Goal: Task Accomplishment & Management: Use online tool/utility

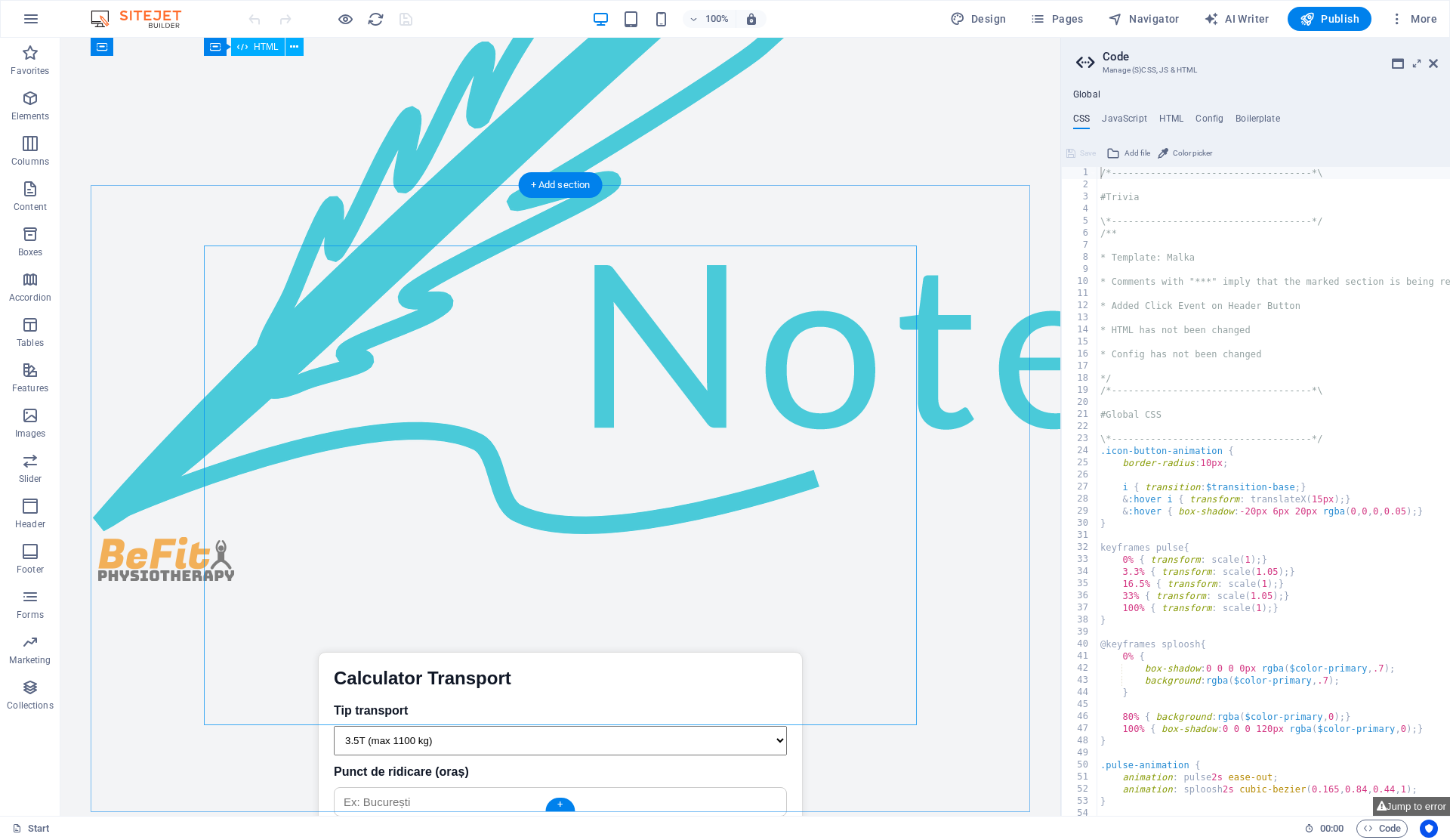
scroll to position [3547, 0]
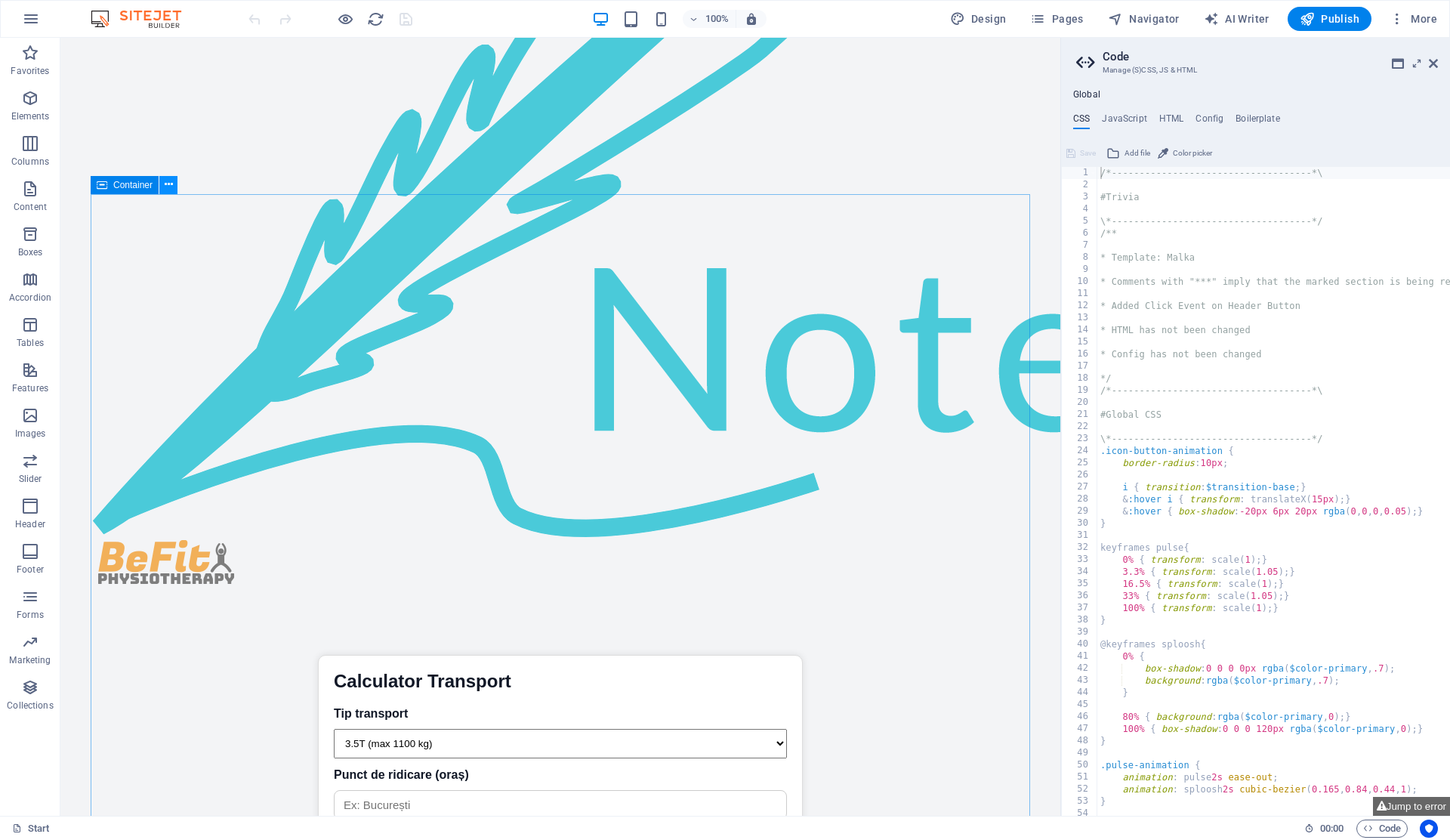
click at [168, 190] on icon at bounding box center [168, 185] width 9 height 16
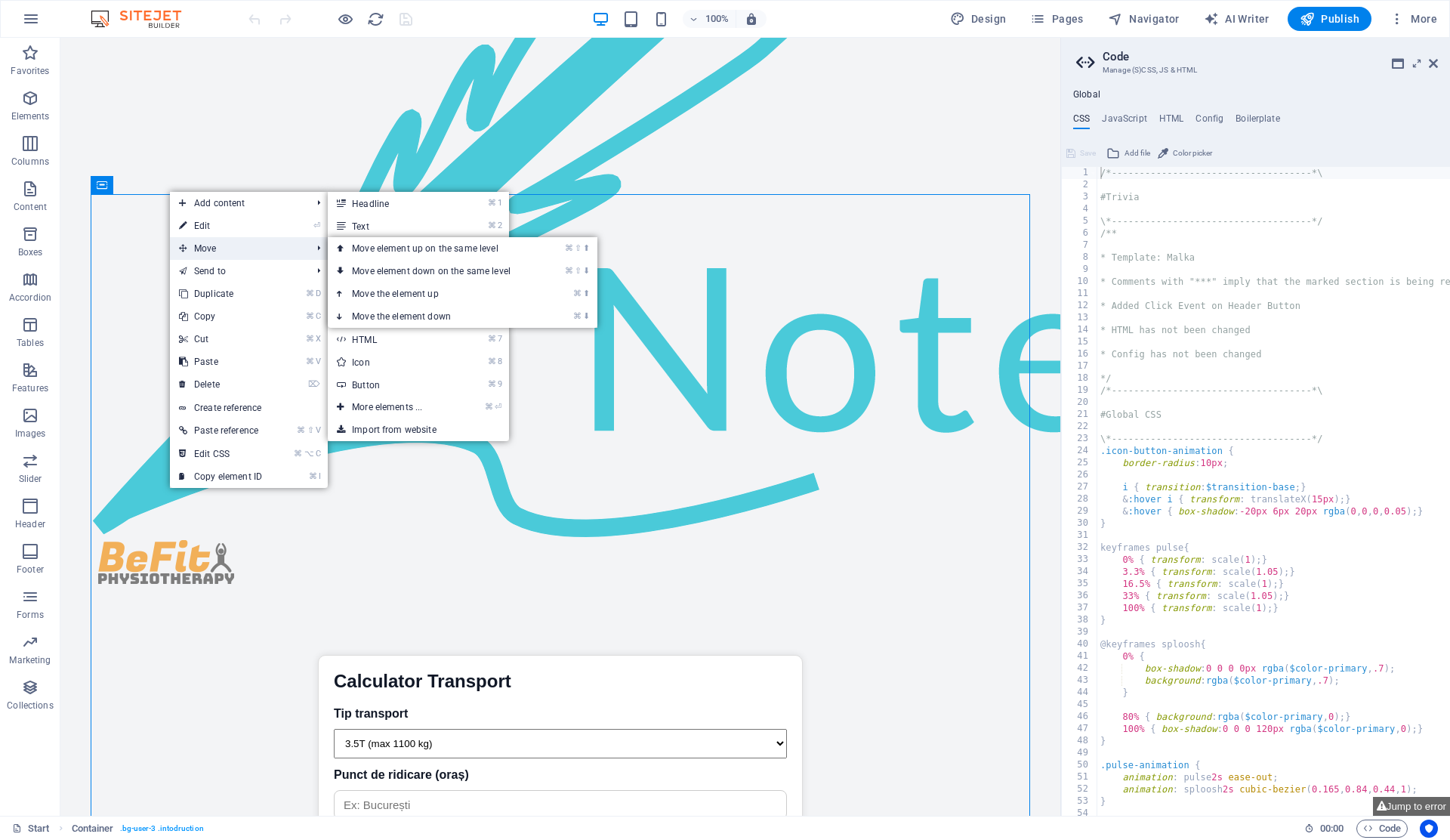
click at [205, 240] on span "Move" at bounding box center [237, 248] width 135 height 22
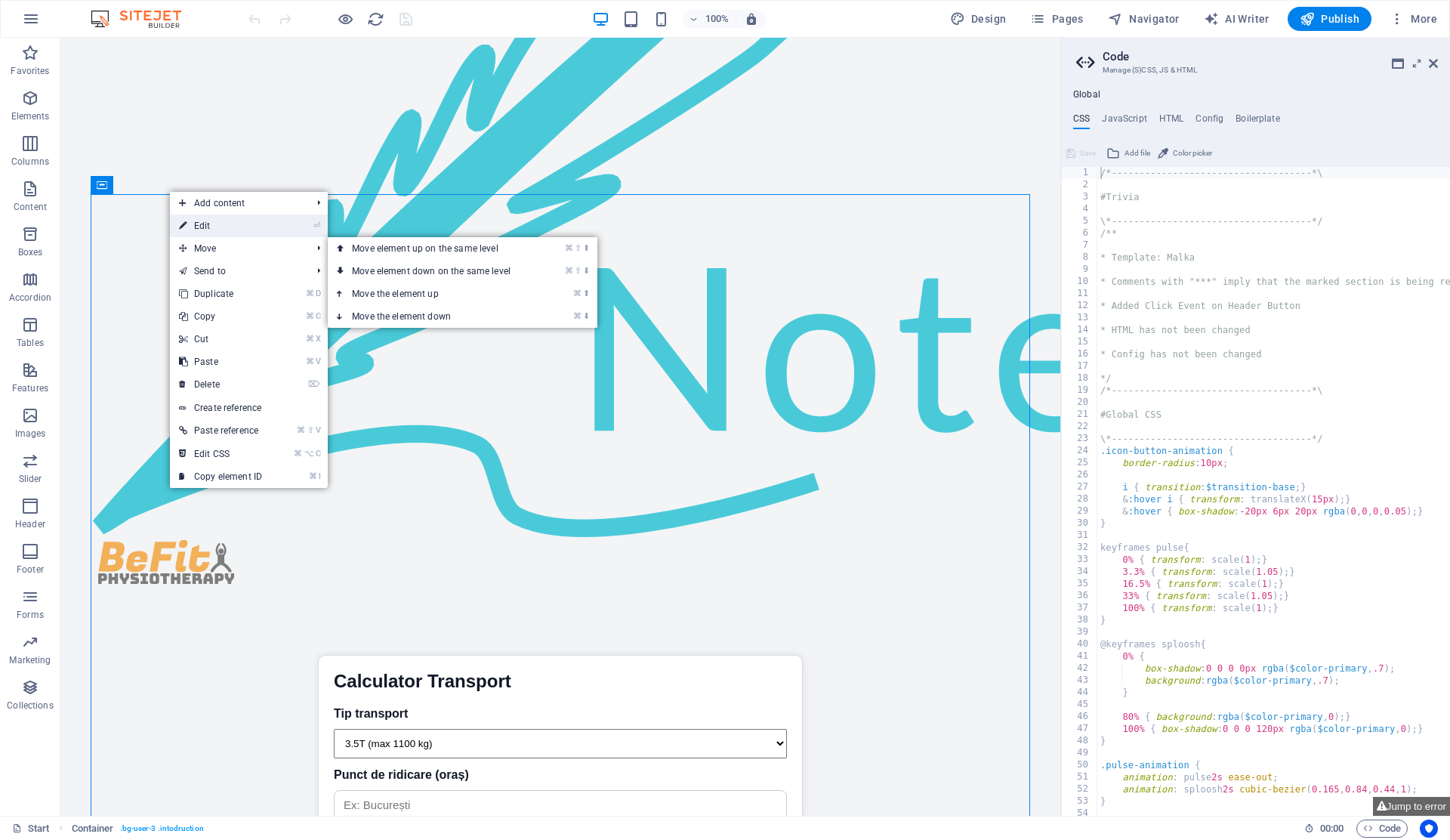
click at [206, 223] on link "⏎ Edit" at bounding box center [220, 225] width 101 height 22
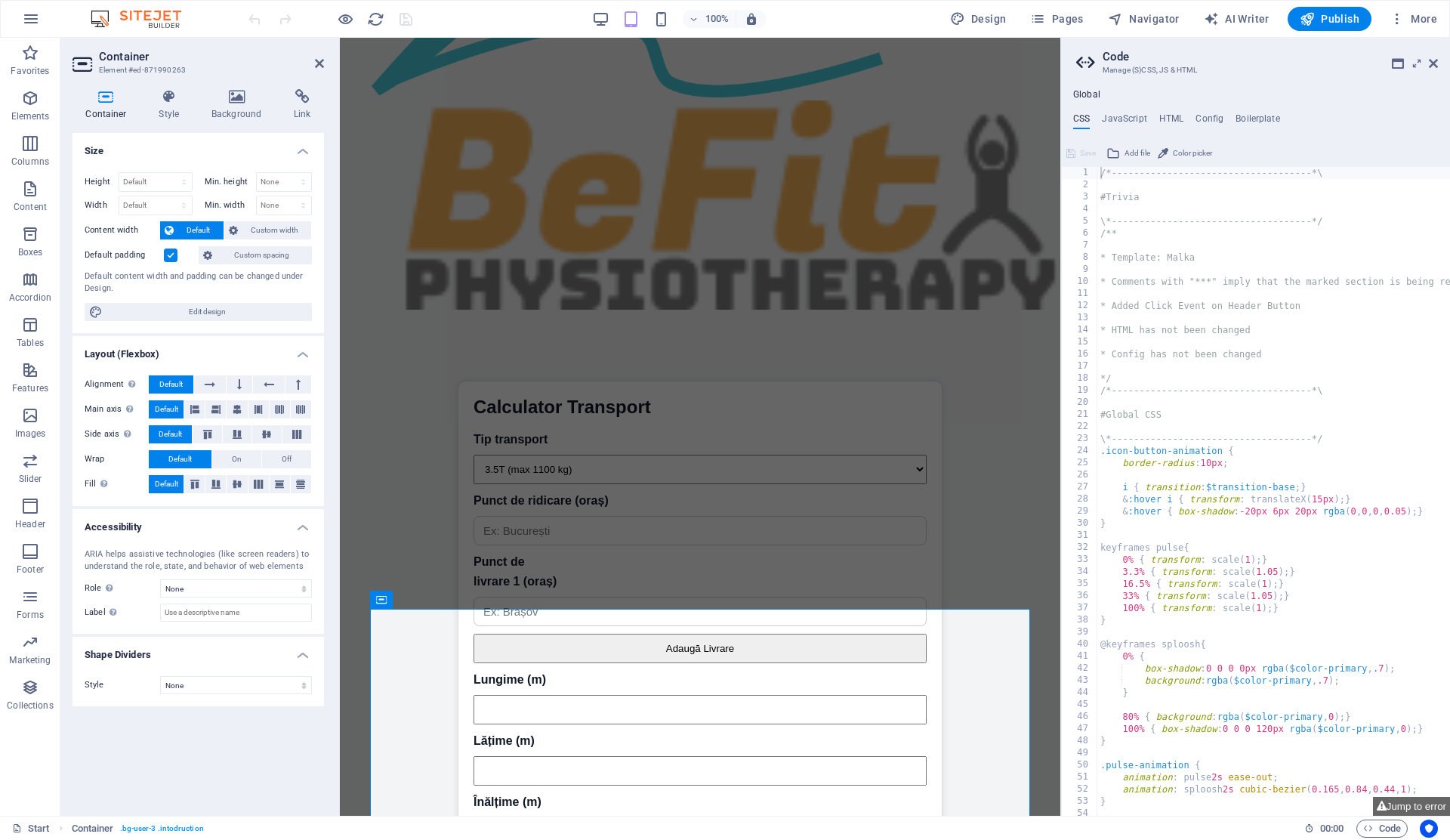
scroll to position [3526, 0]
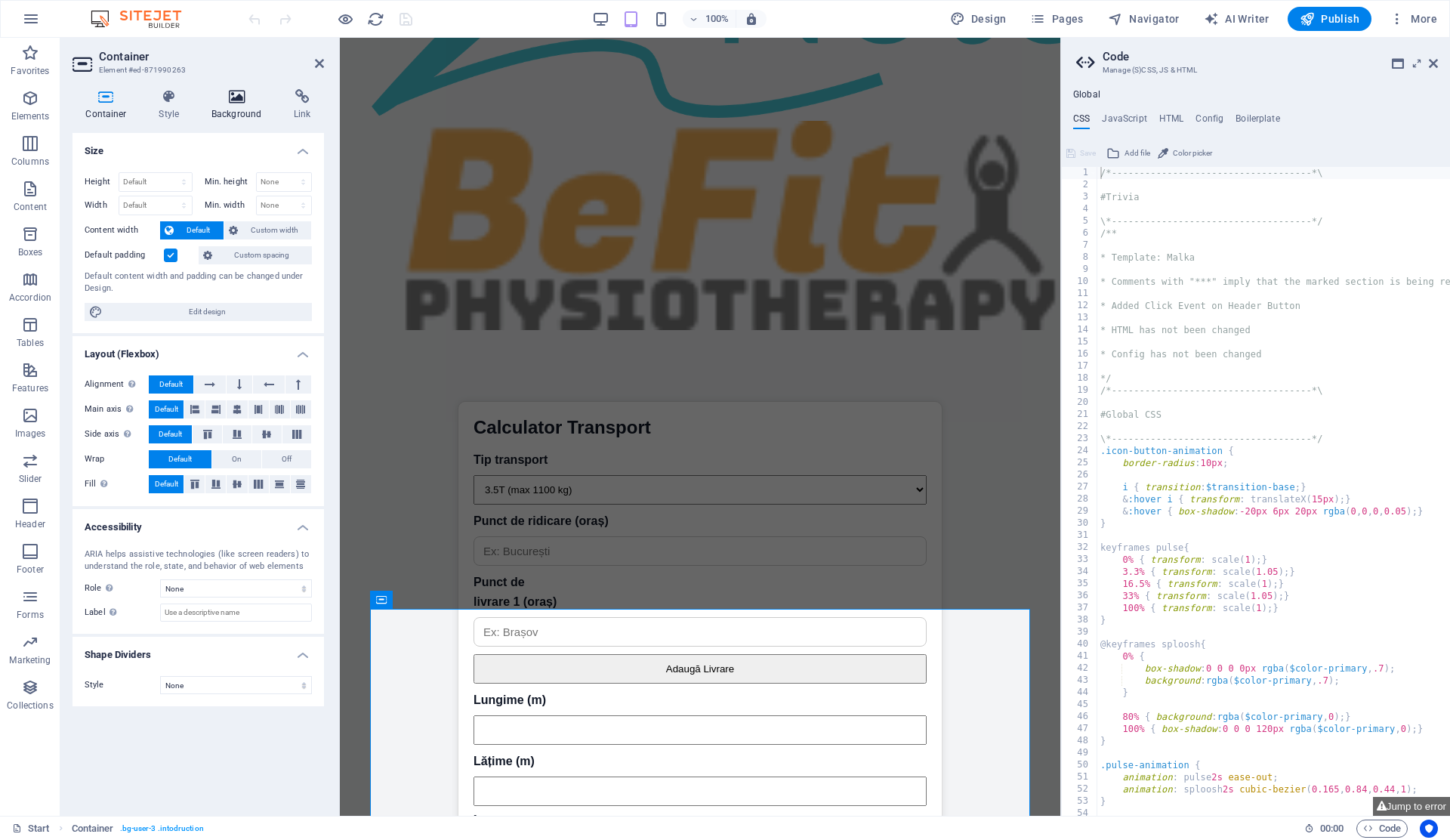
click at [229, 95] on icon at bounding box center [237, 96] width 76 height 15
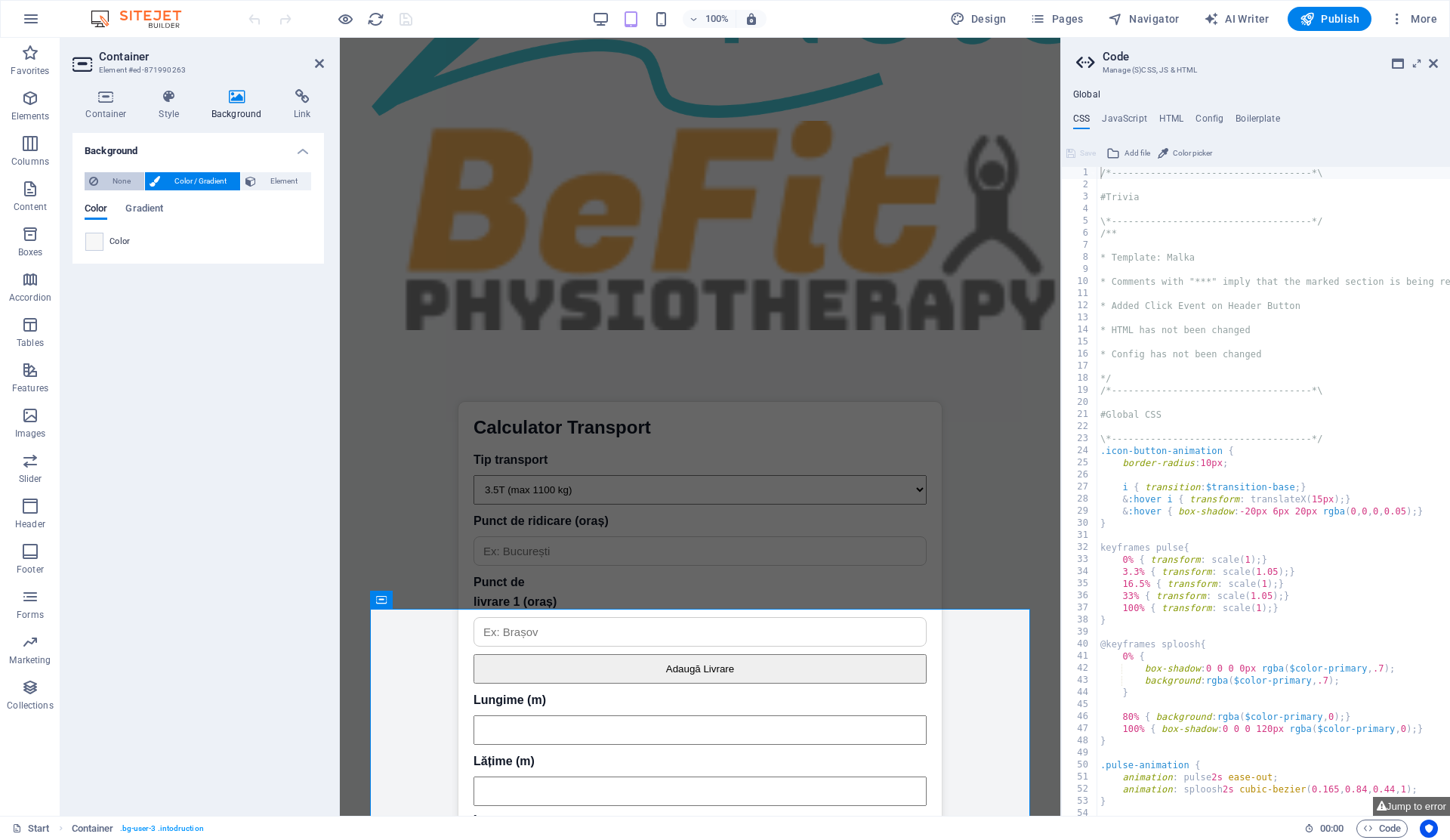
click at [128, 187] on span "None" at bounding box center [121, 181] width 37 height 18
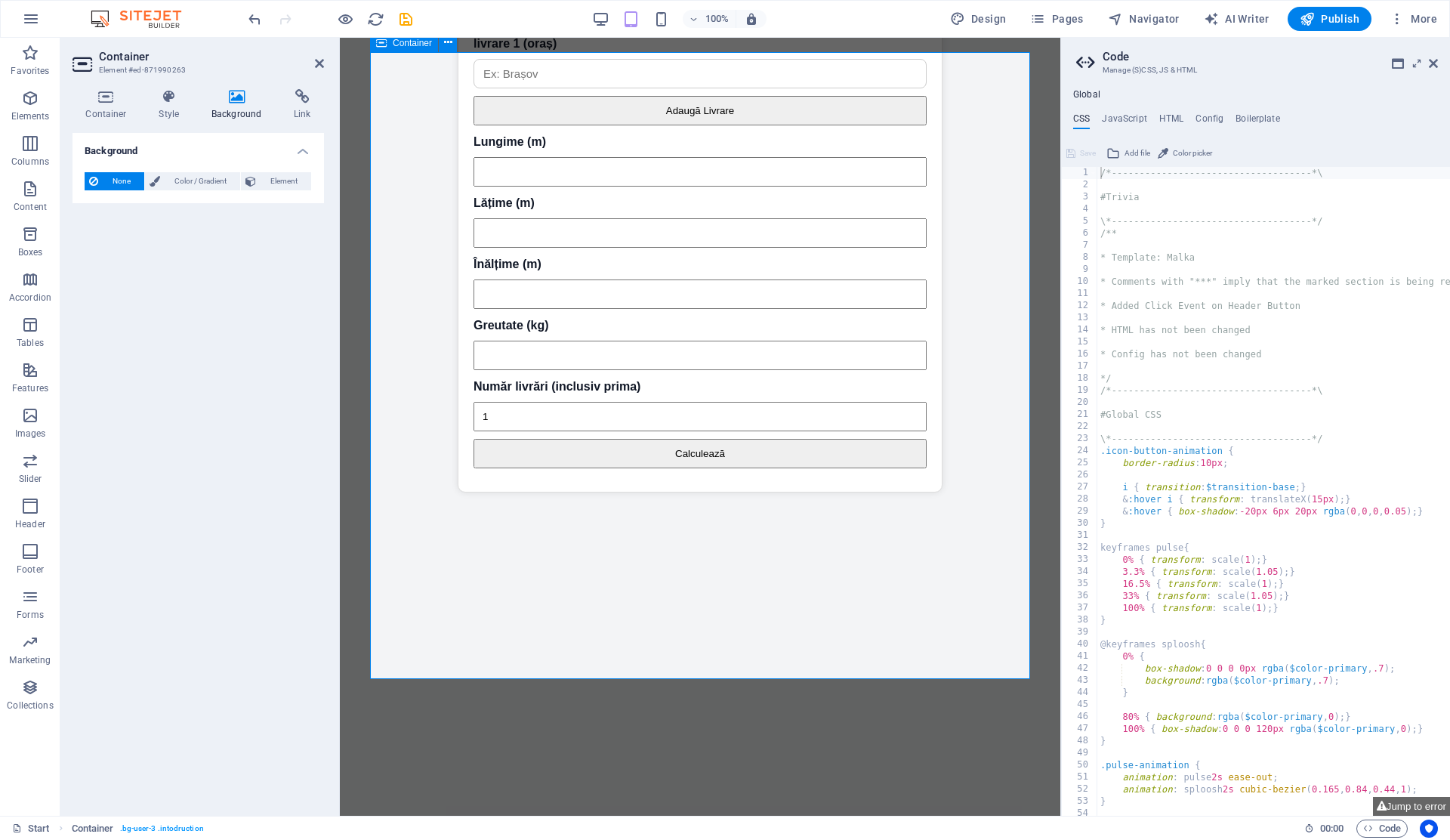
scroll to position [4091, 0]
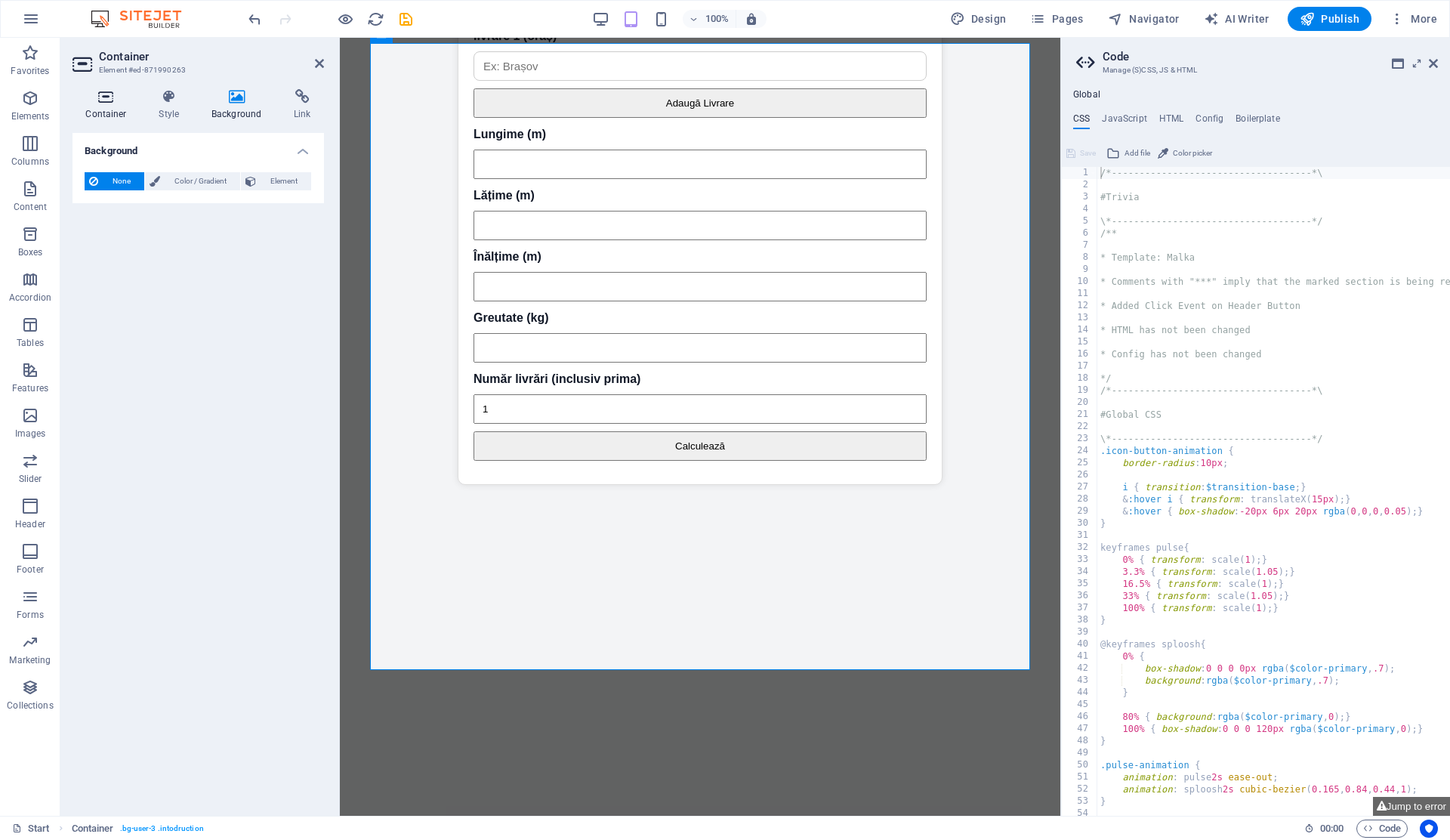
click at [112, 94] on icon at bounding box center [106, 96] width 67 height 15
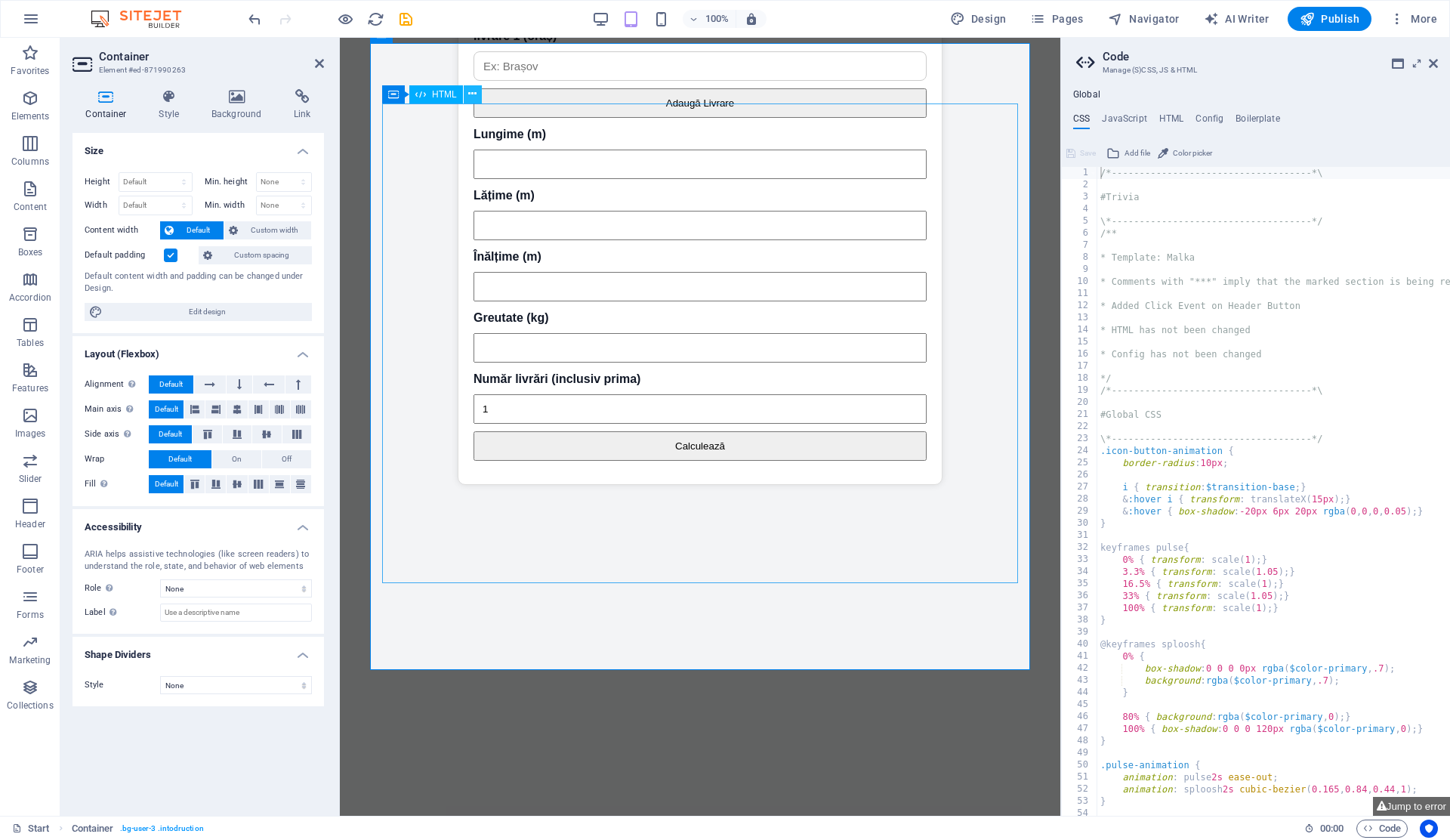
click at [478, 96] on button at bounding box center [472, 94] width 18 height 18
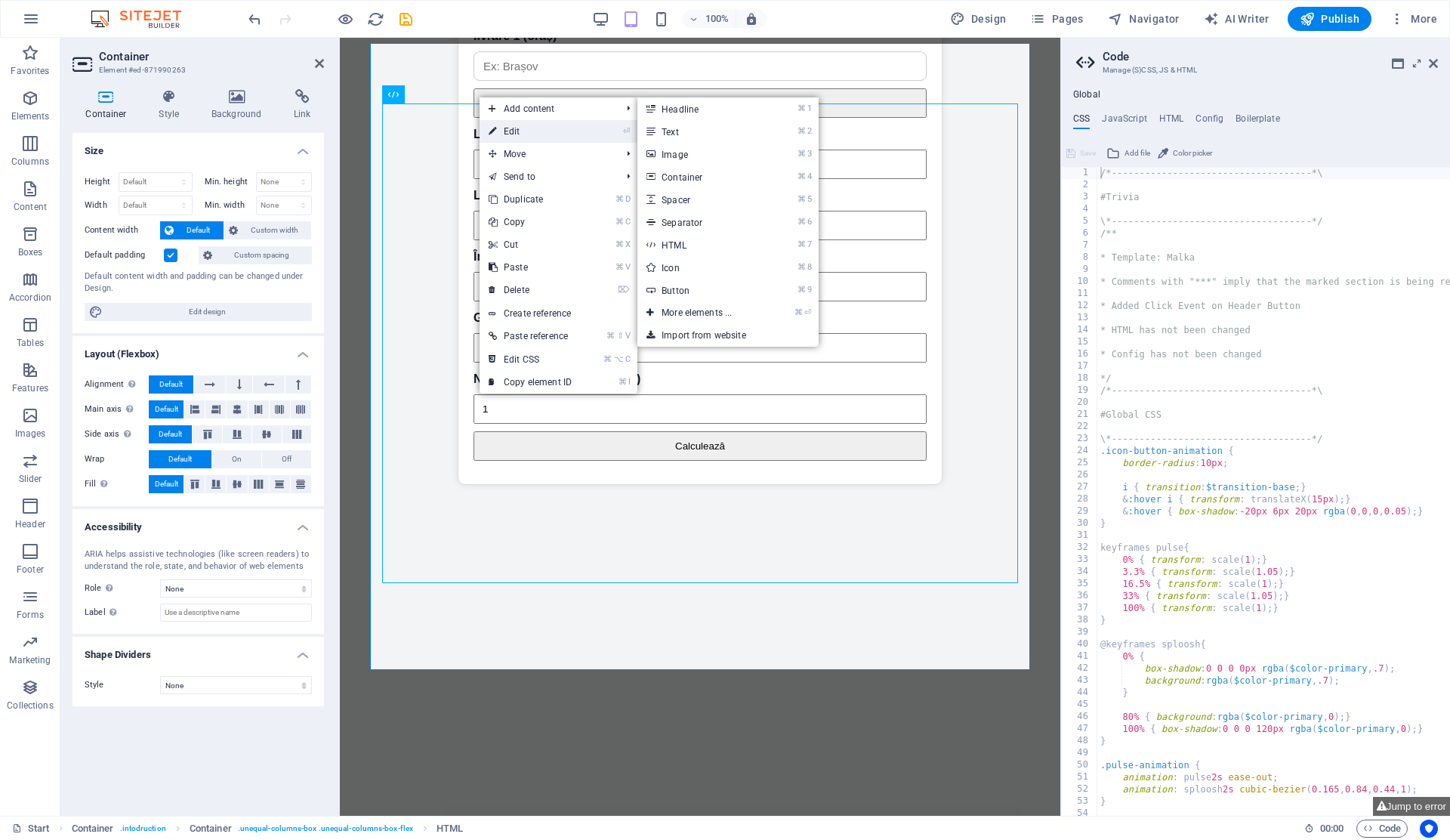
click at [509, 131] on link "⏎ Edit" at bounding box center [530, 131] width 101 height 22
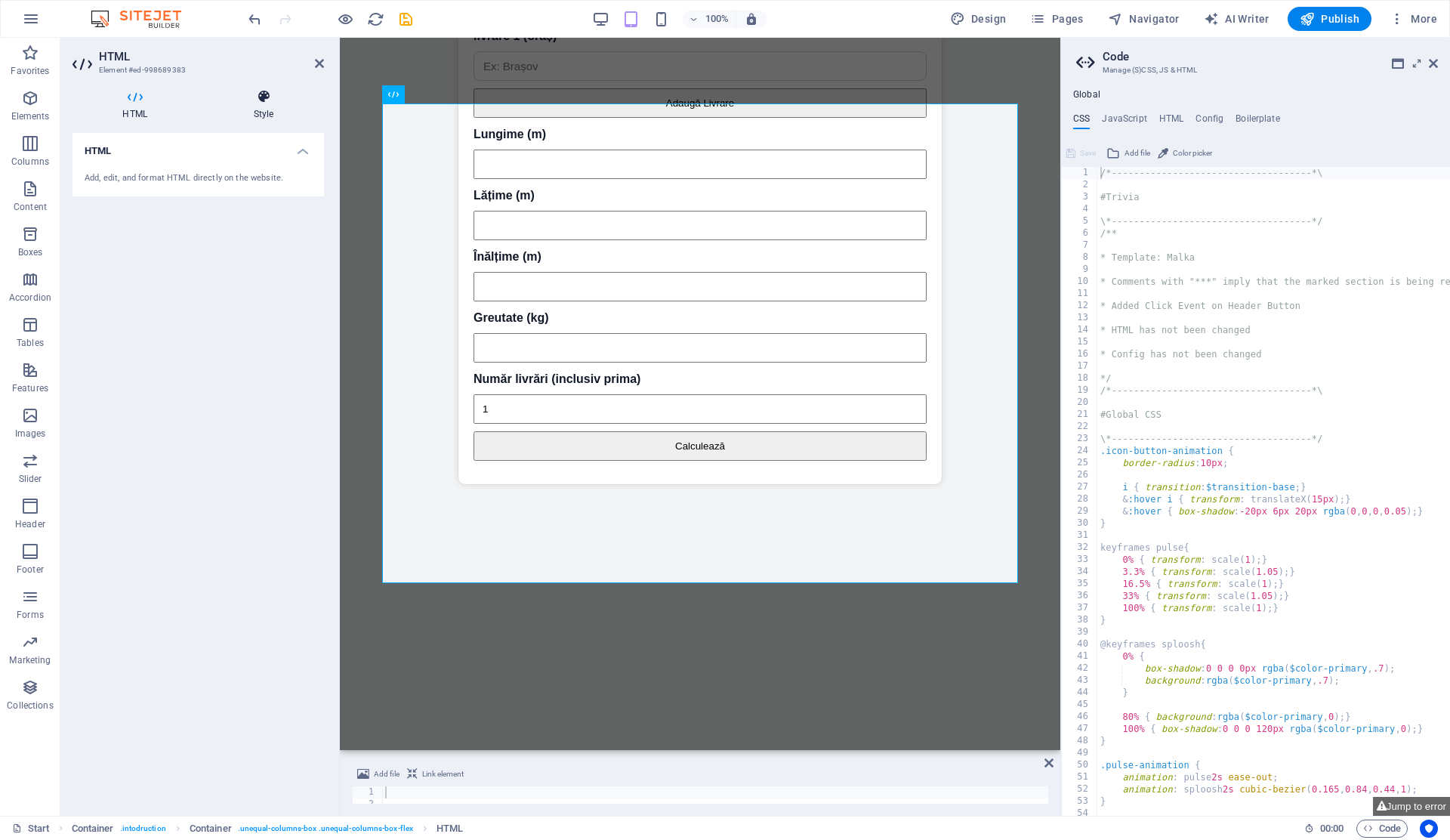
click at [281, 100] on icon at bounding box center [264, 96] width 121 height 15
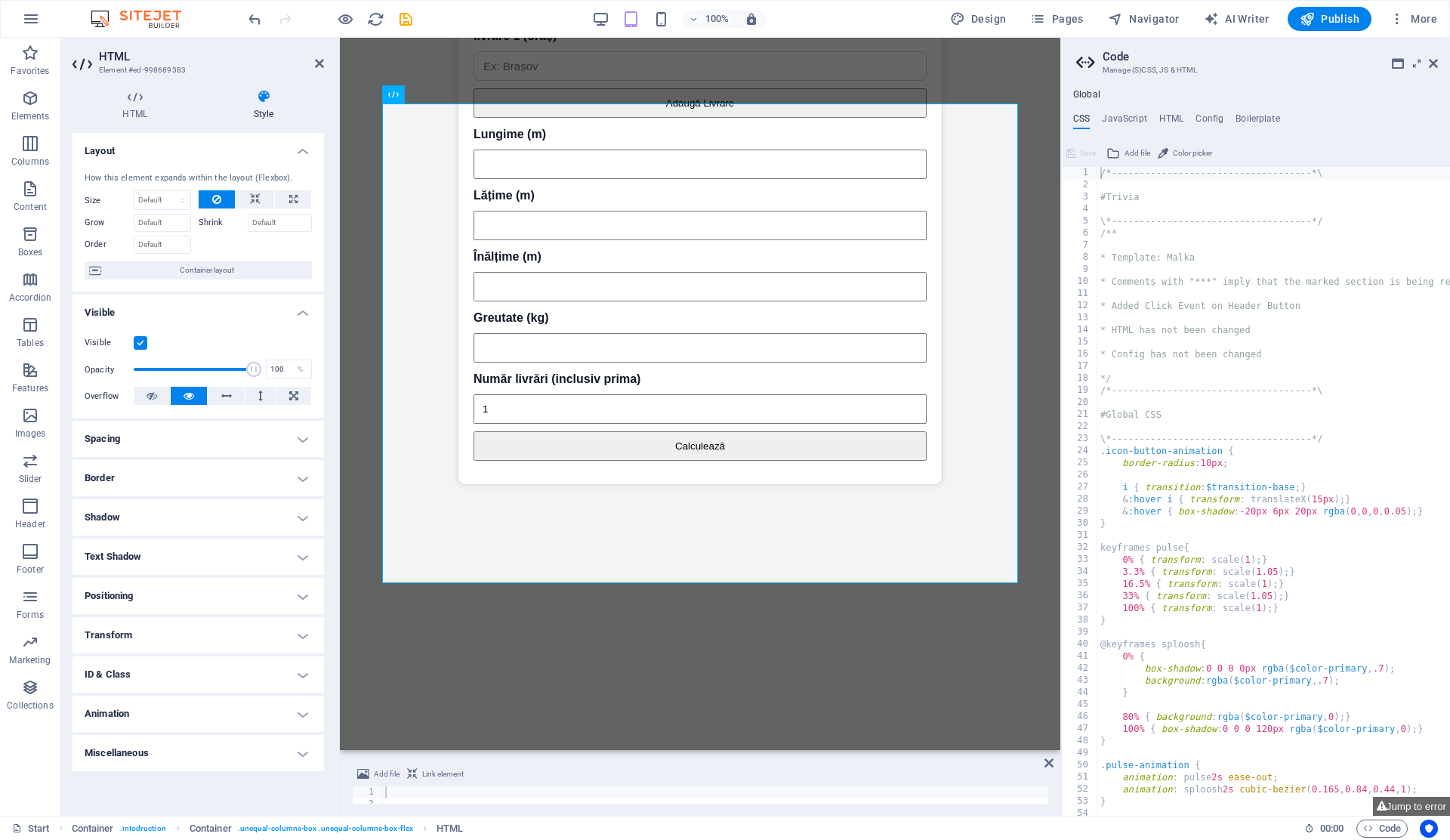
click at [152, 487] on h4 "Border" at bounding box center [198, 478] width 251 height 36
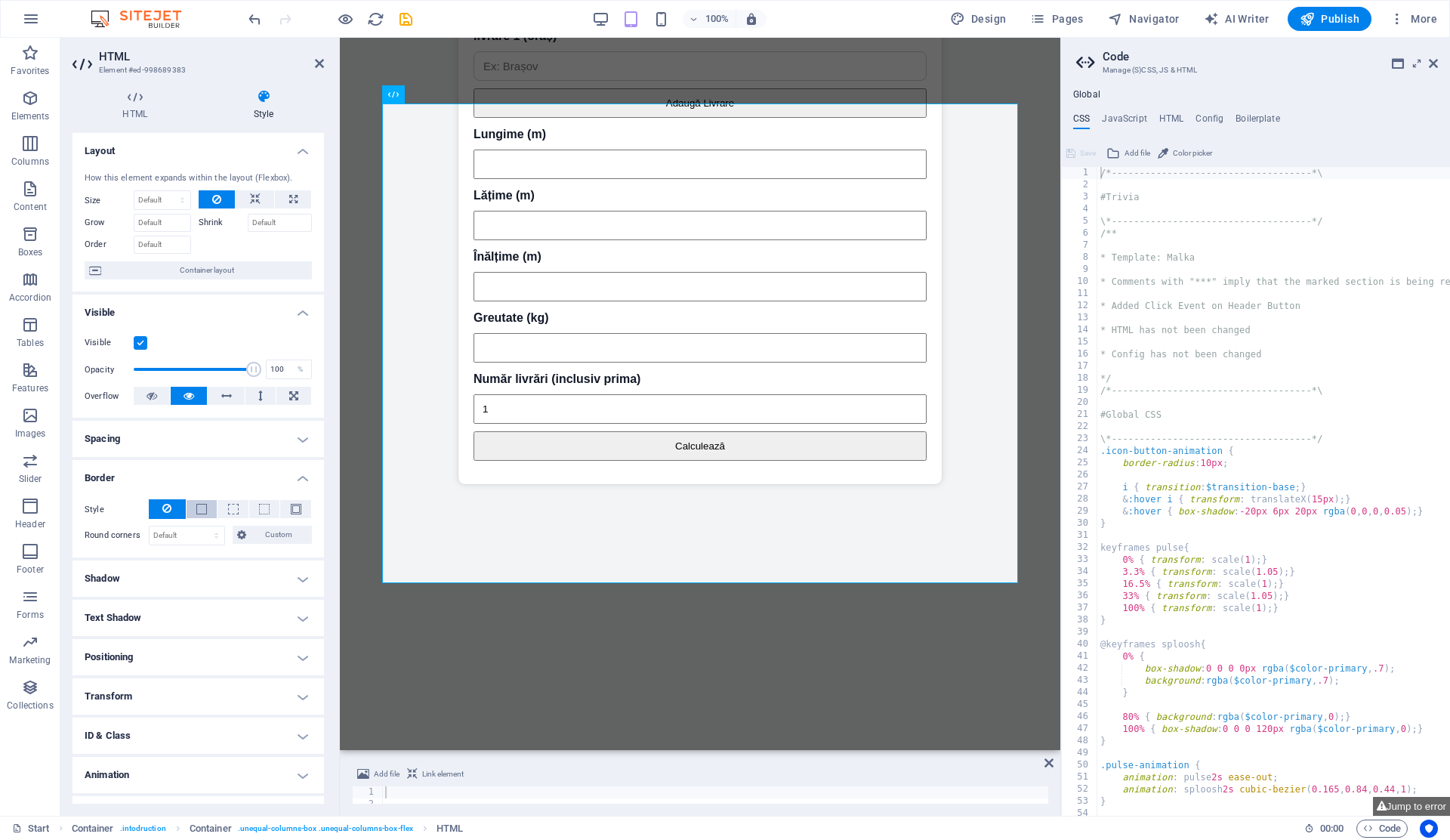
click at [200, 515] on span at bounding box center [202, 508] width 3 height 18
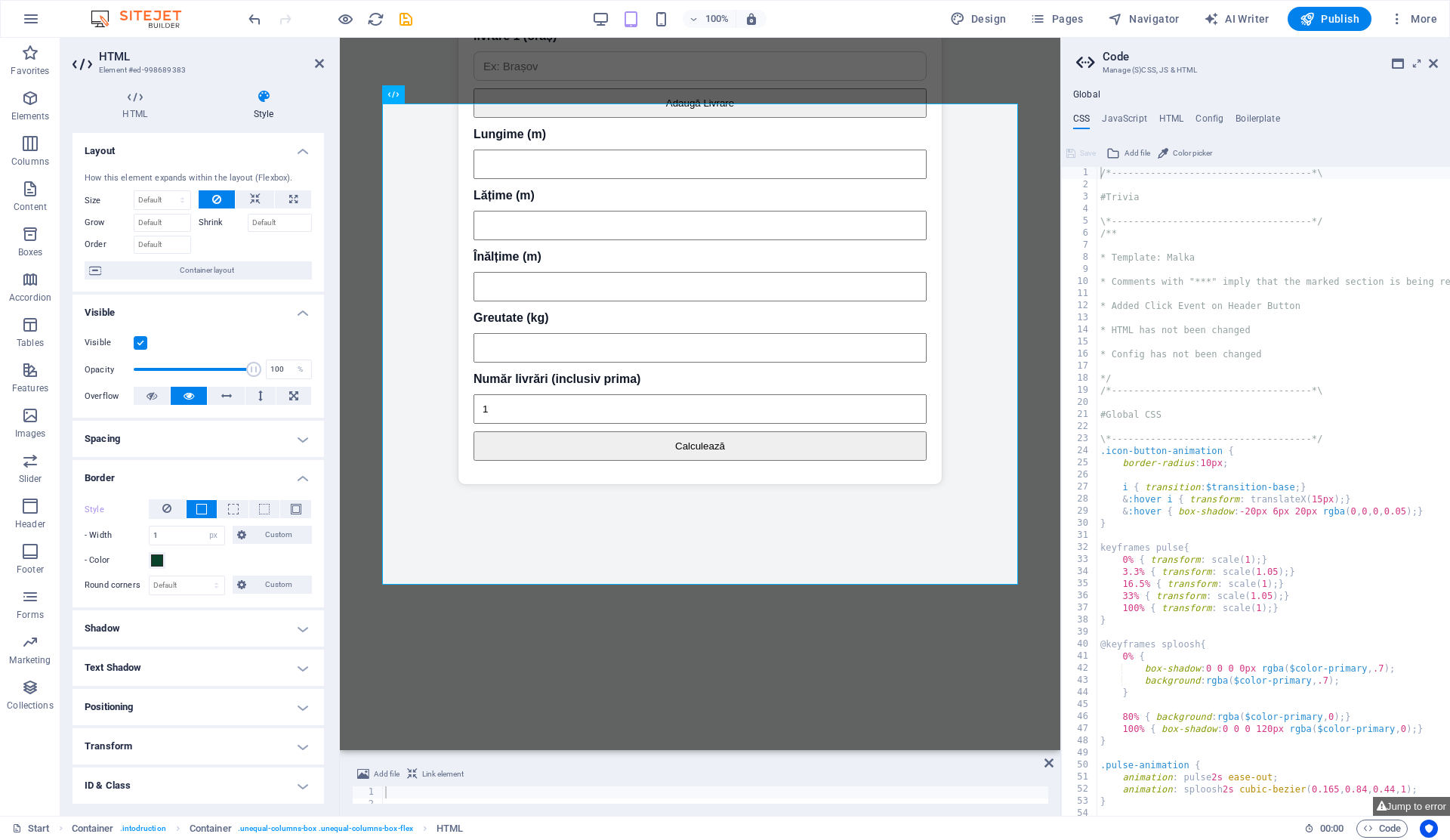
scroll to position [4091, 0]
click at [165, 508] on icon at bounding box center [167, 507] width 9 height 18
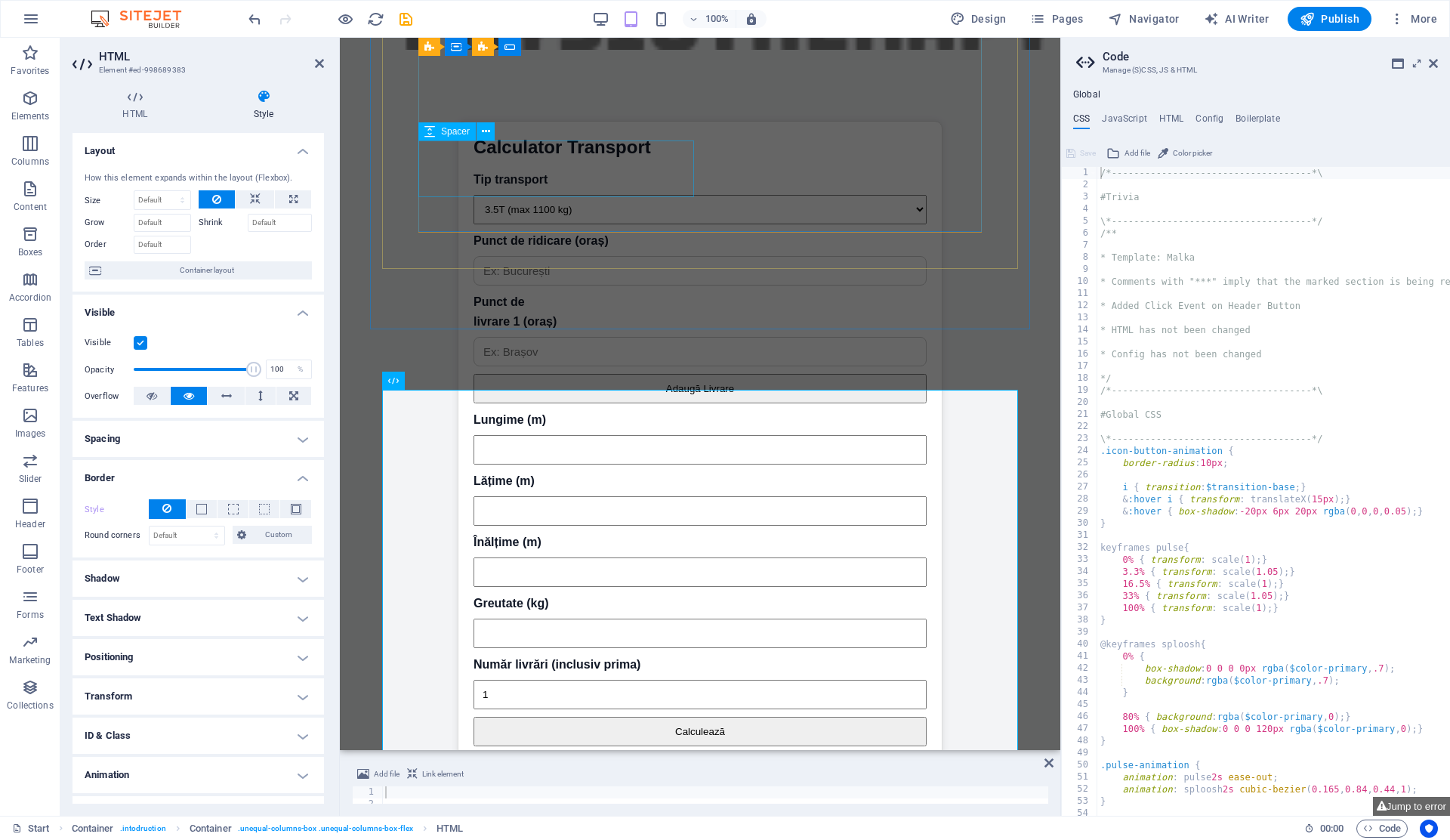
scroll to position [3804, 0]
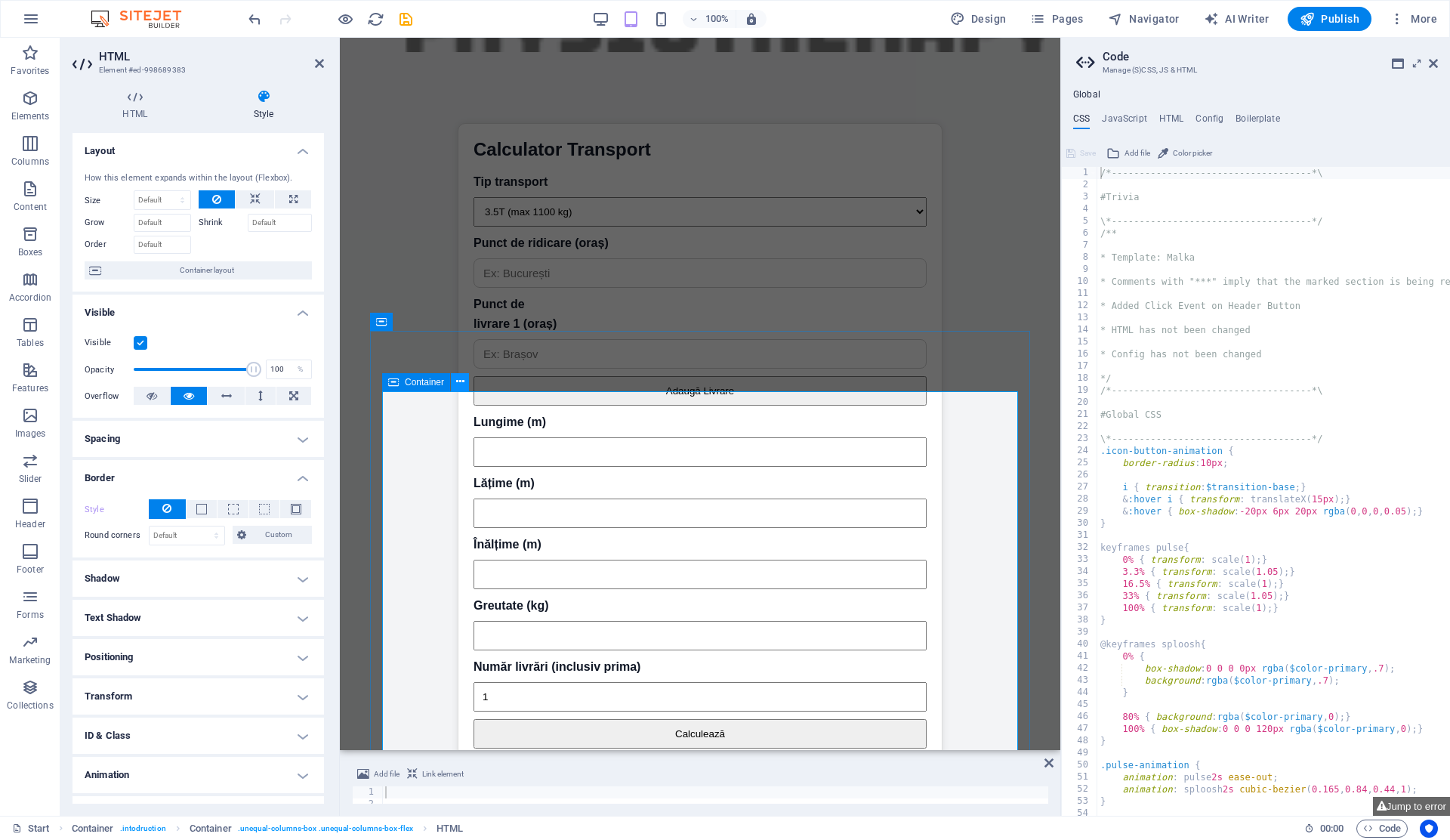
click at [459, 377] on icon at bounding box center [460, 382] width 9 height 16
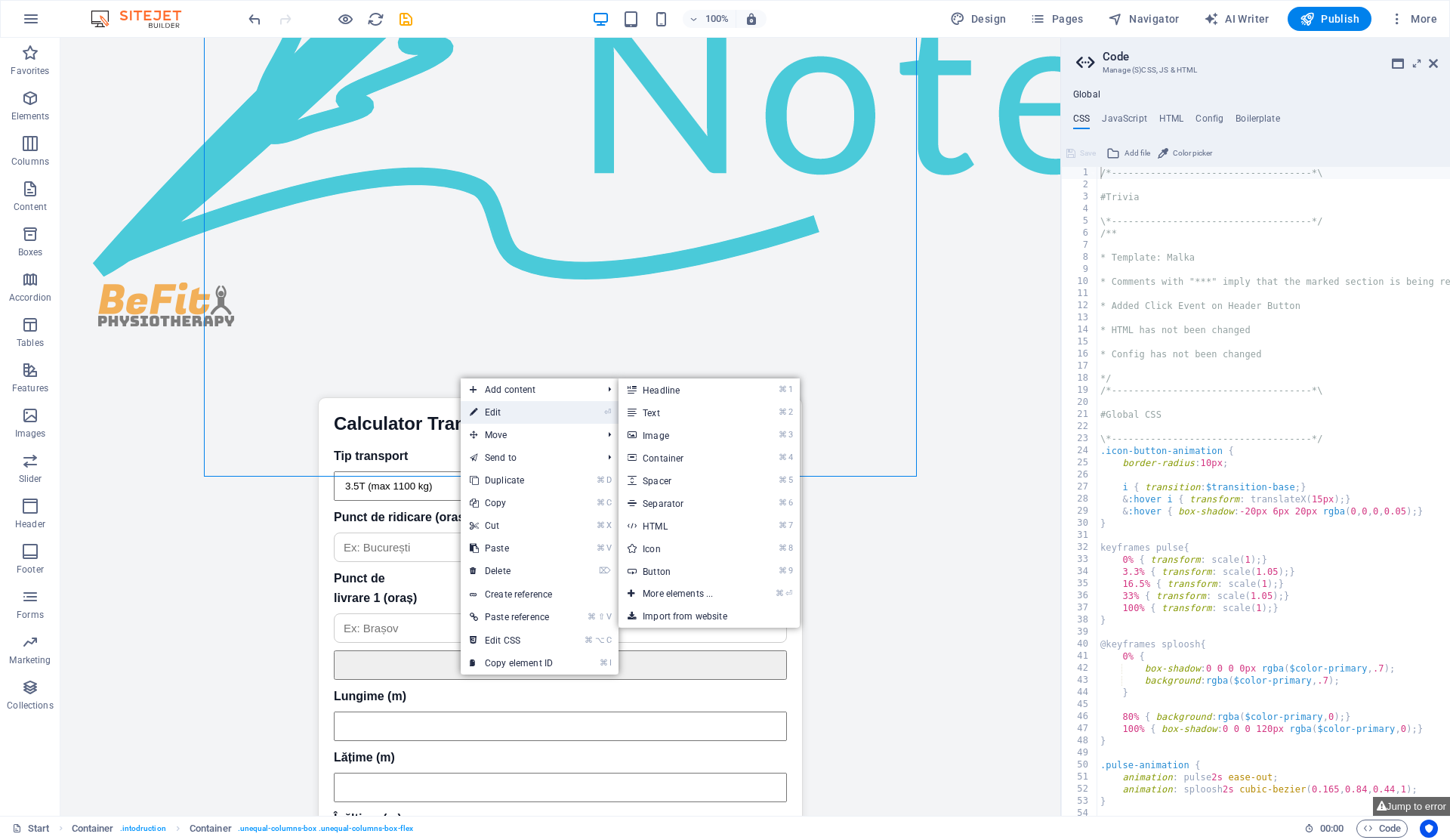
click at [494, 413] on link "⏎ Edit" at bounding box center [511, 412] width 101 height 22
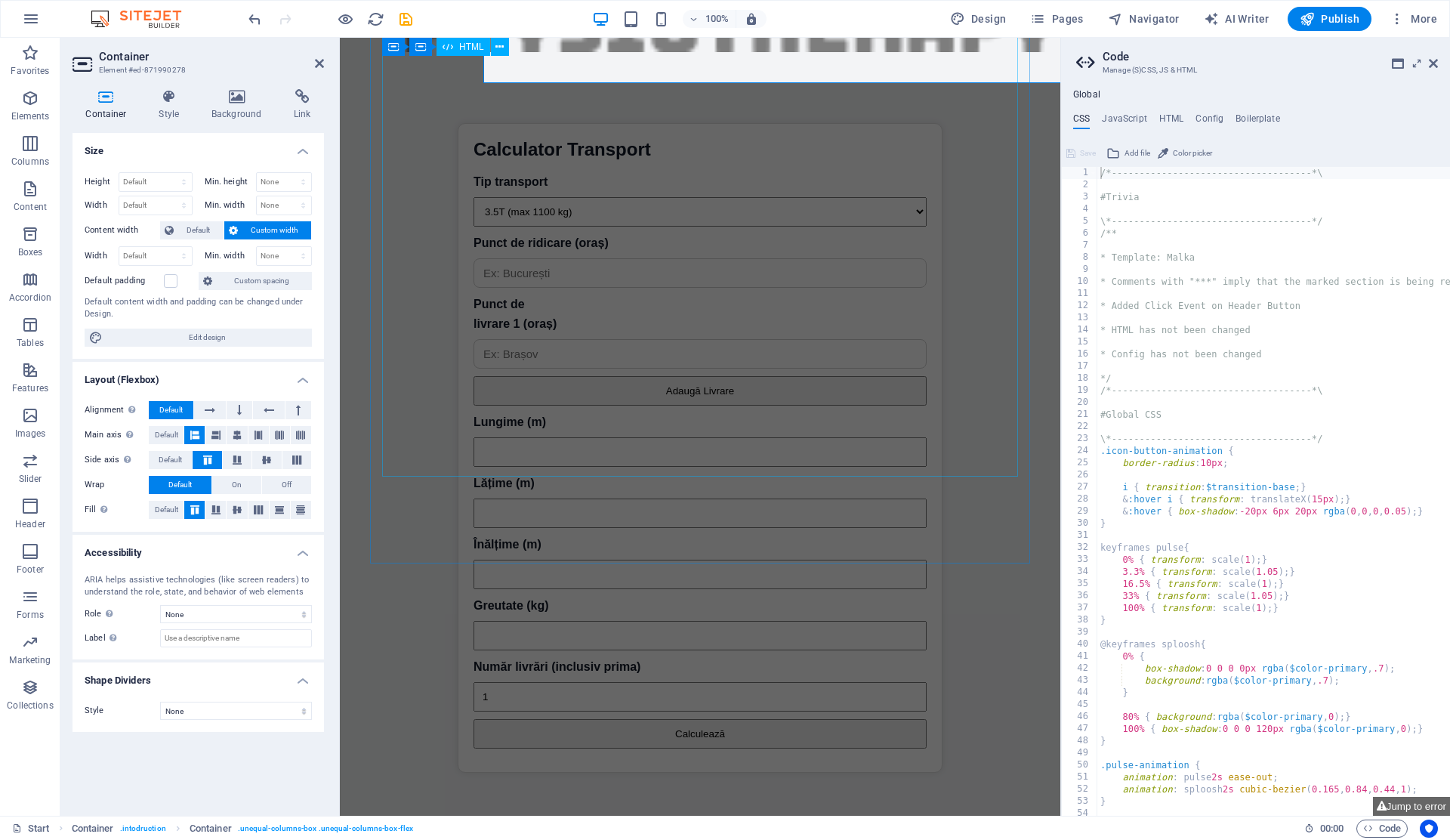
scroll to position [4198, 0]
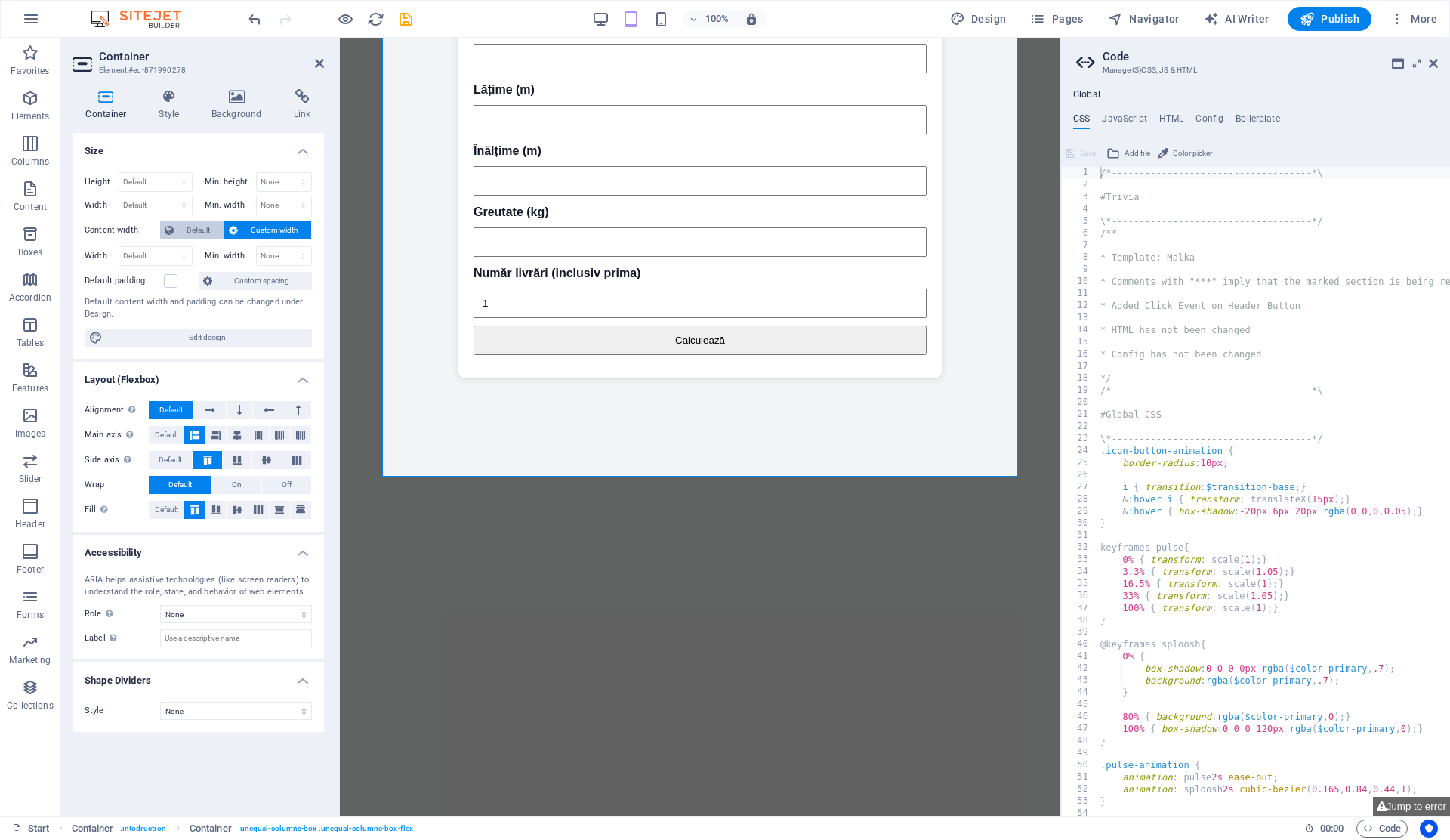
click at [197, 231] on span "Default" at bounding box center [199, 230] width 41 height 18
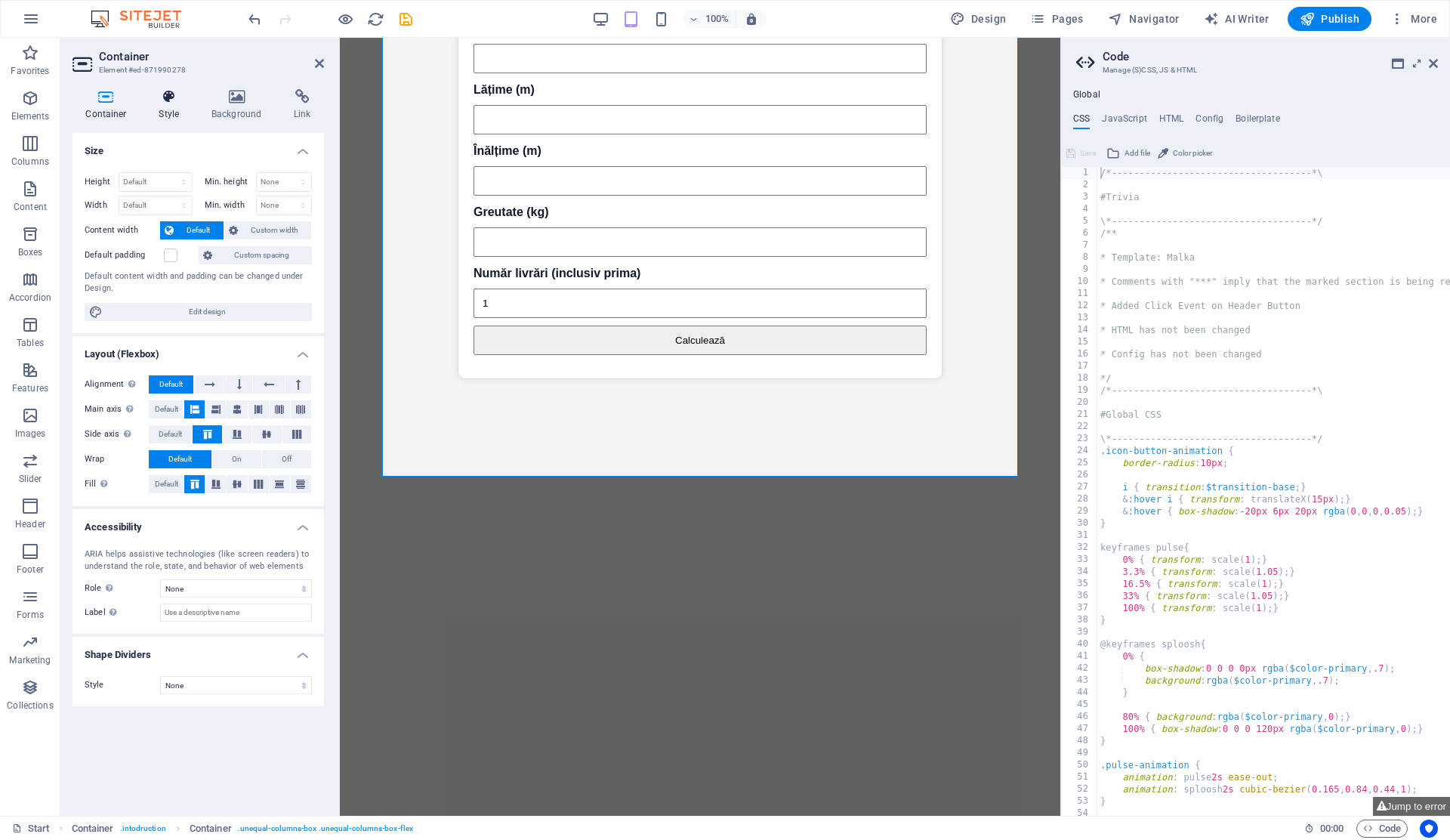
click at [164, 91] on icon at bounding box center [168, 96] width 46 height 15
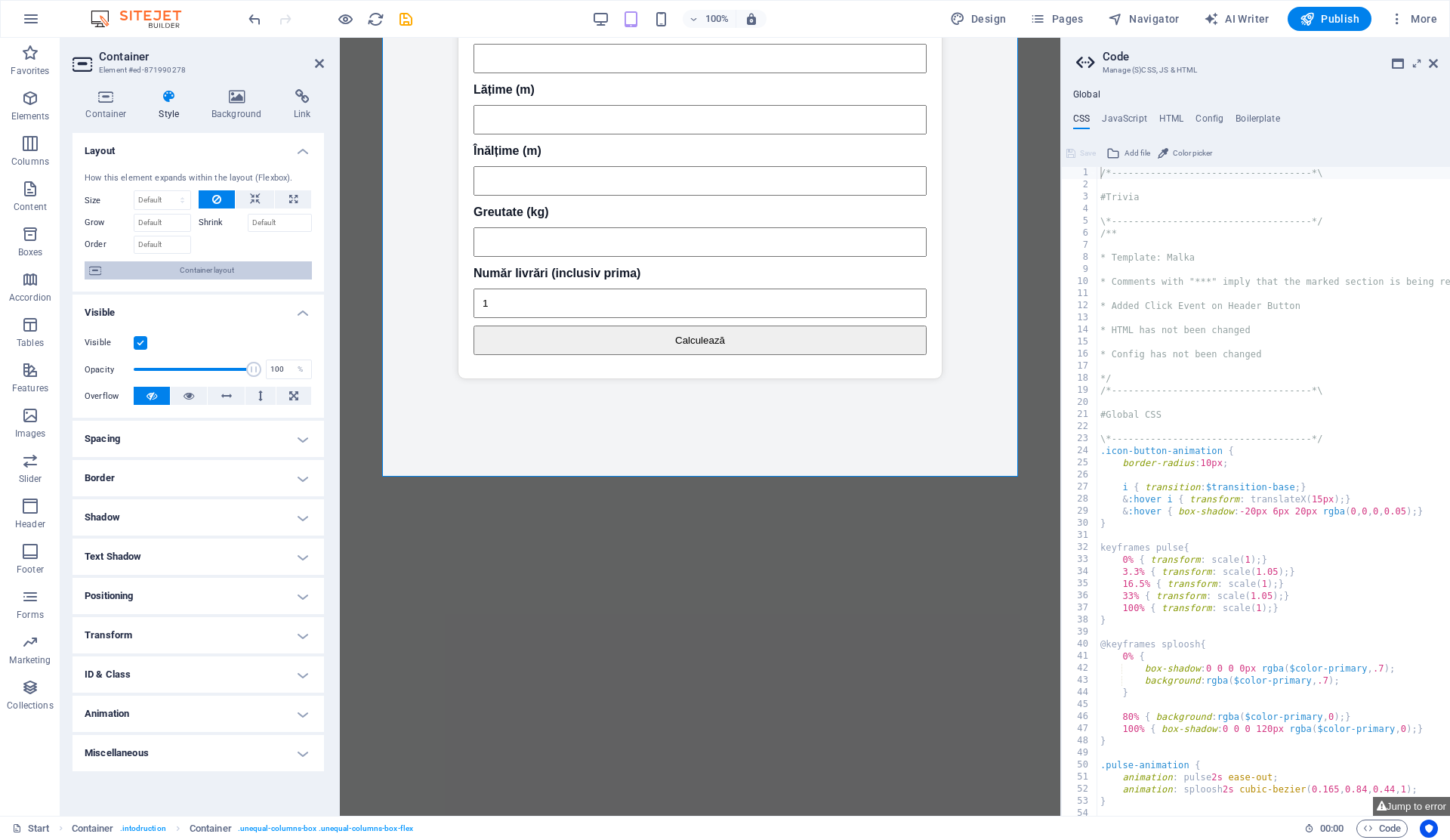
click at [185, 270] on span "Container layout" at bounding box center [206, 270] width 202 height 18
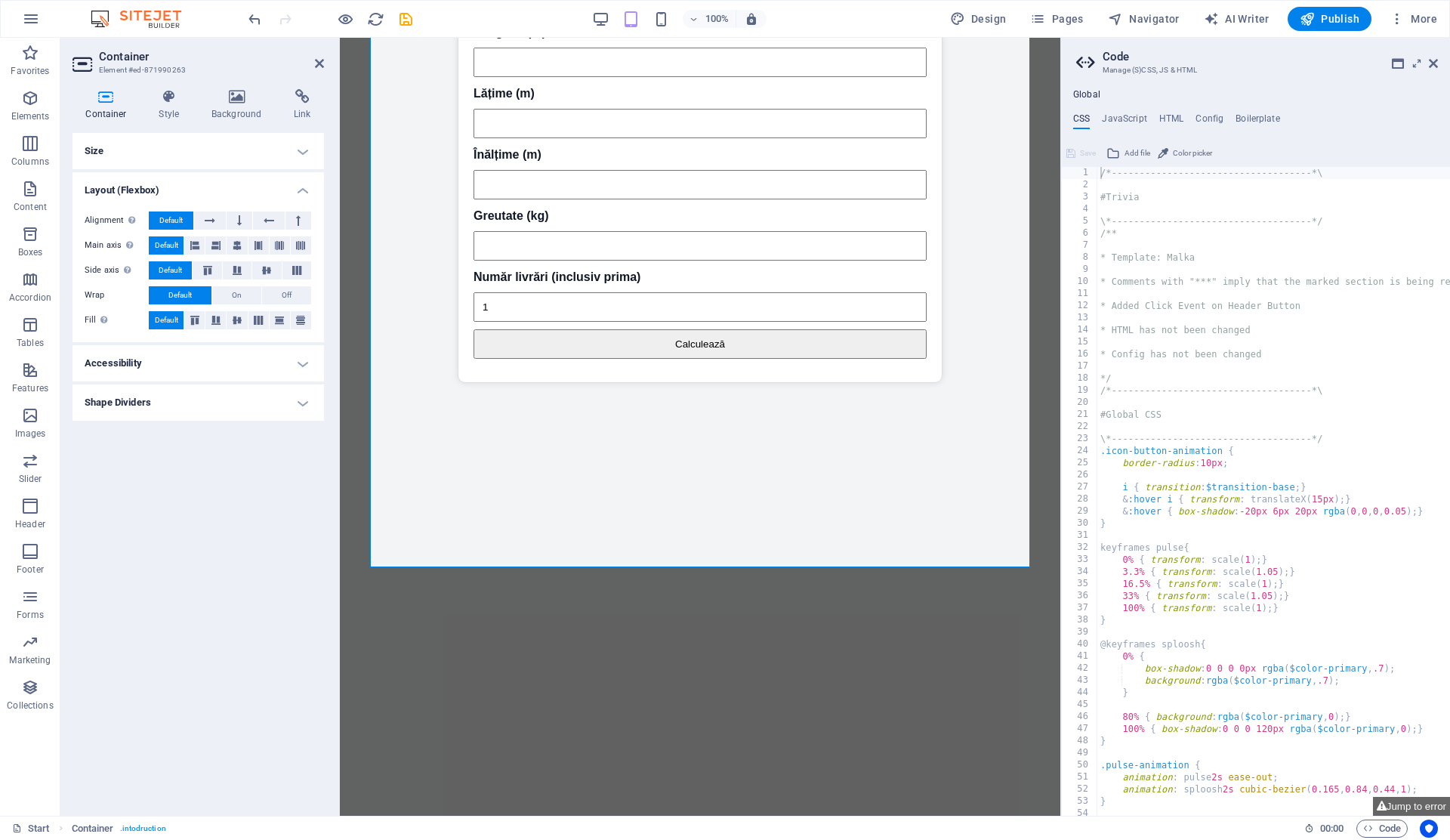
click at [172, 372] on h4 "Accessibility" at bounding box center [198, 363] width 251 height 36
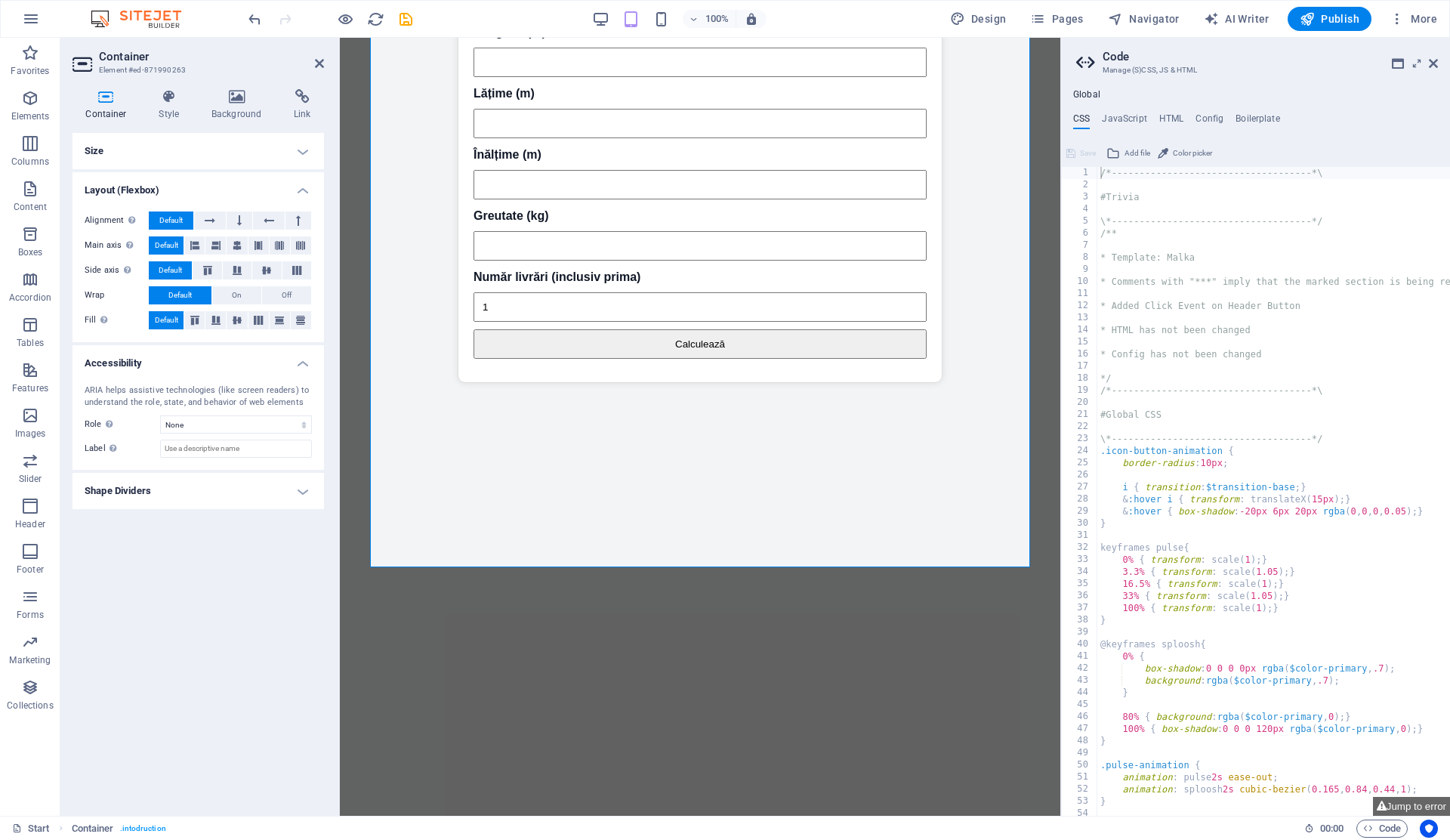
click at [193, 486] on h4 "Shape Dividers" at bounding box center [198, 490] width 251 height 36
click at [208, 146] on h4 "Size" at bounding box center [198, 150] width 251 height 36
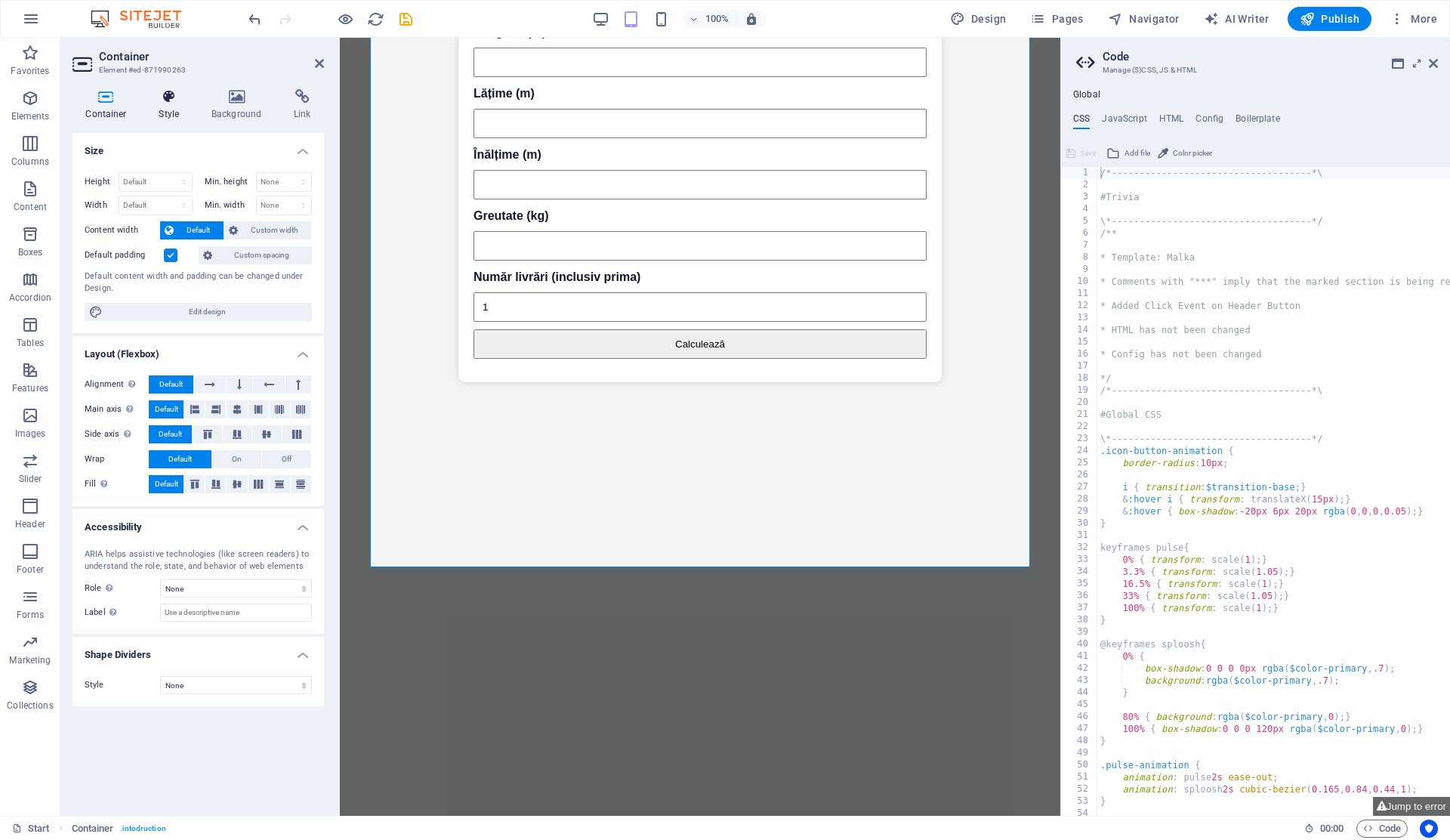
click at [173, 105] on h4 "Style" at bounding box center [171, 105] width 52 height 32
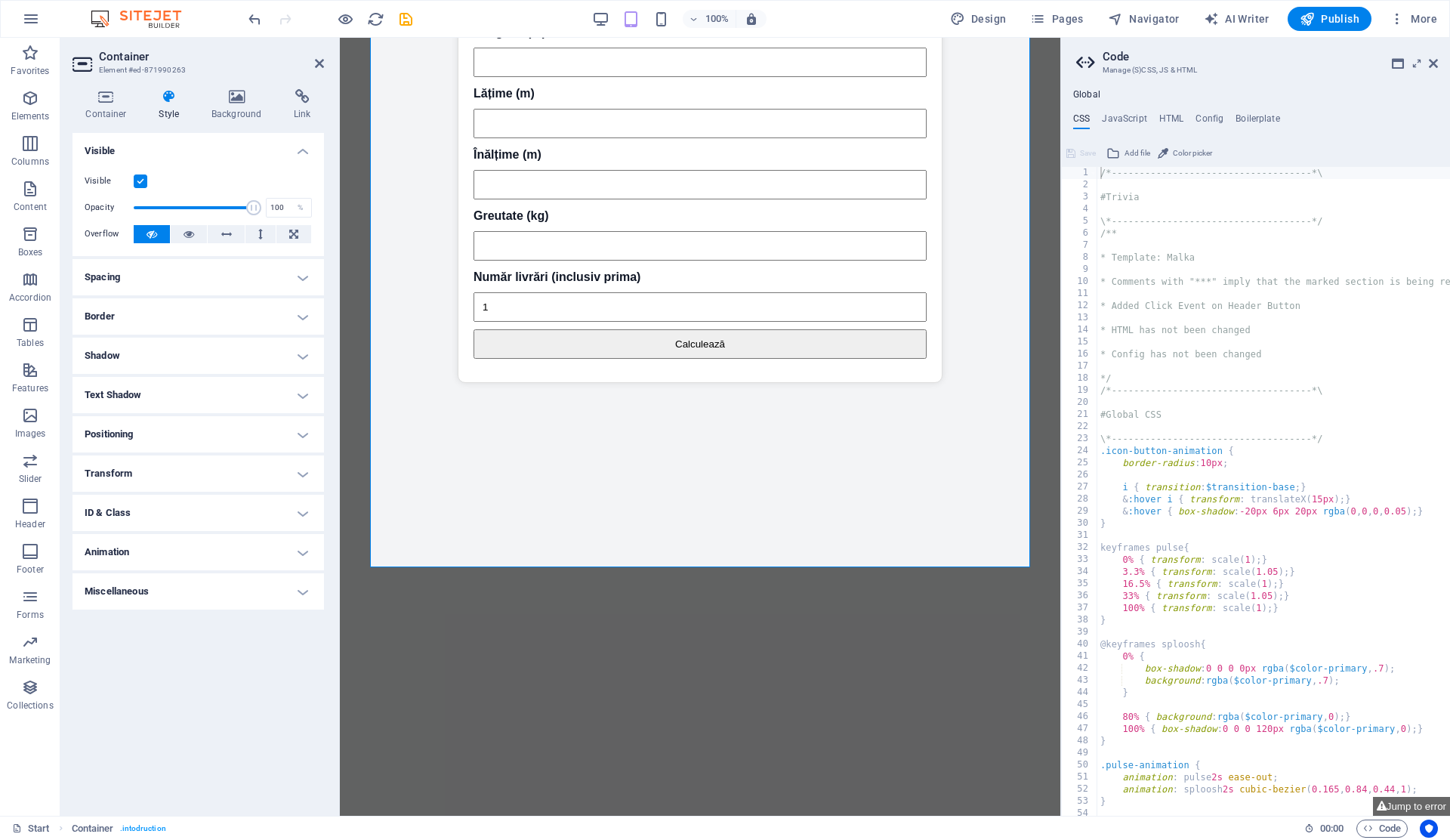
click at [199, 437] on h4 "Positioning" at bounding box center [198, 434] width 251 height 36
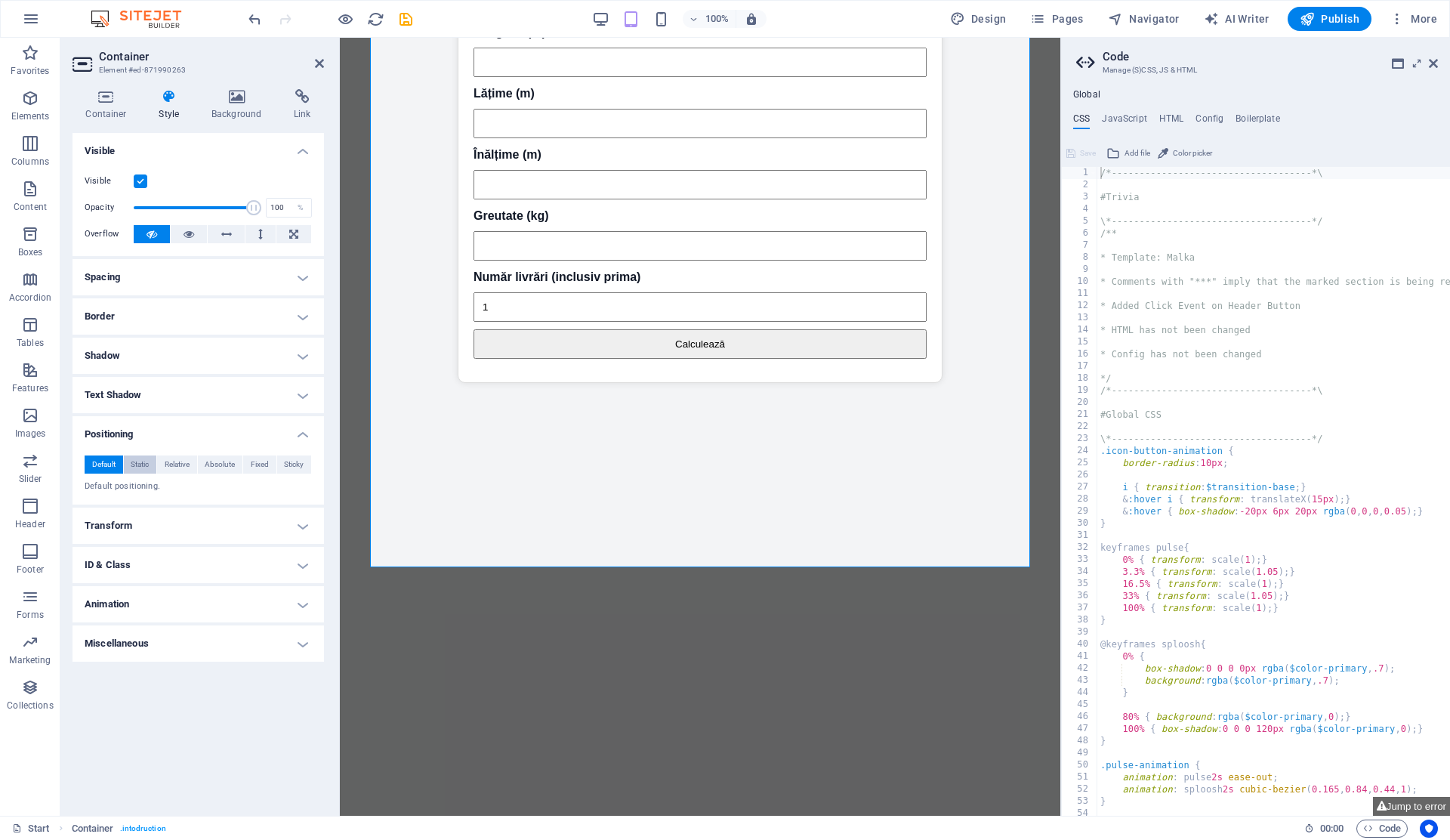
click at [141, 461] on span "Static" at bounding box center [139, 464] width 18 height 18
click at [172, 464] on span "Relative" at bounding box center [177, 464] width 25 height 18
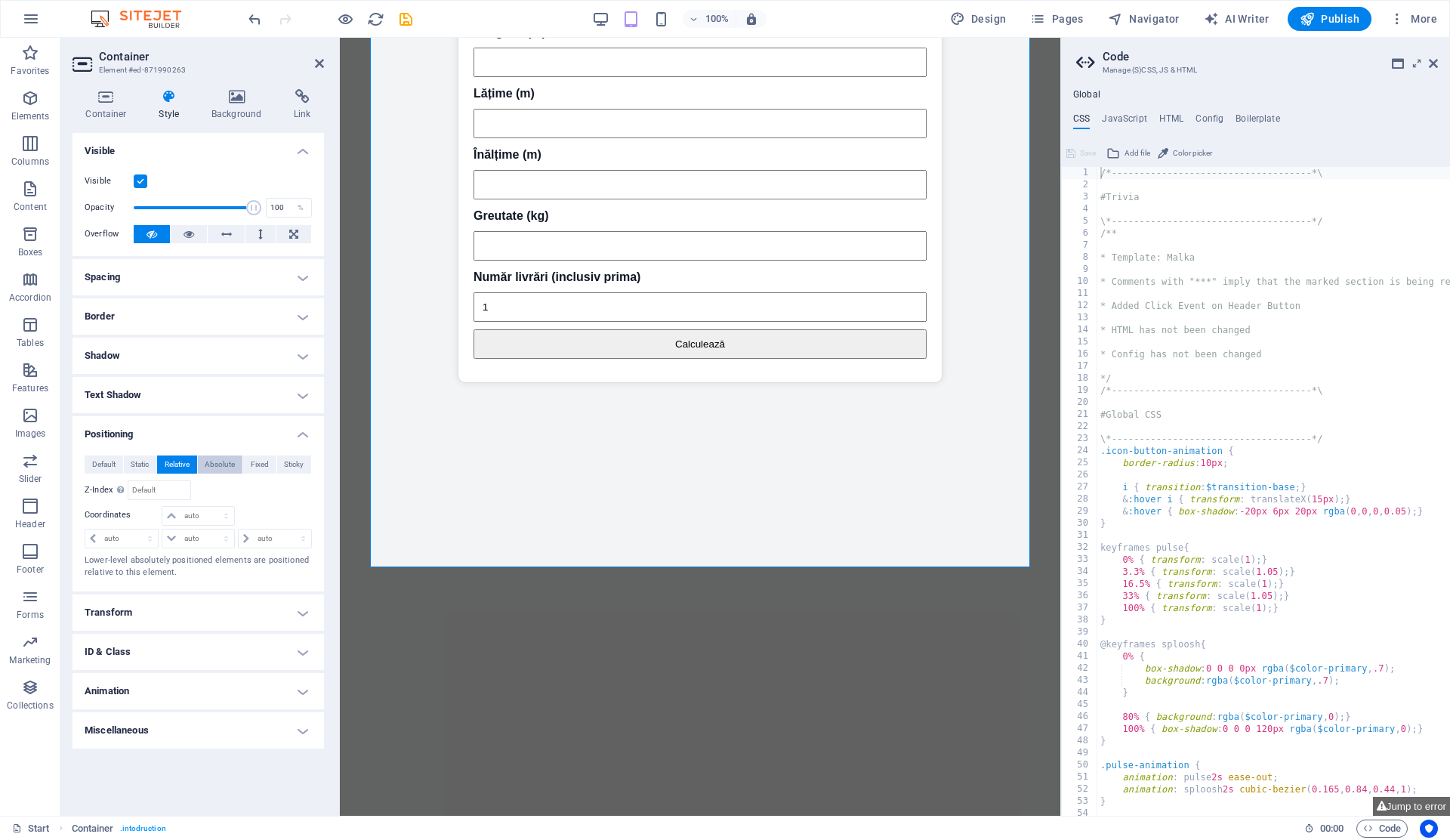
click at [209, 461] on span "Absolute" at bounding box center [220, 464] width 30 height 18
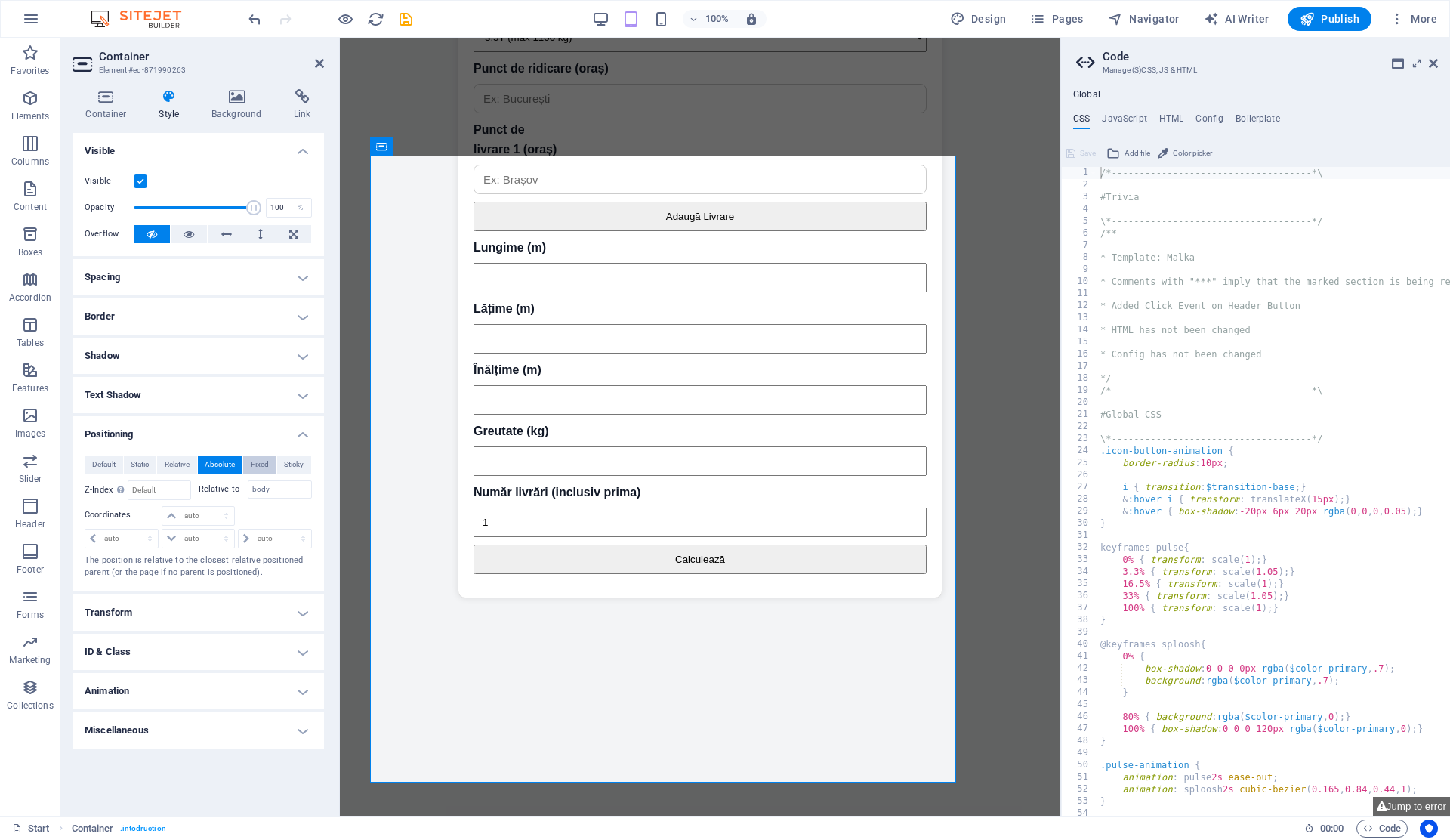
click at [259, 461] on span "Fixed" at bounding box center [259, 464] width 18 height 18
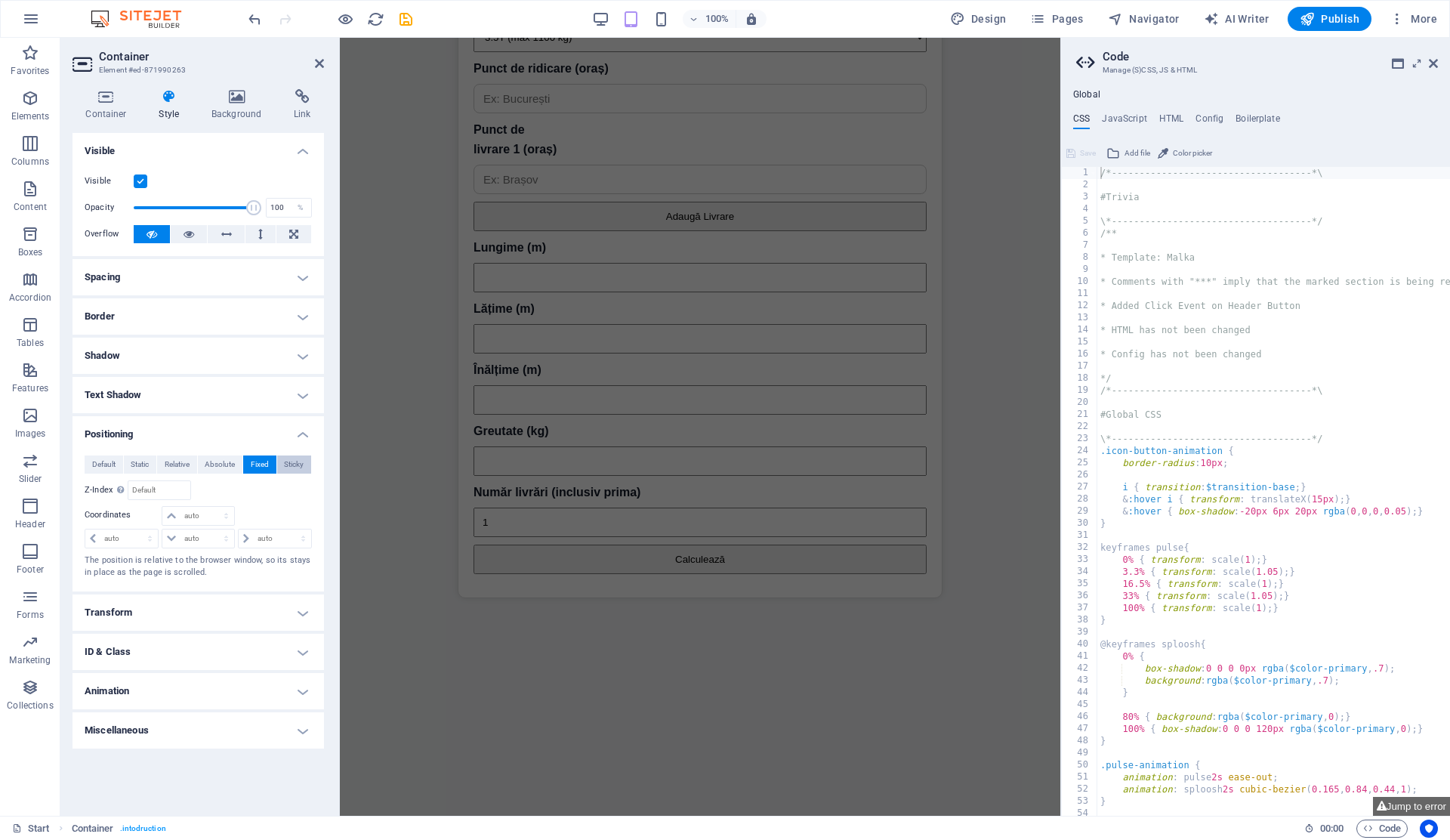
click at [305, 465] on button "Sticky" at bounding box center [294, 464] width 35 height 18
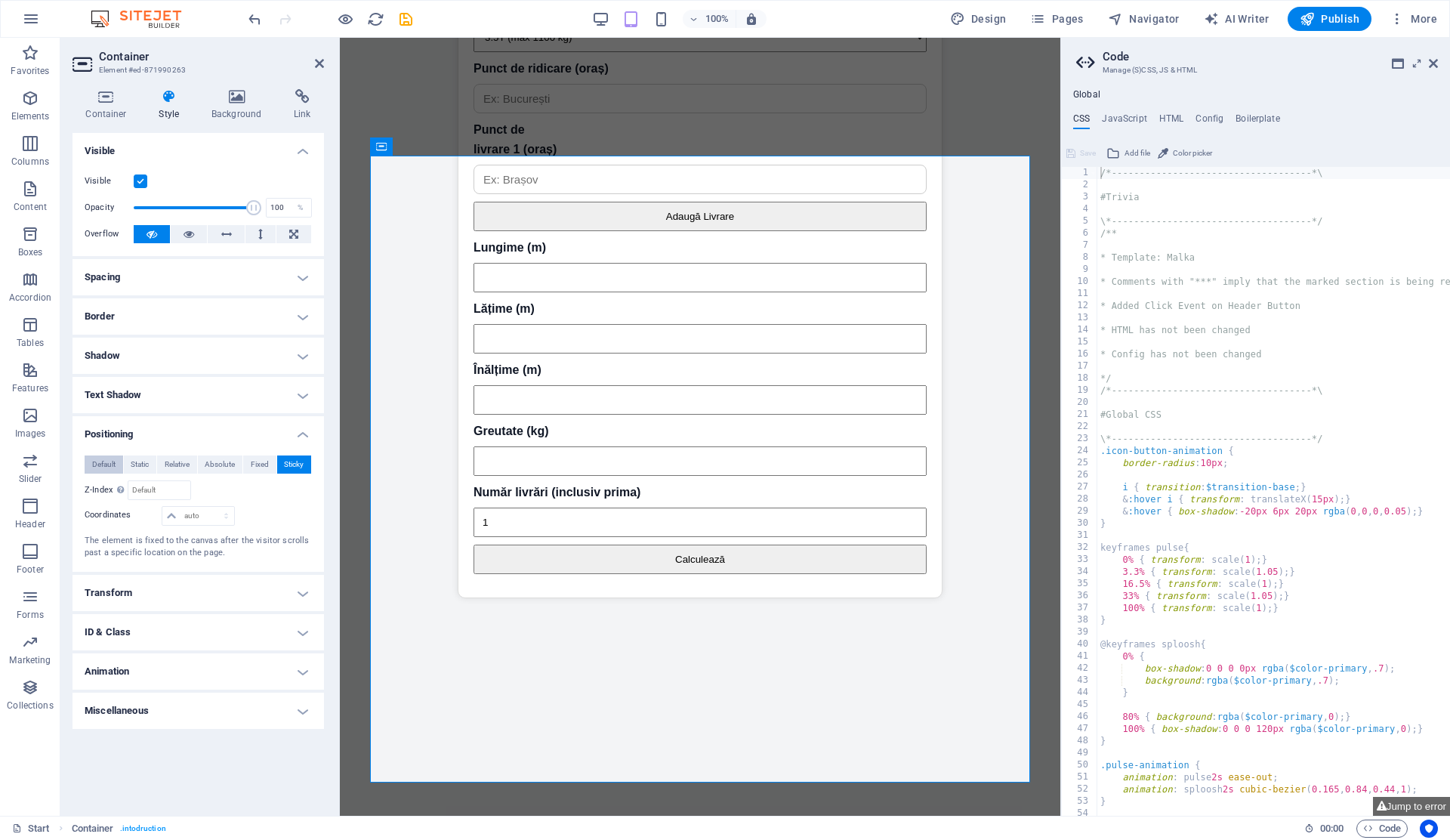
click at [100, 462] on span "Default" at bounding box center [104, 464] width 23 height 18
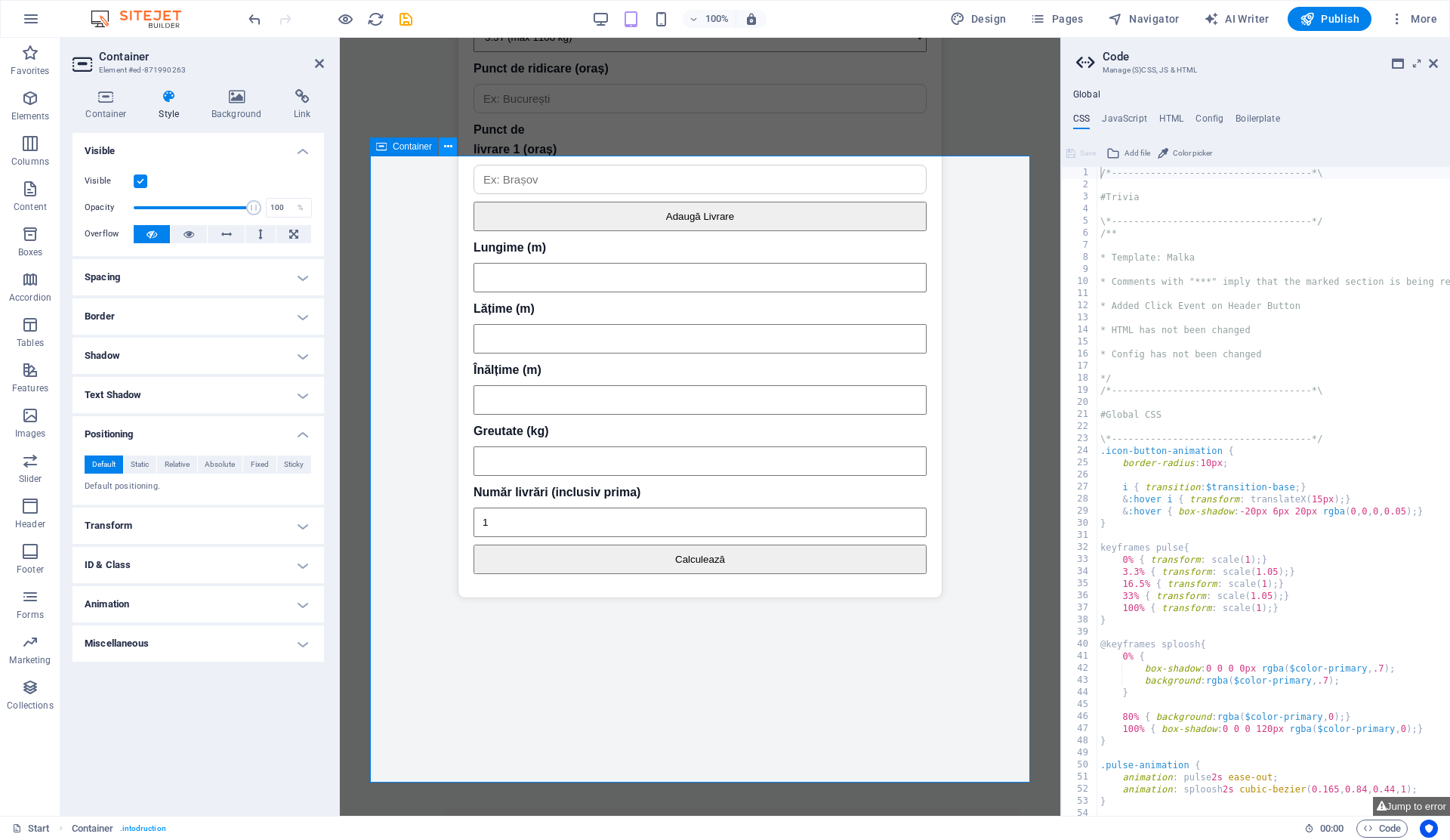
click at [447, 142] on icon at bounding box center [448, 147] width 9 height 16
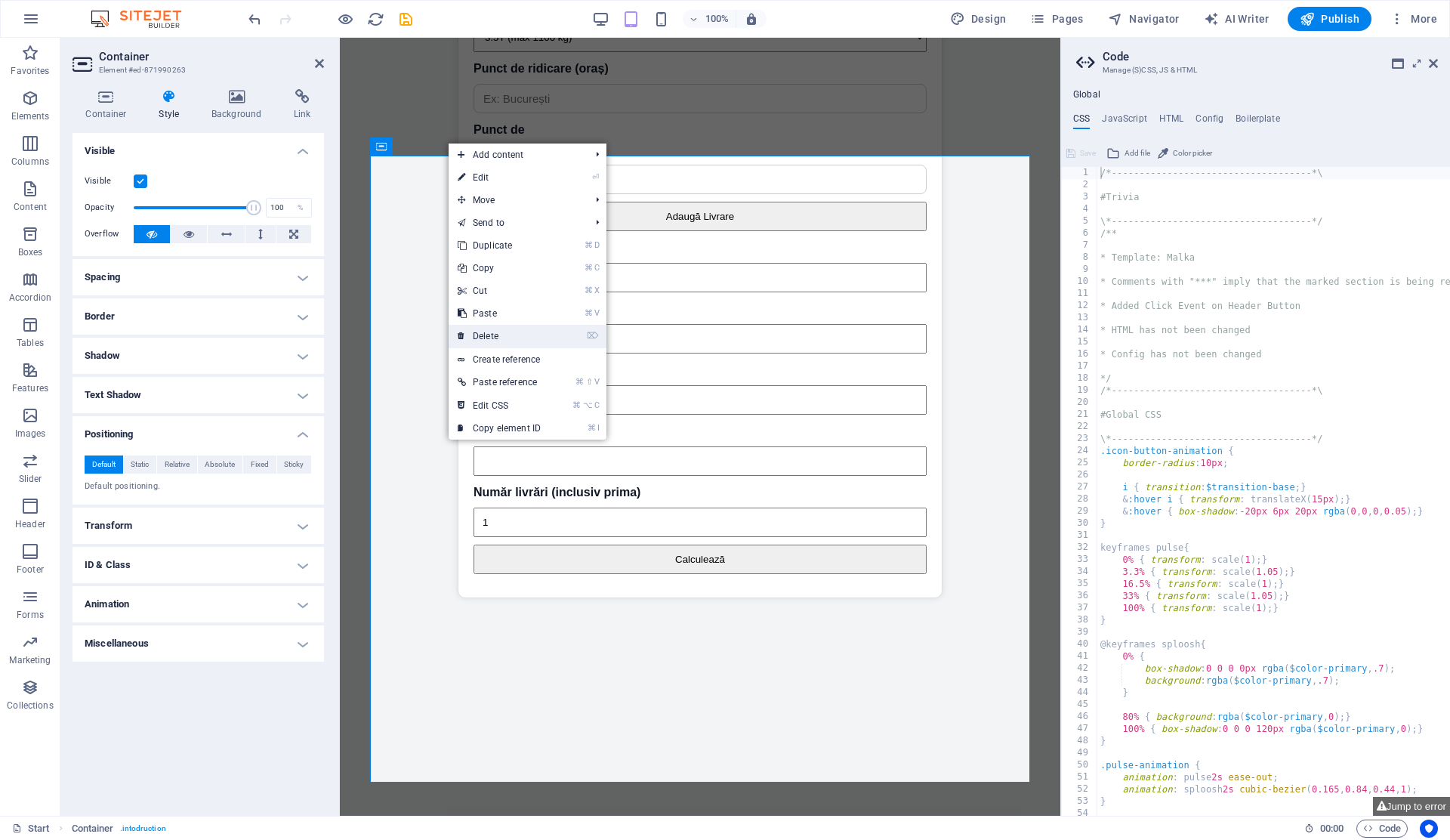
click at [499, 339] on link "⌦ Delete" at bounding box center [499, 336] width 101 height 22
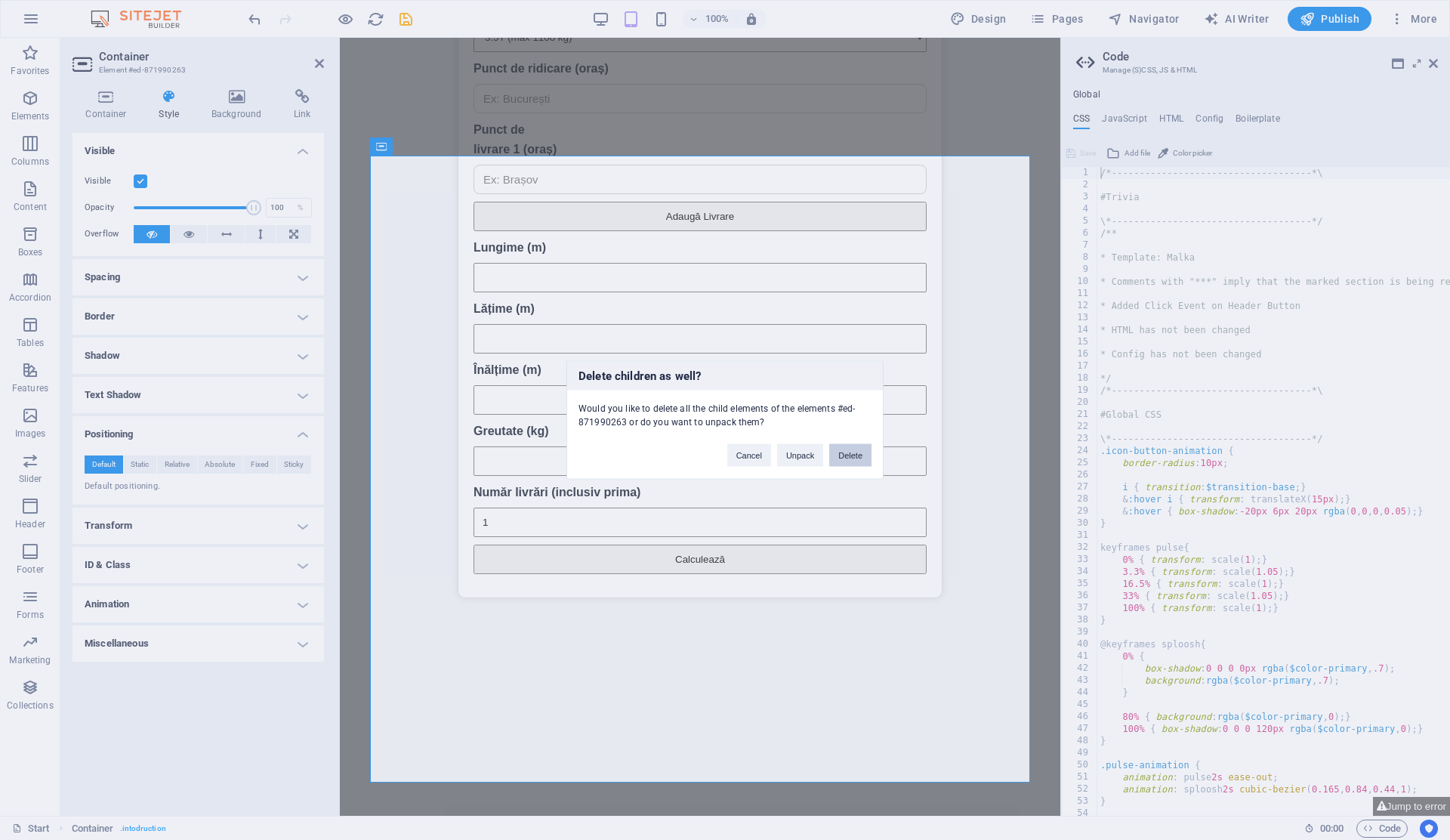
click at [846, 458] on button "Delete" at bounding box center [850, 455] width 43 height 22
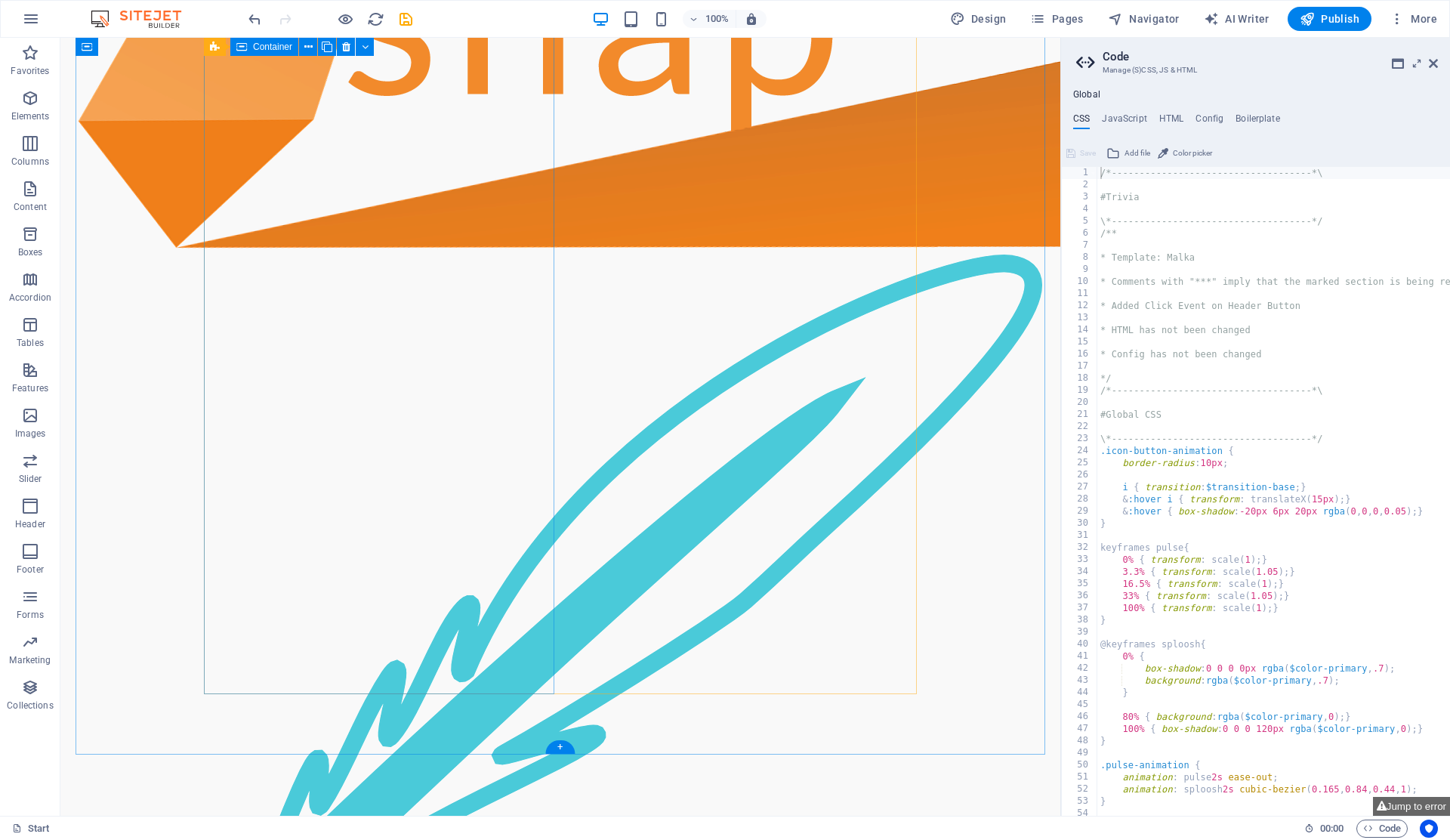
scroll to position [2931, 0]
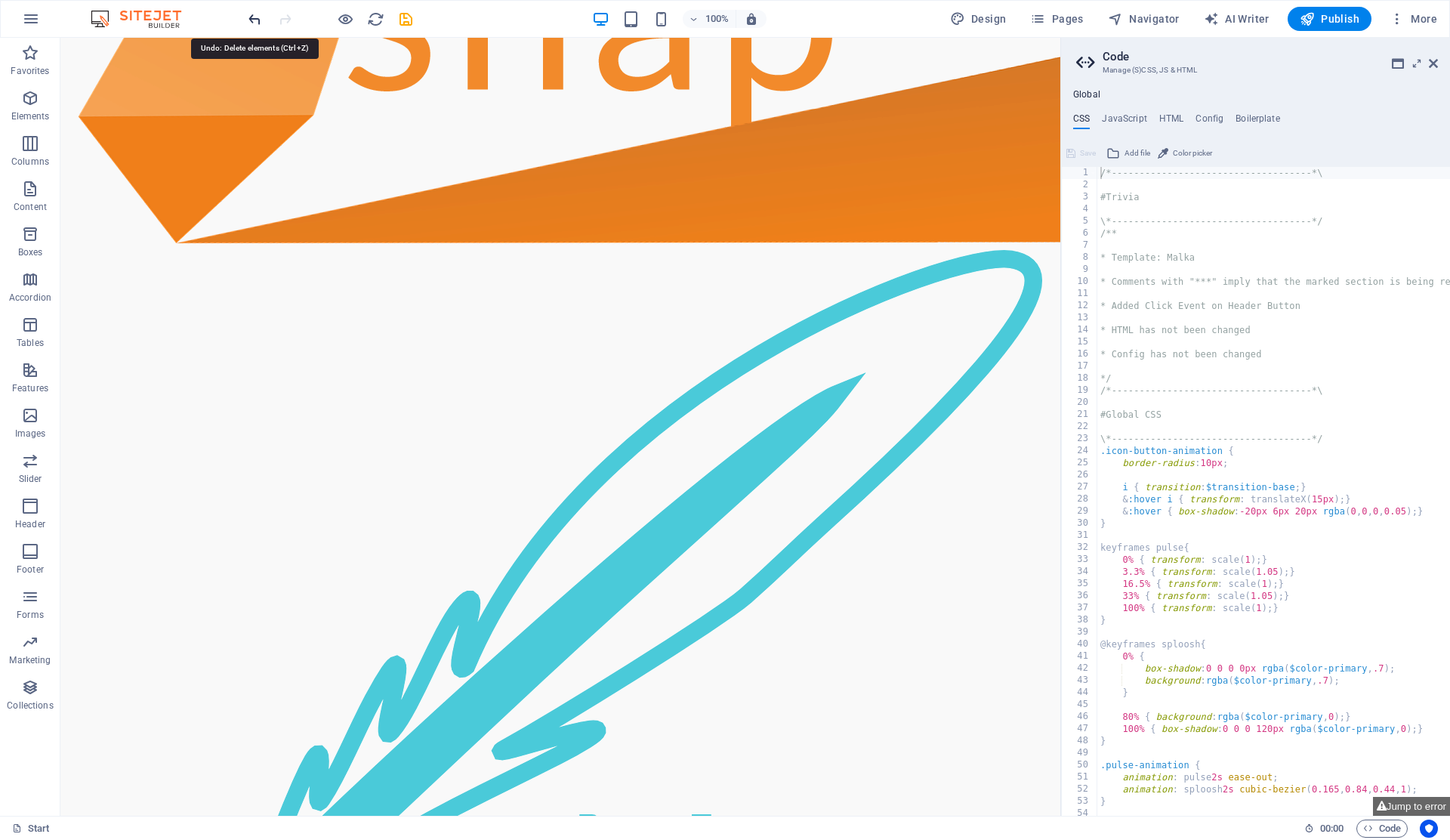
click at [251, 19] on icon "undo" at bounding box center [254, 19] width 17 height 17
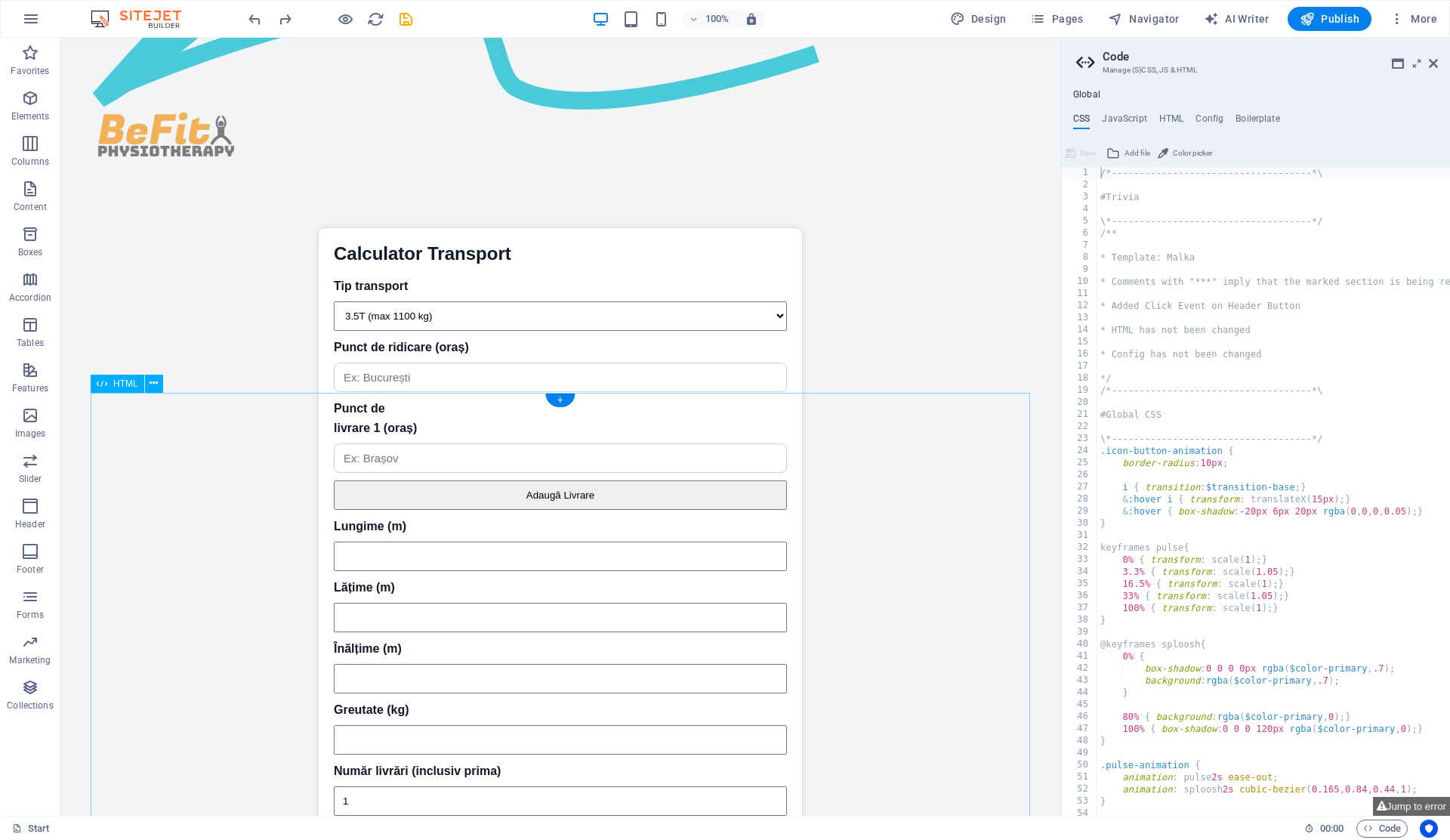
scroll to position [3976, 0]
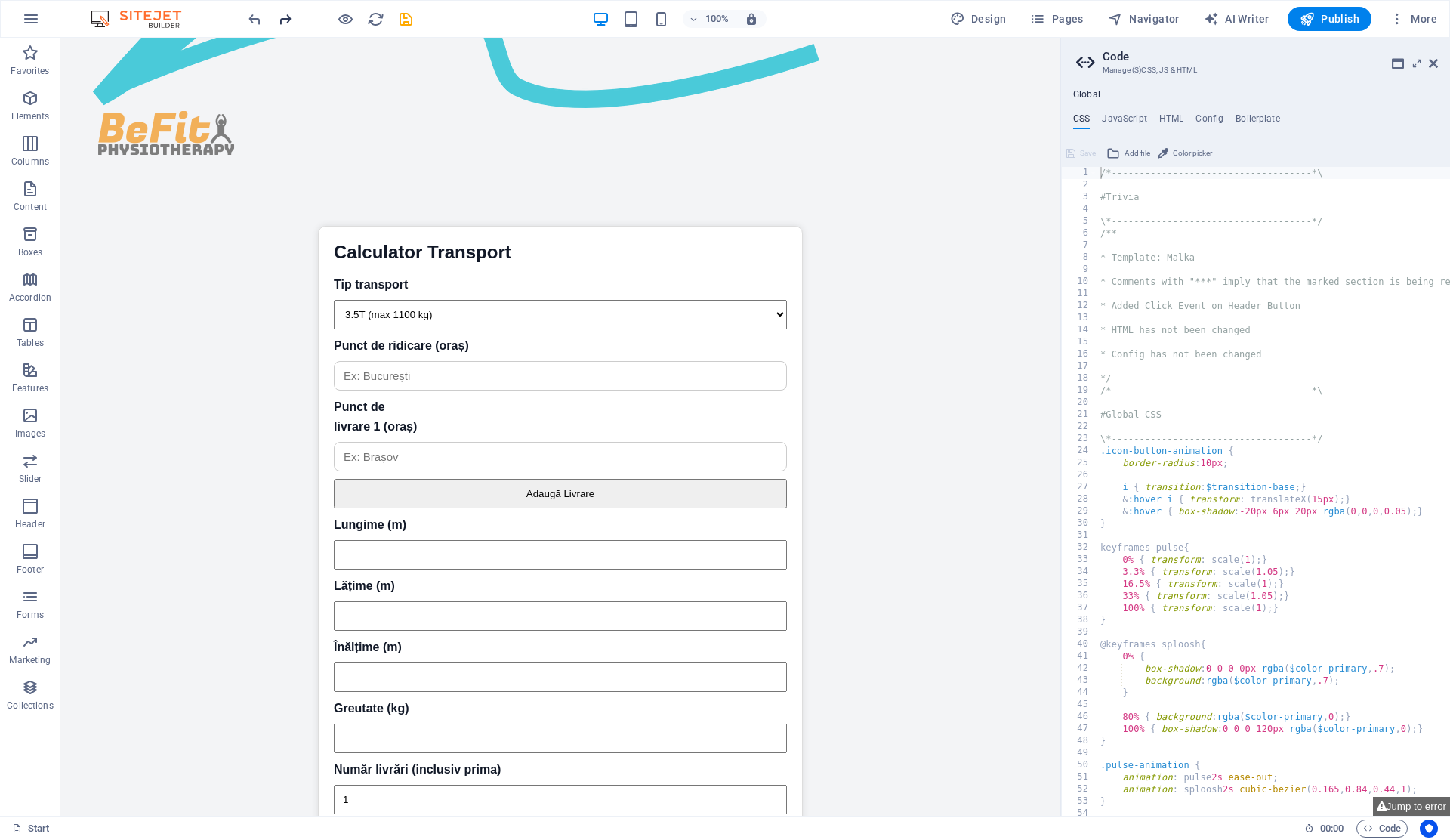
click at [276, 20] on icon "redo" at bounding box center [285, 19] width 17 height 17
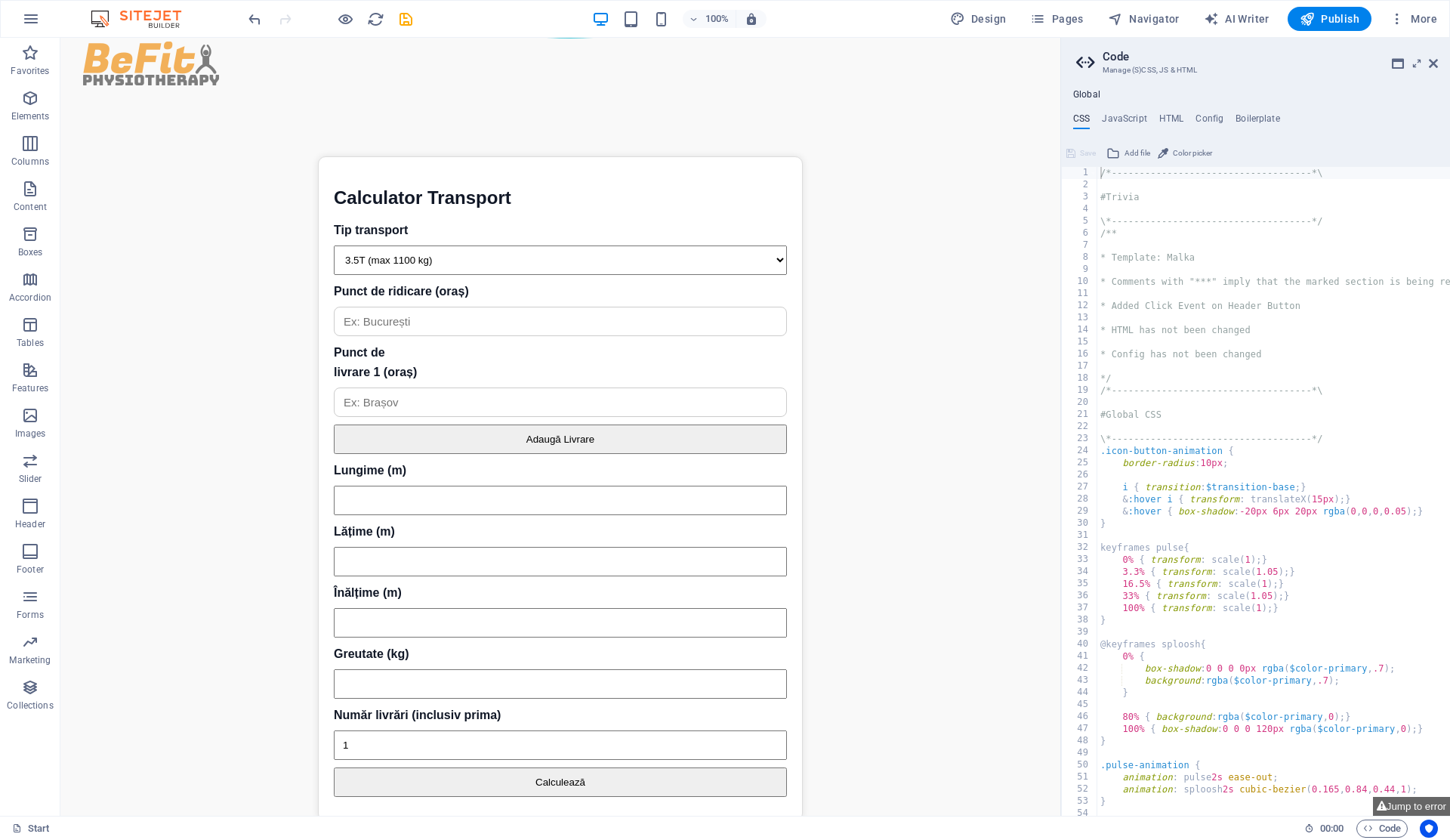
scroll to position [3476, 0]
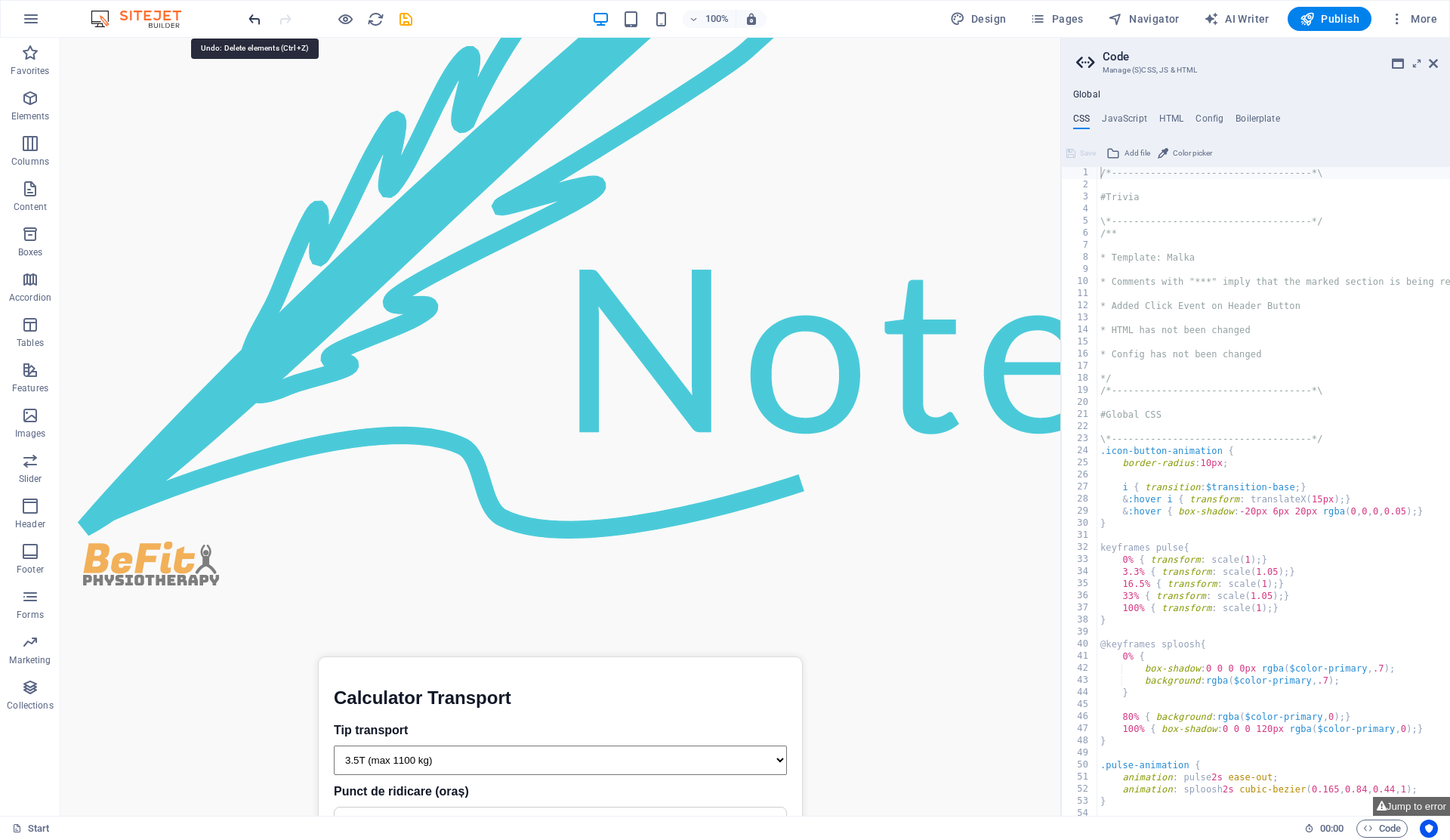
click at [258, 13] on icon "undo" at bounding box center [254, 19] width 17 height 17
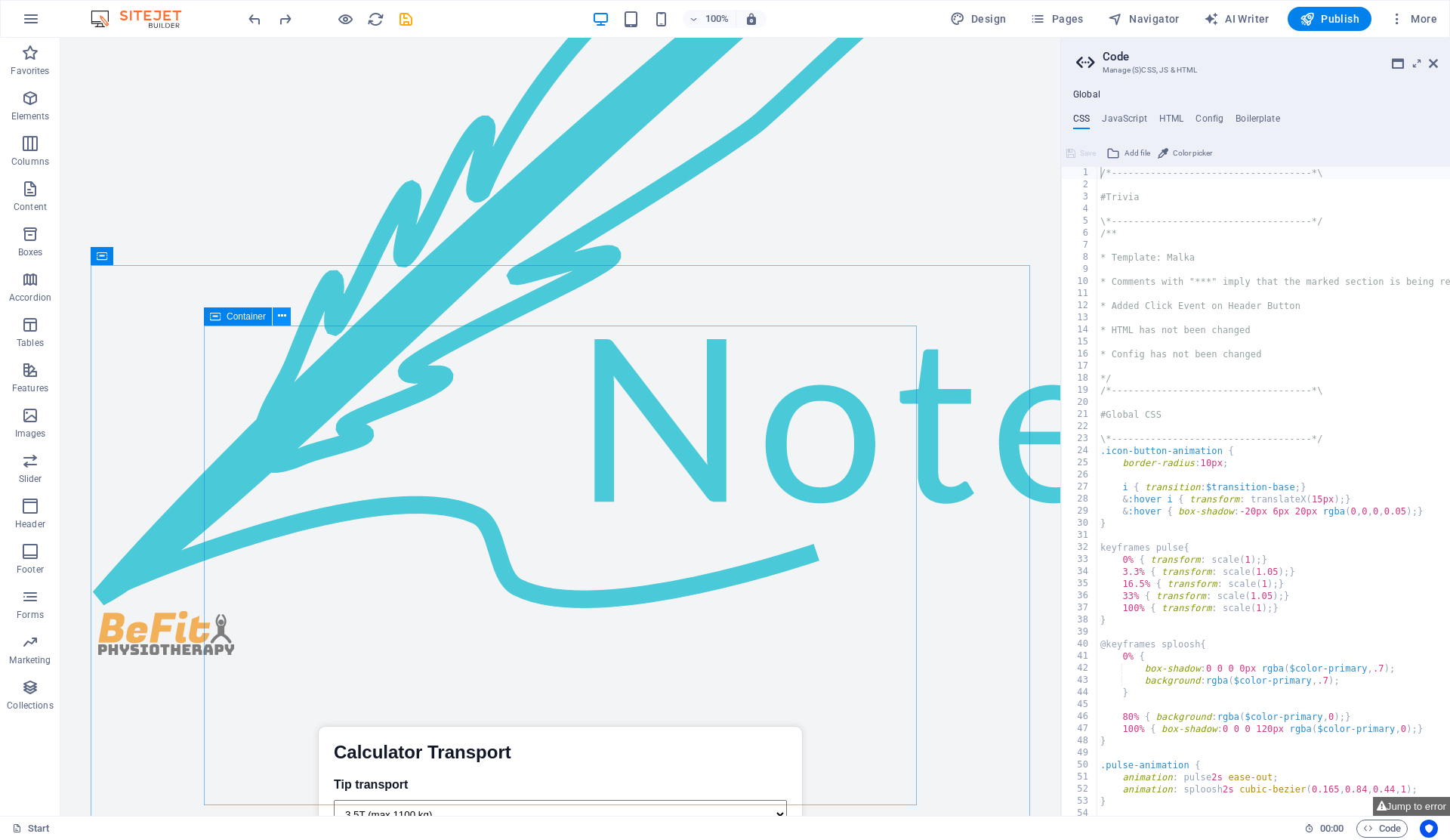
click at [279, 311] on icon at bounding box center [282, 316] width 9 height 16
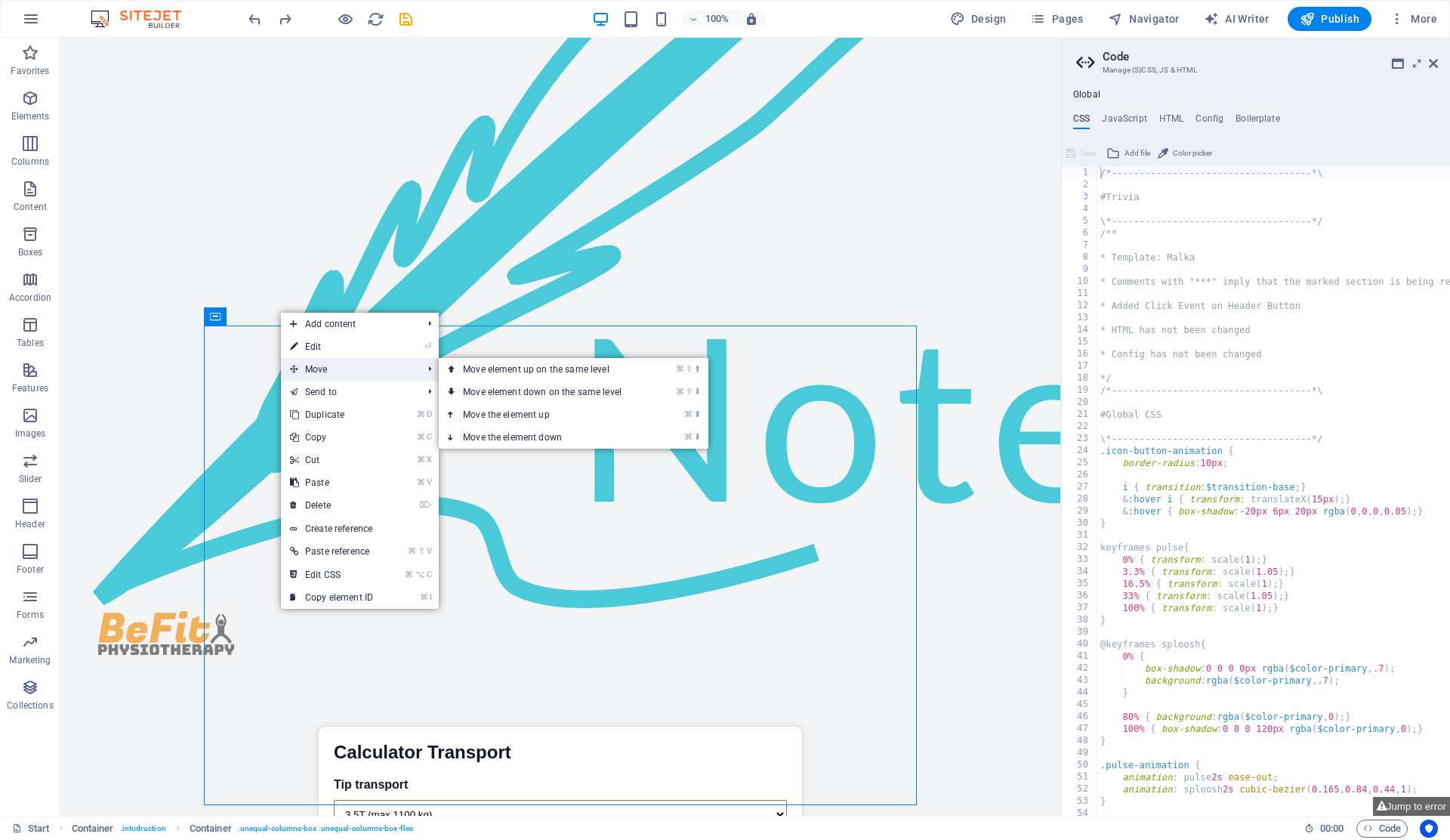
click at [308, 369] on span "Move" at bounding box center [348, 368] width 135 height 22
click at [477, 368] on link "⌘ ⇧ ⬆ Move element up on the same level" at bounding box center [545, 368] width 213 height 22
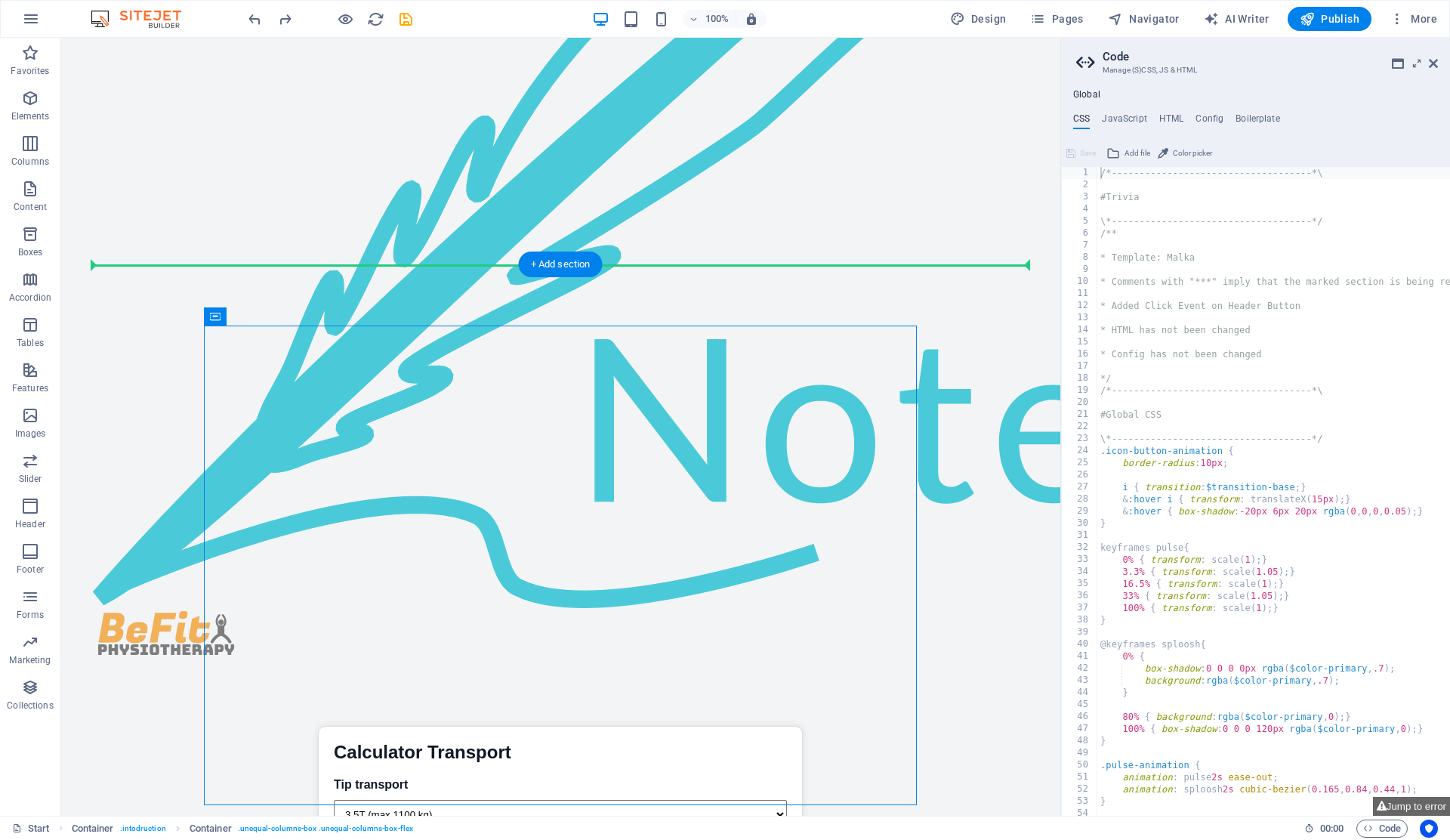
drag, startPoint x: 208, startPoint y: 358, endPoint x: 195, endPoint y: 233, distance: 125.7
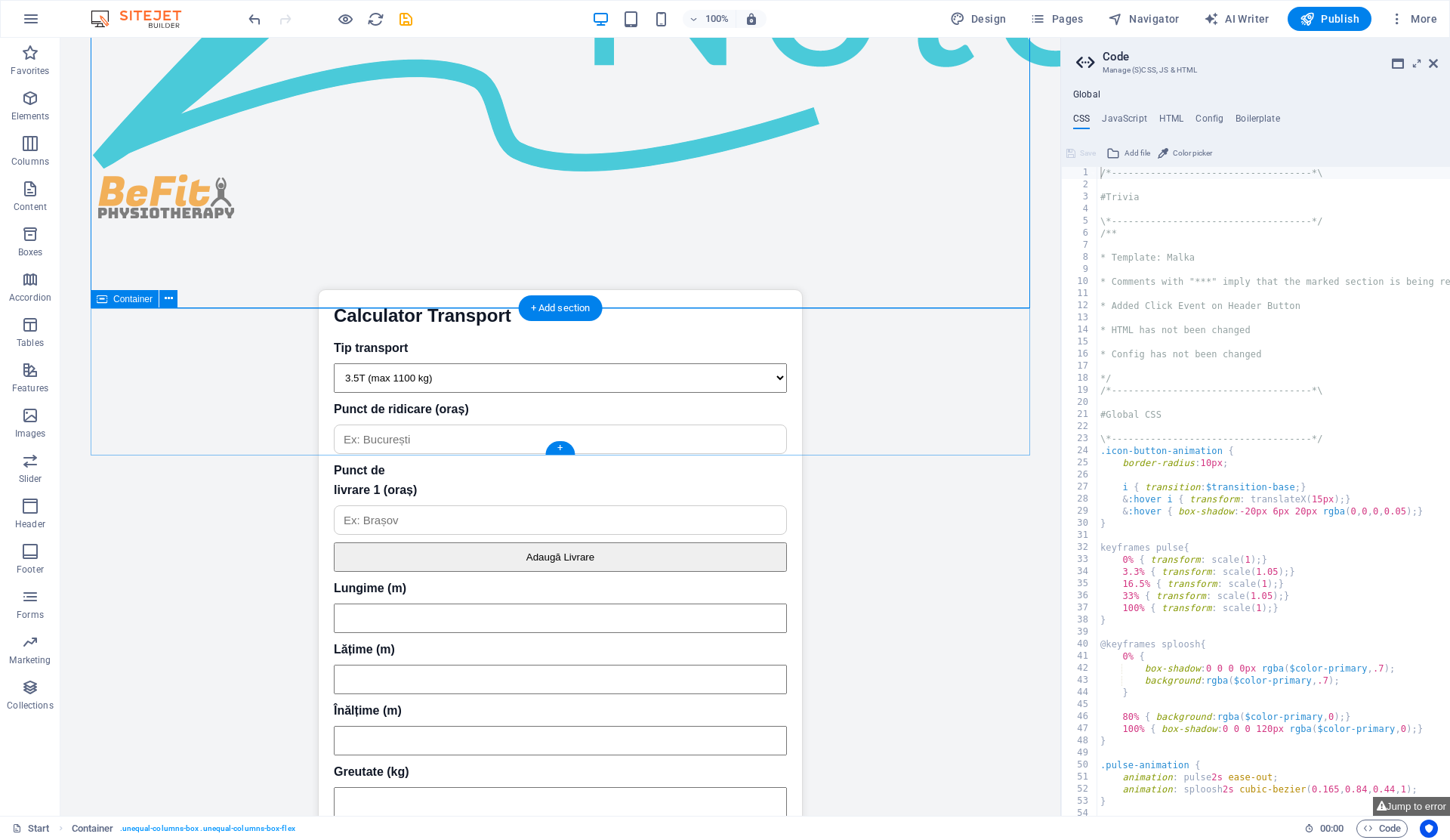
scroll to position [3913, 0]
click at [164, 297] on icon at bounding box center [168, 298] width 9 height 16
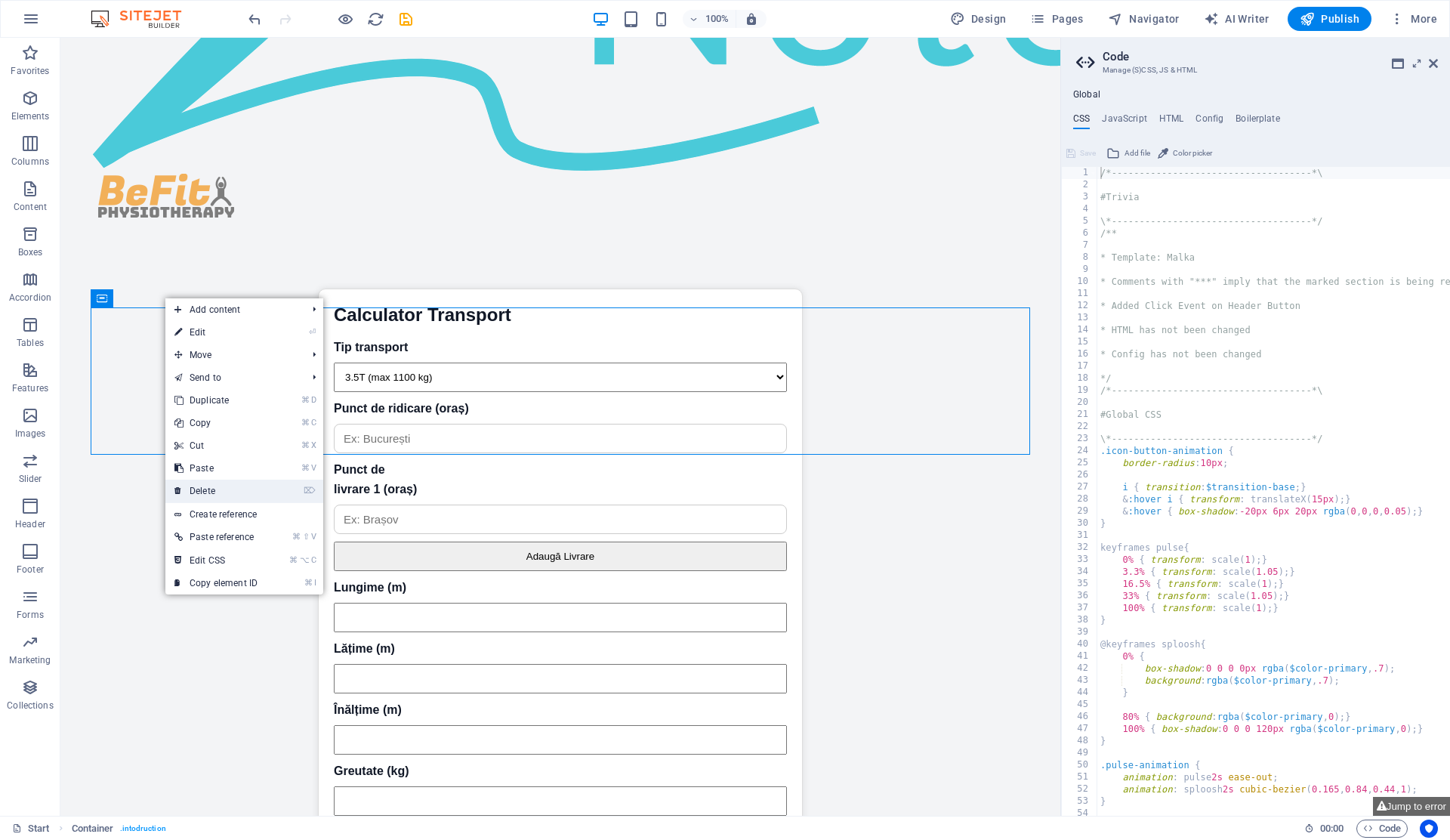
click at [189, 488] on link "⌦ Delete" at bounding box center [216, 490] width 101 height 22
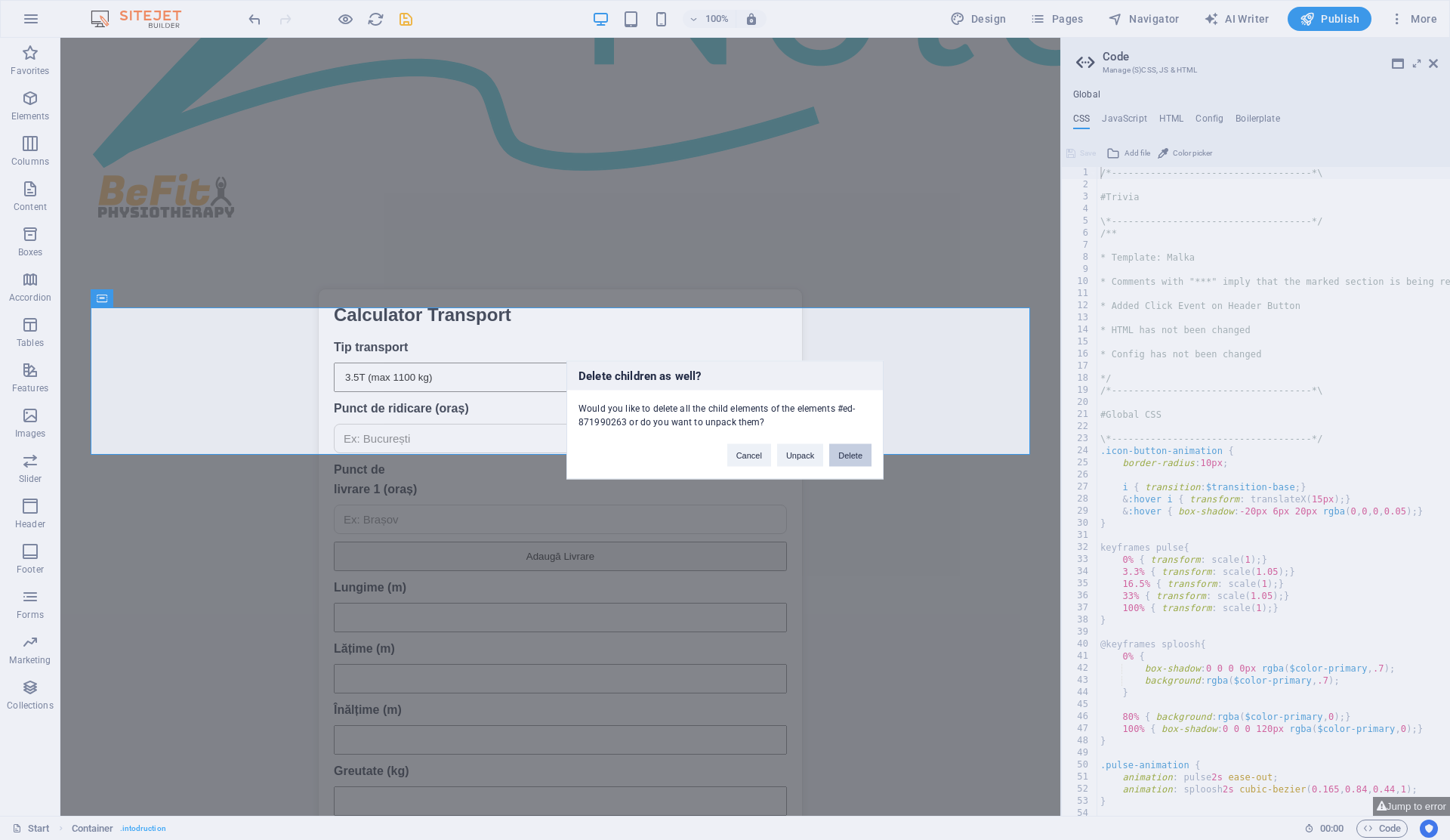
click at [854, 458] on button "Delete" at bounding box center [850, 455] width 43 height 22
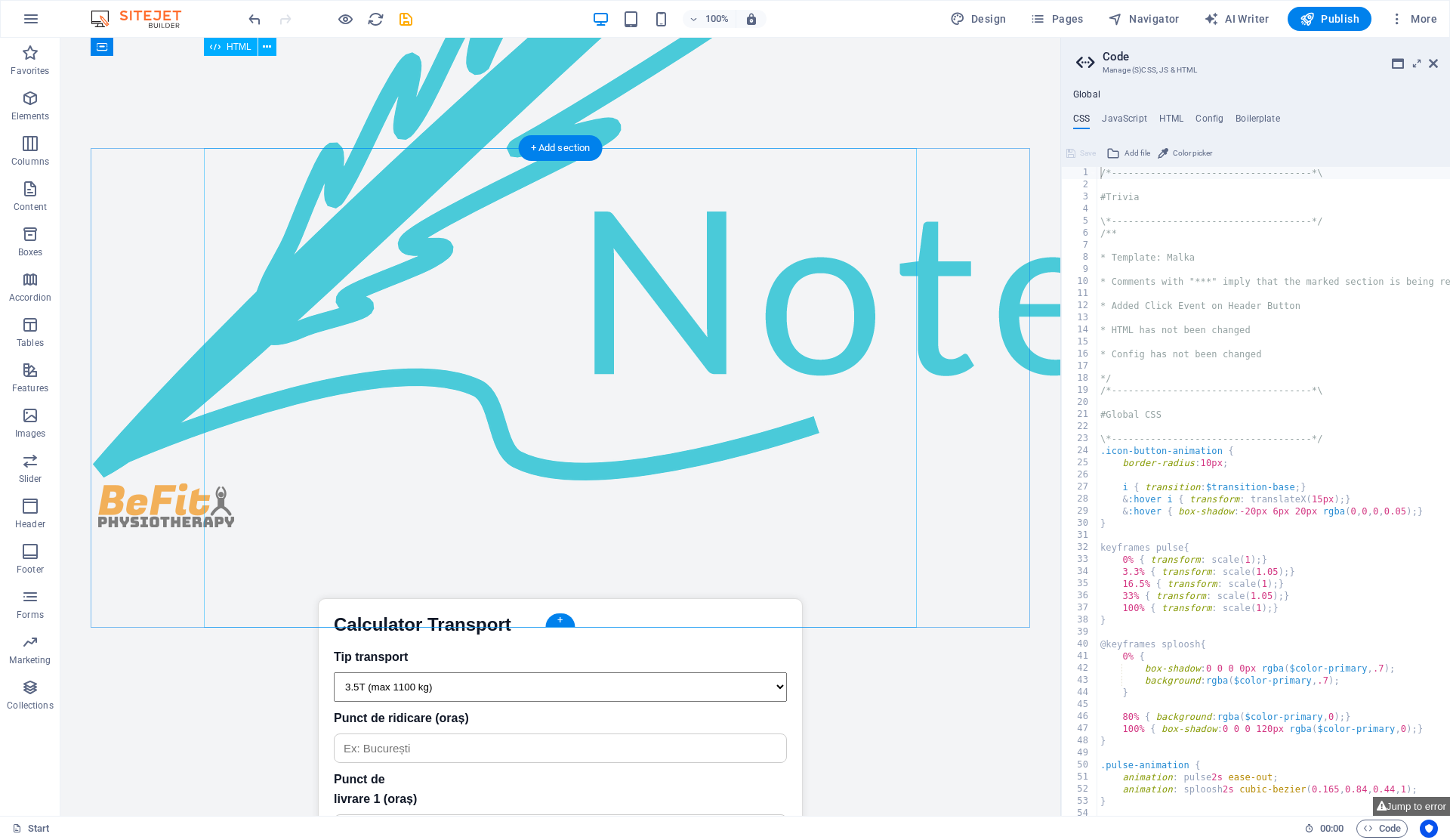
scroll to position [3587, 0]
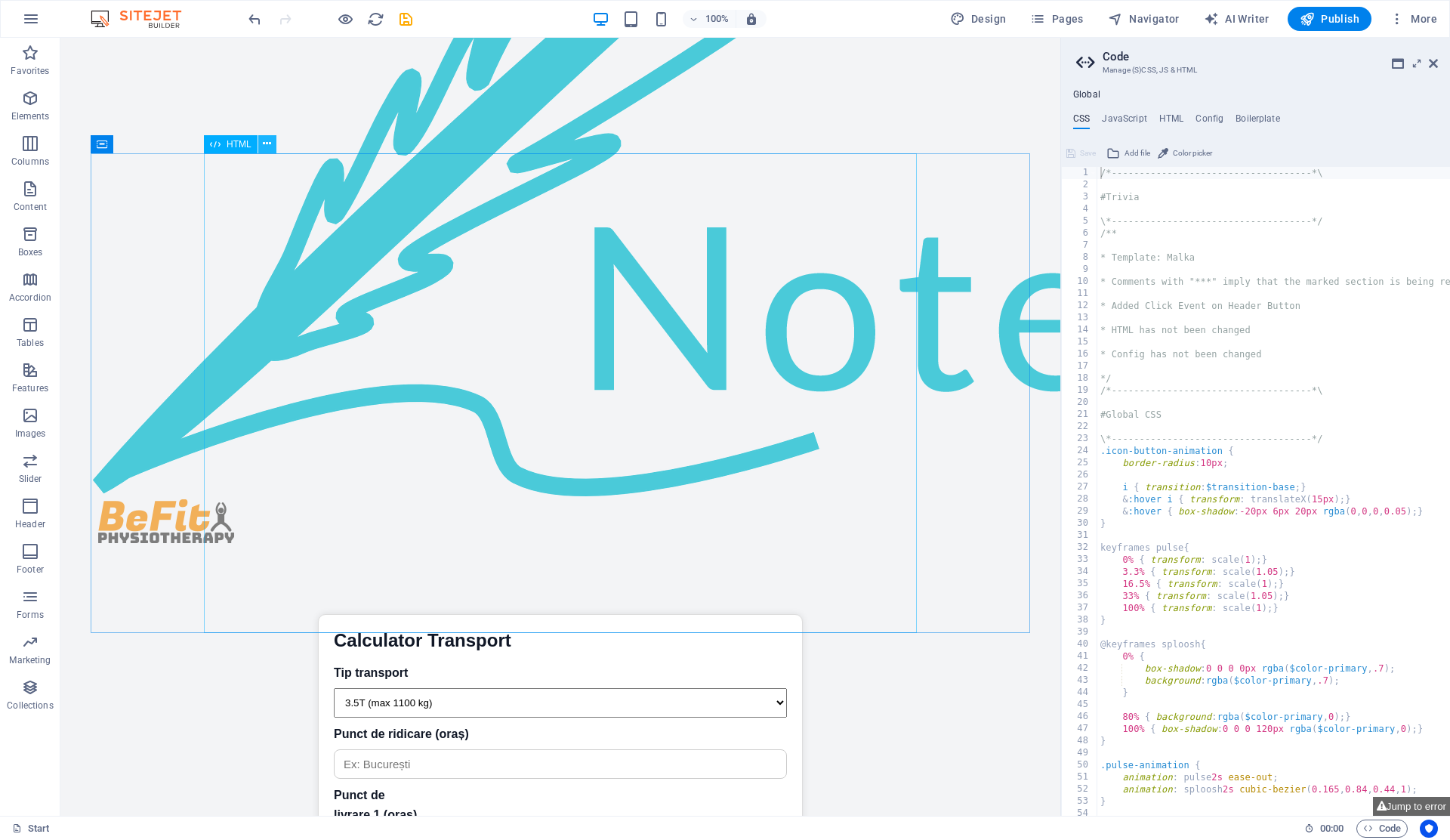
click at [268, 144] on icon at bounding box center [267, 143] width 9 height 16
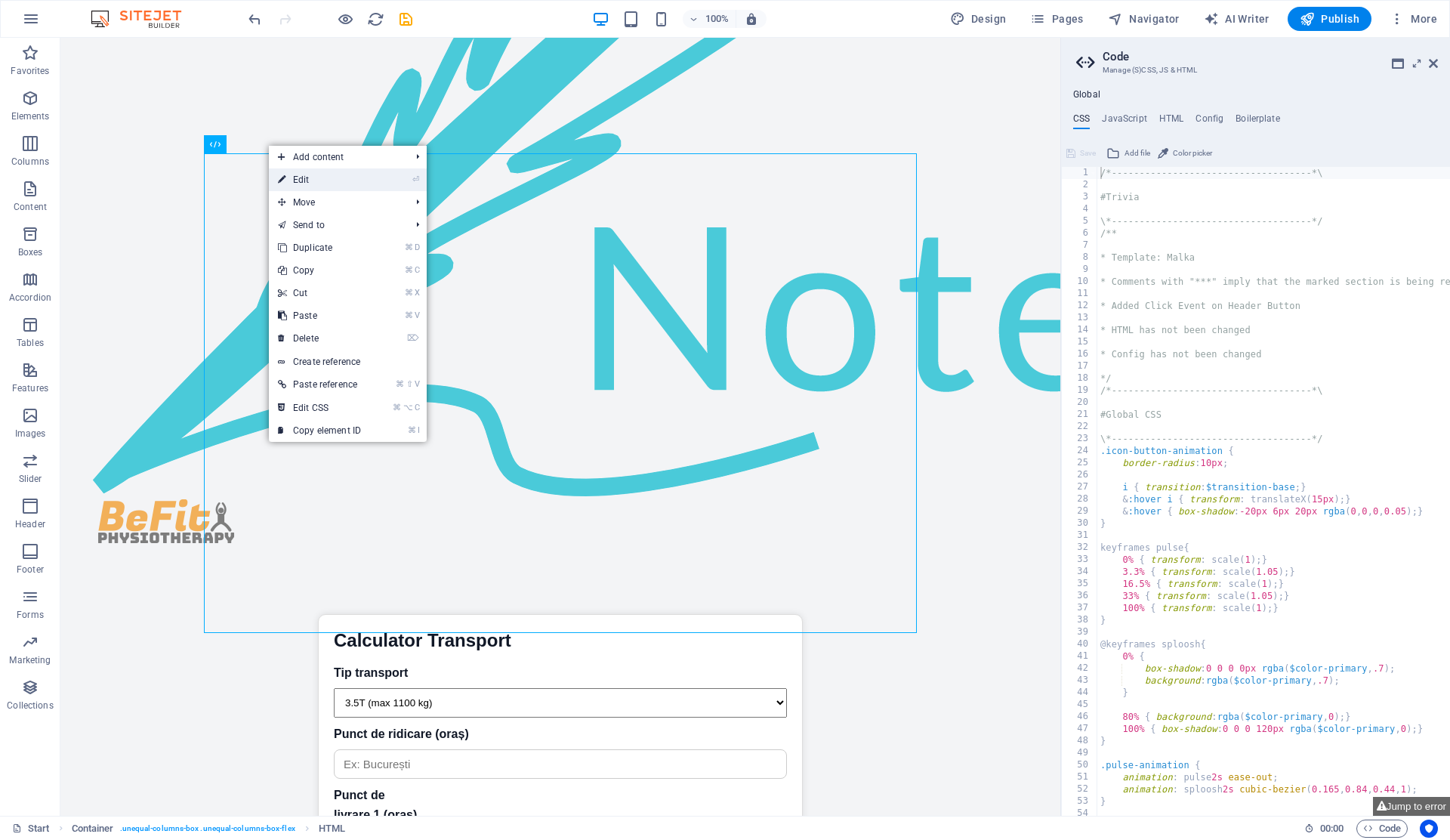
click at [313, 176] on link "⏎ Edit" at bounding box center [320, 179] width 101 height 22
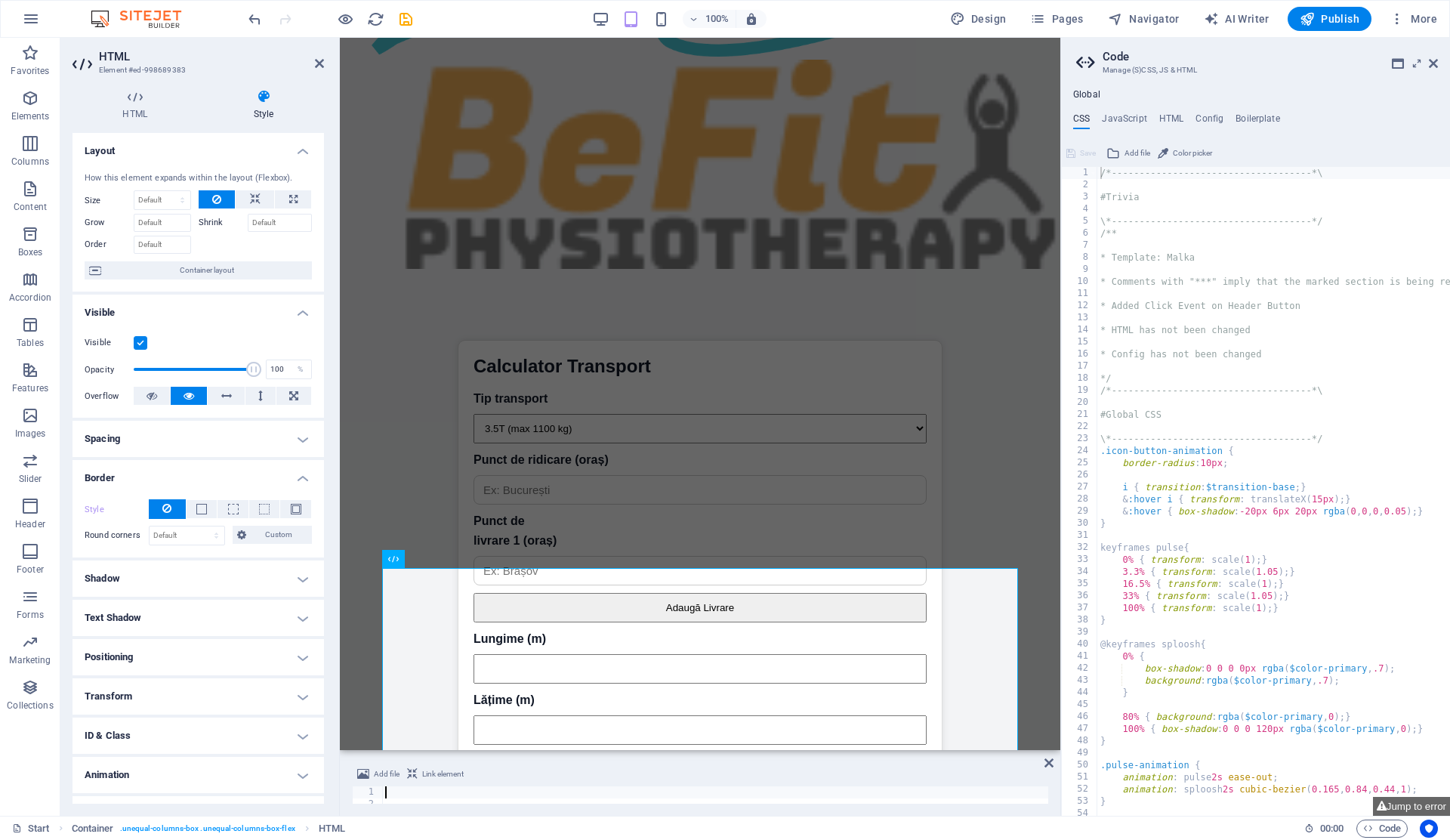
scroll to position [3567, 0]
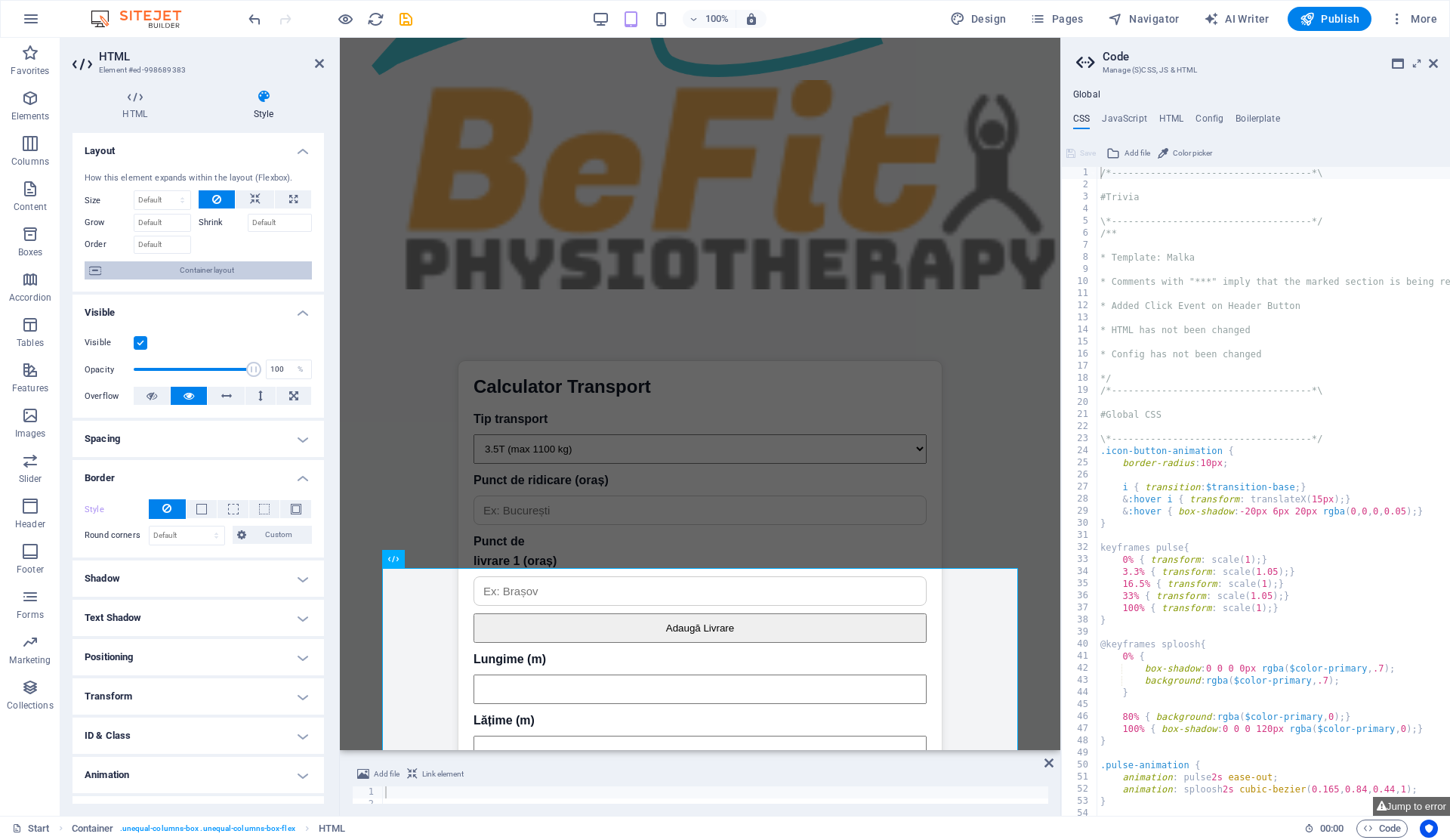
click at [200, 271] on span "Container layout" at bounding box center [206, 270] width 202 height 18
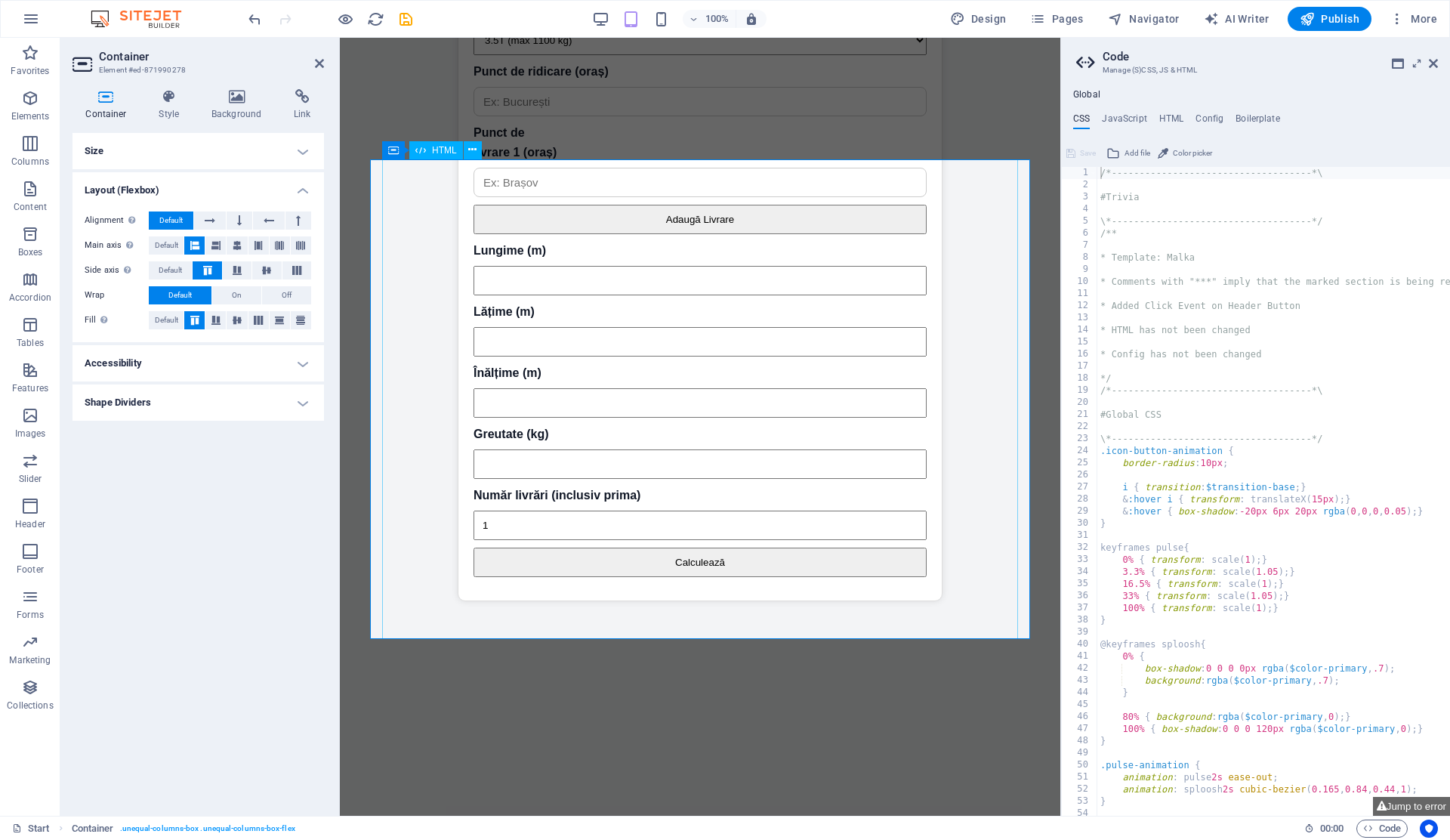
scroll to position [3979, 0]
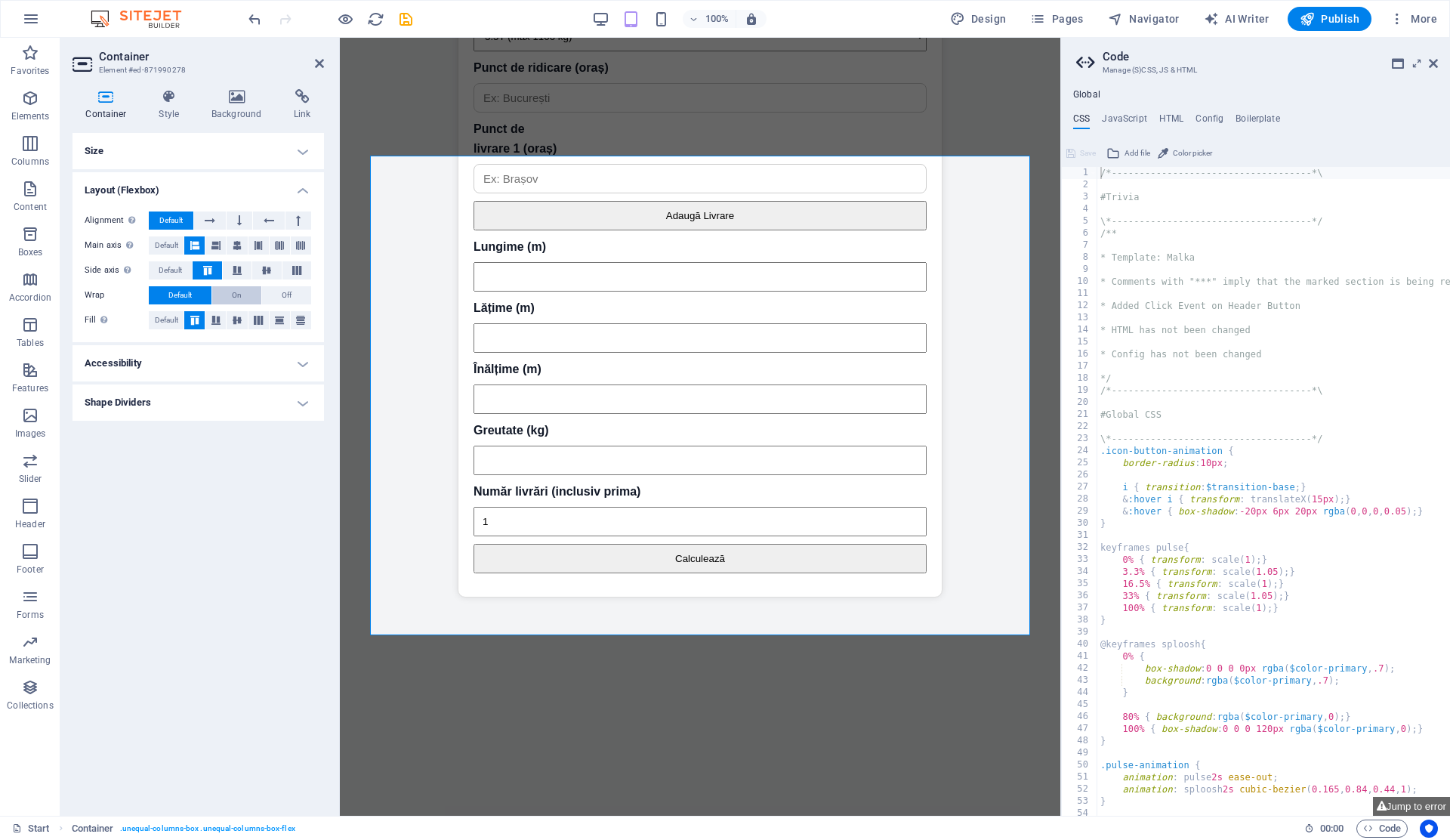
click at [233, 294] on span "On" at bounding box center [237, 295] width 10 height 18
click at [182, 296] on span "Default" at bounding box center [180, 295] width 23 height 18
click at [222, 294] on button "On" at bounding box center [237, 295] width 49 height 18
click at [257, 321] on icon at bounding box center [258, 320] width 18 height 9
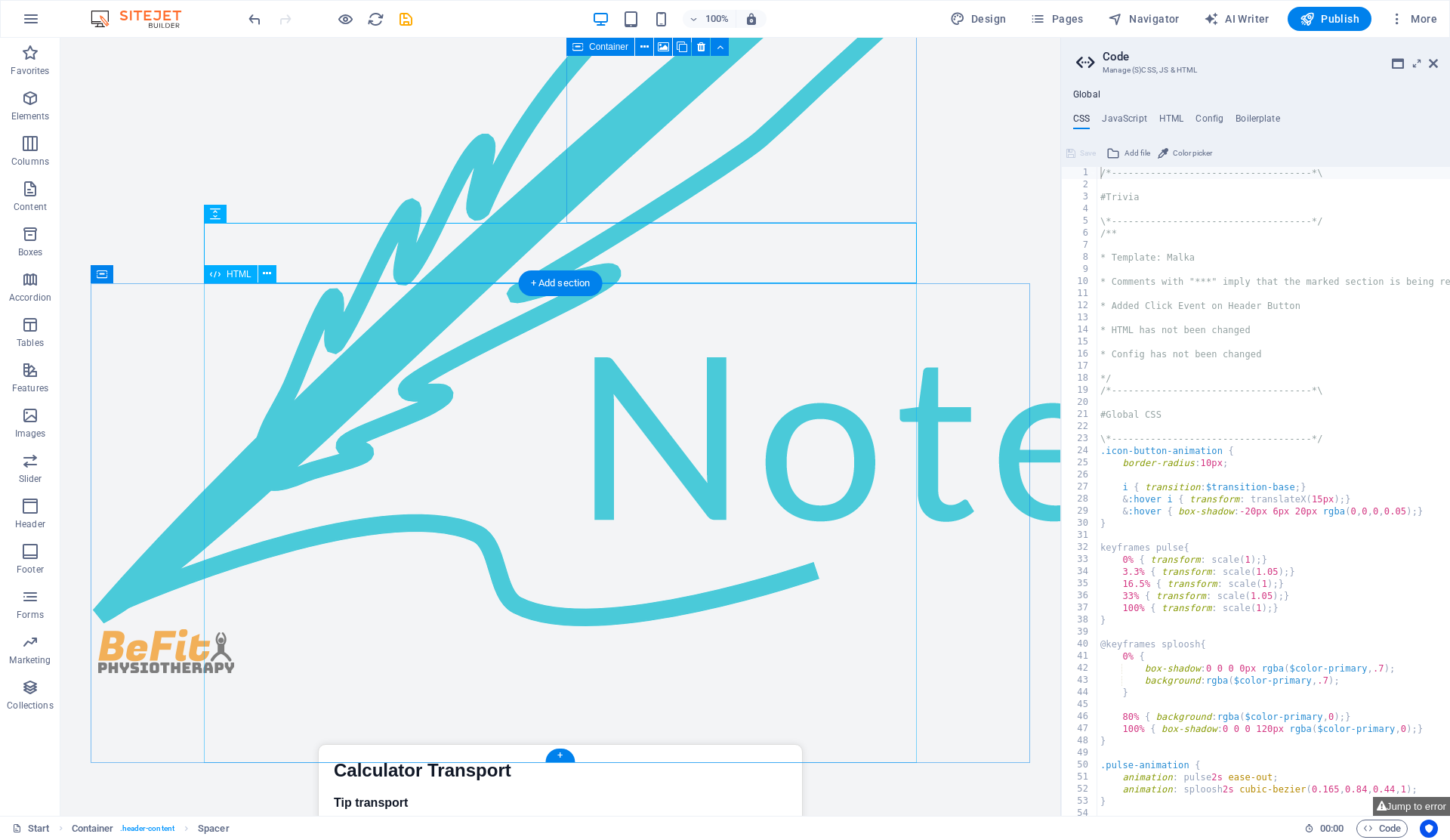
scroll to position [3466, 0]
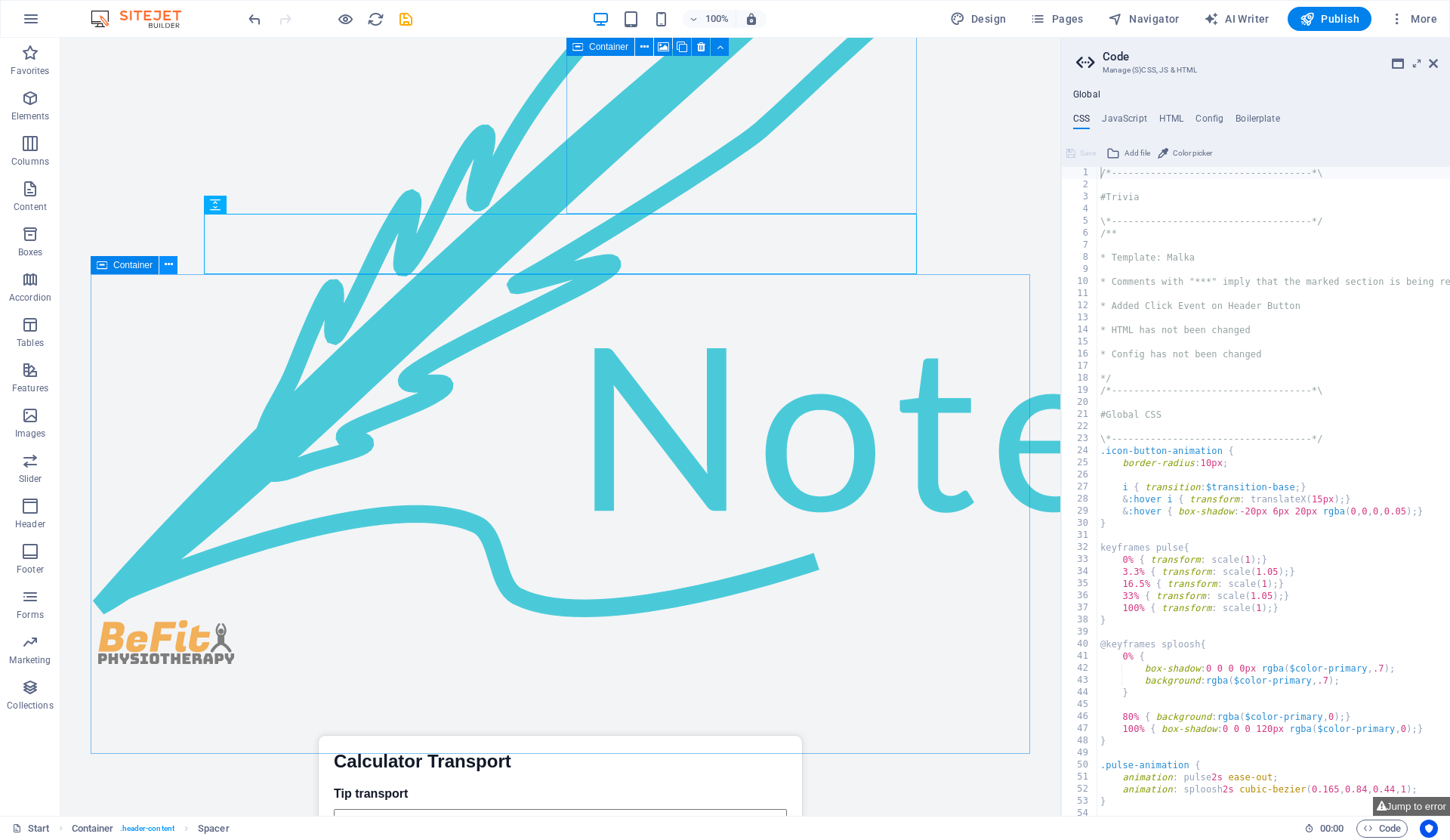
click at [164, 270] on icon at bounding box center [168, 264] width 9 height 16
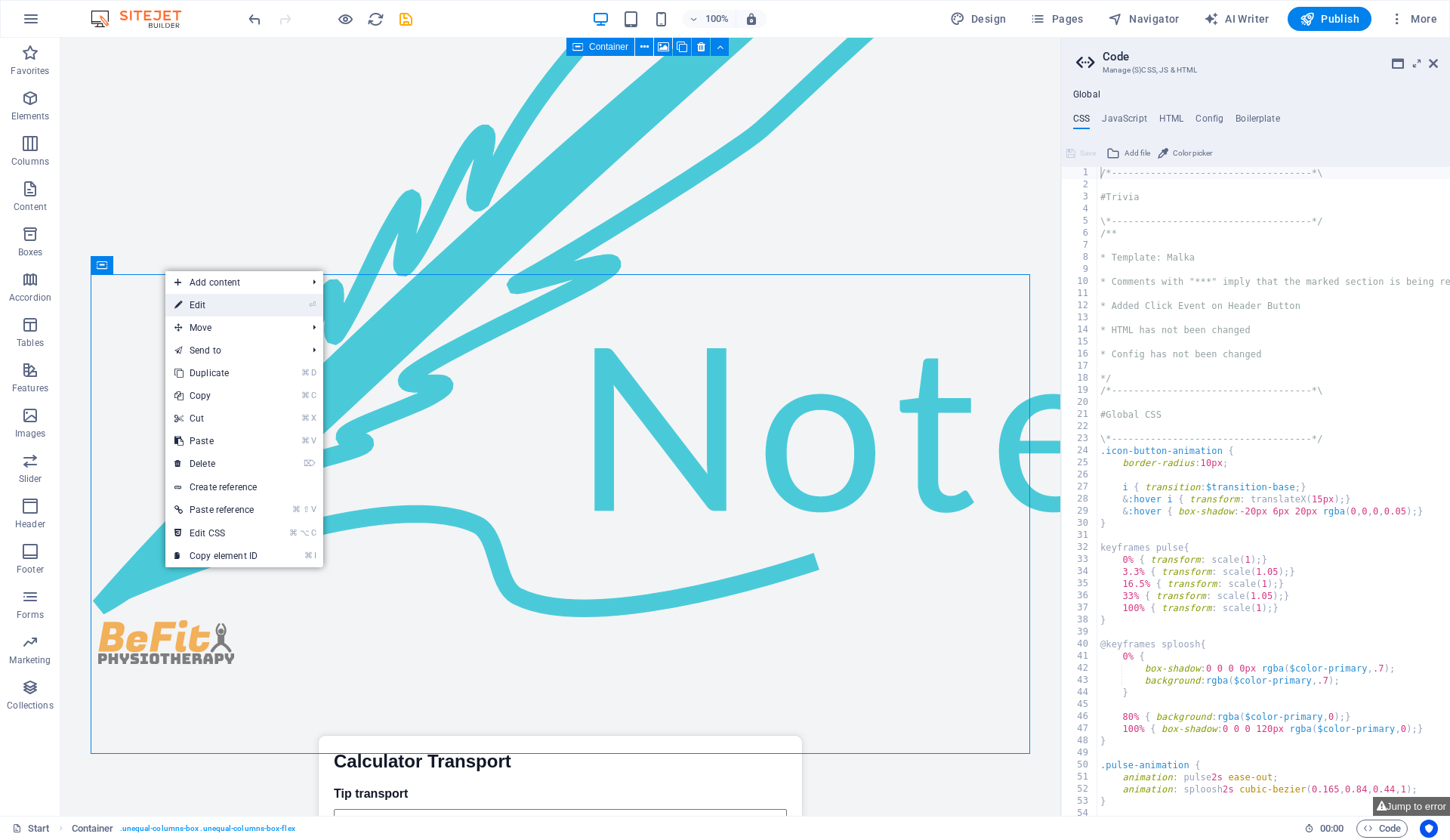
click at [206, 307] on link "⏎ Edit" at bounding box center [216, 305] width 101 height 22
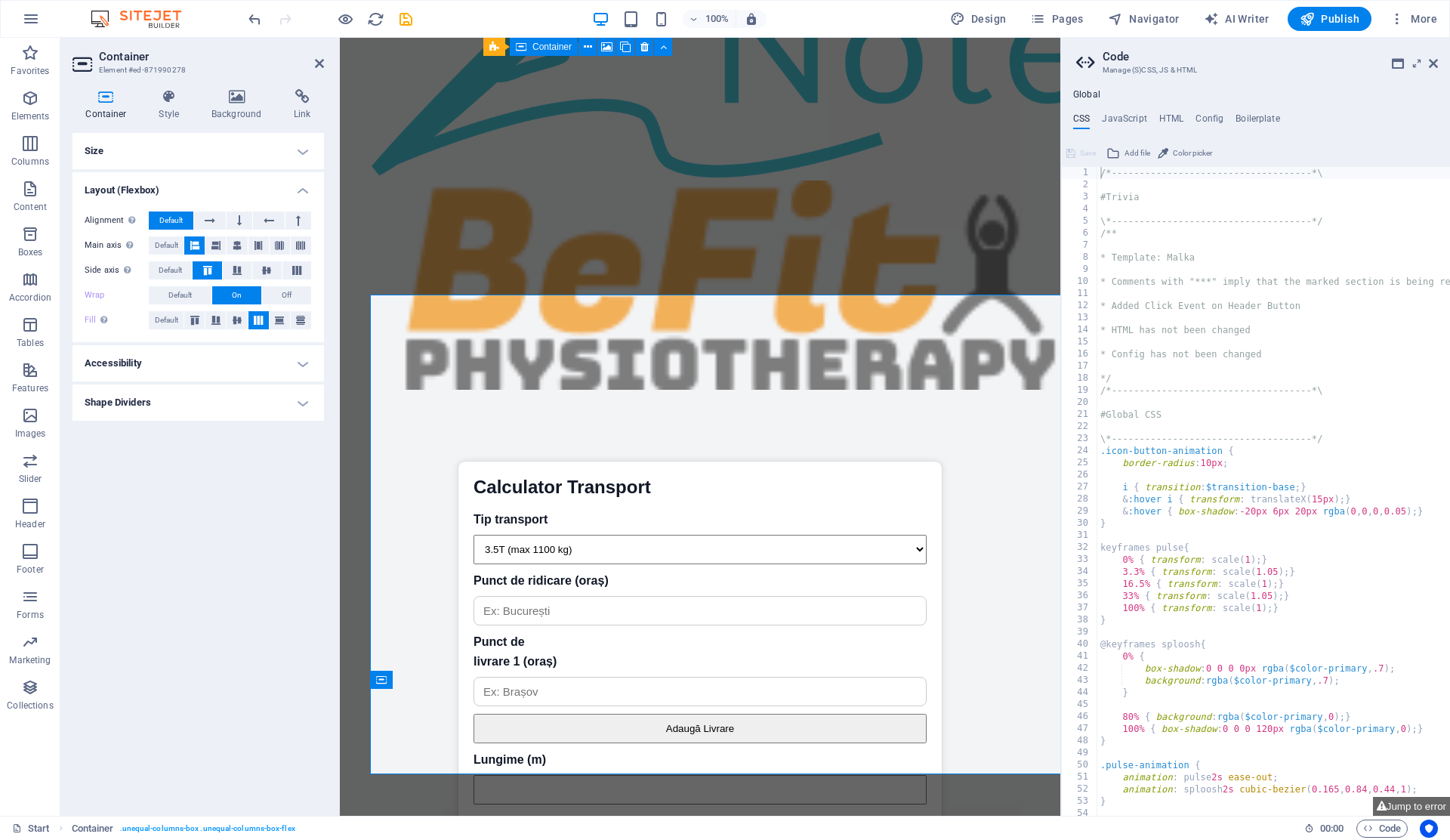
scroll to position [3446, 0]
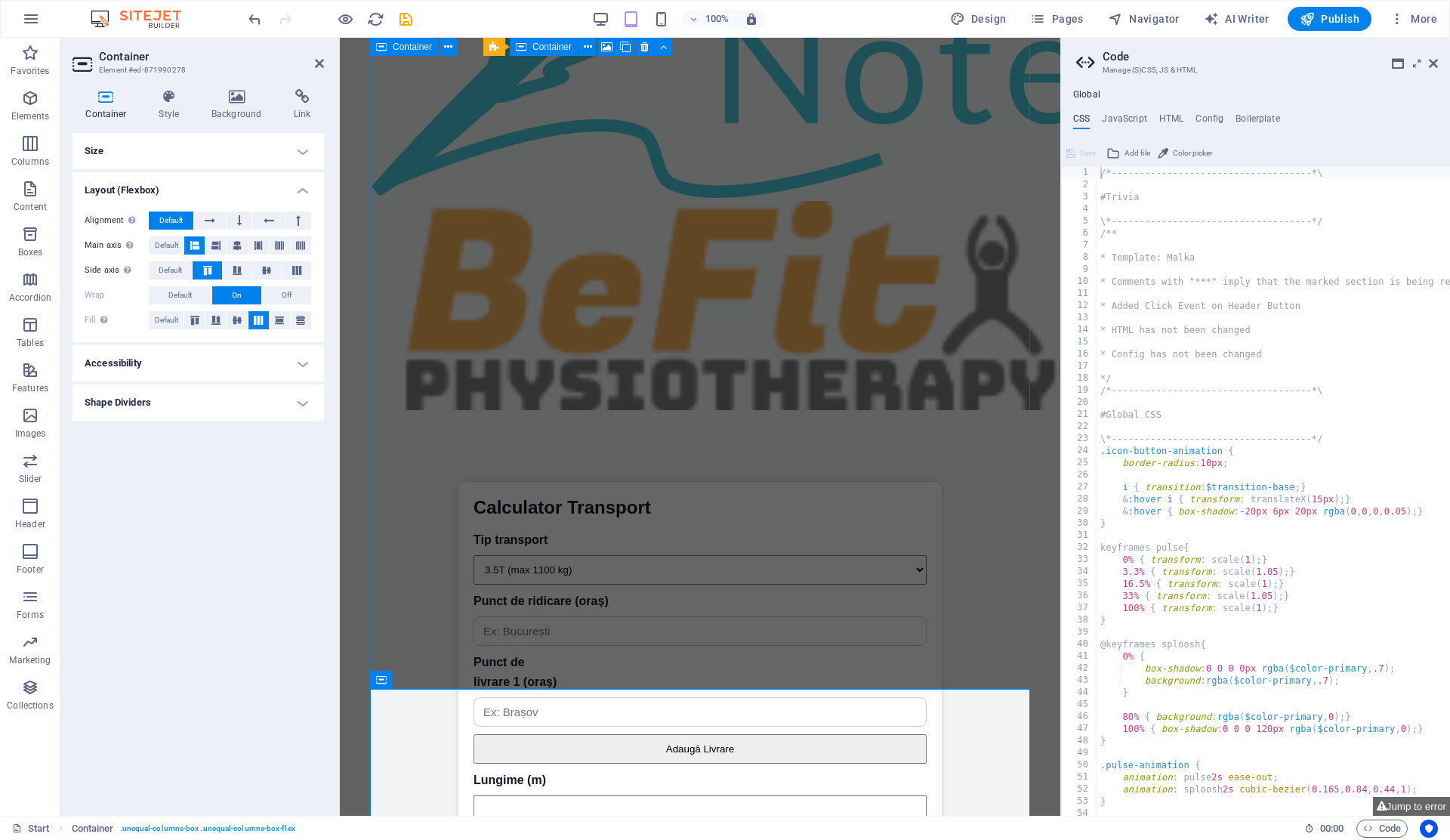
click at [197, 558] on div "Size Height Default px rem % vh vw Min. height None px rem % vh vw Width Defaul…" at bounding box center [198, 468] width 251 height 670
click at [324, 66] on icon at bounding box center [320, 64] width 9 height 12
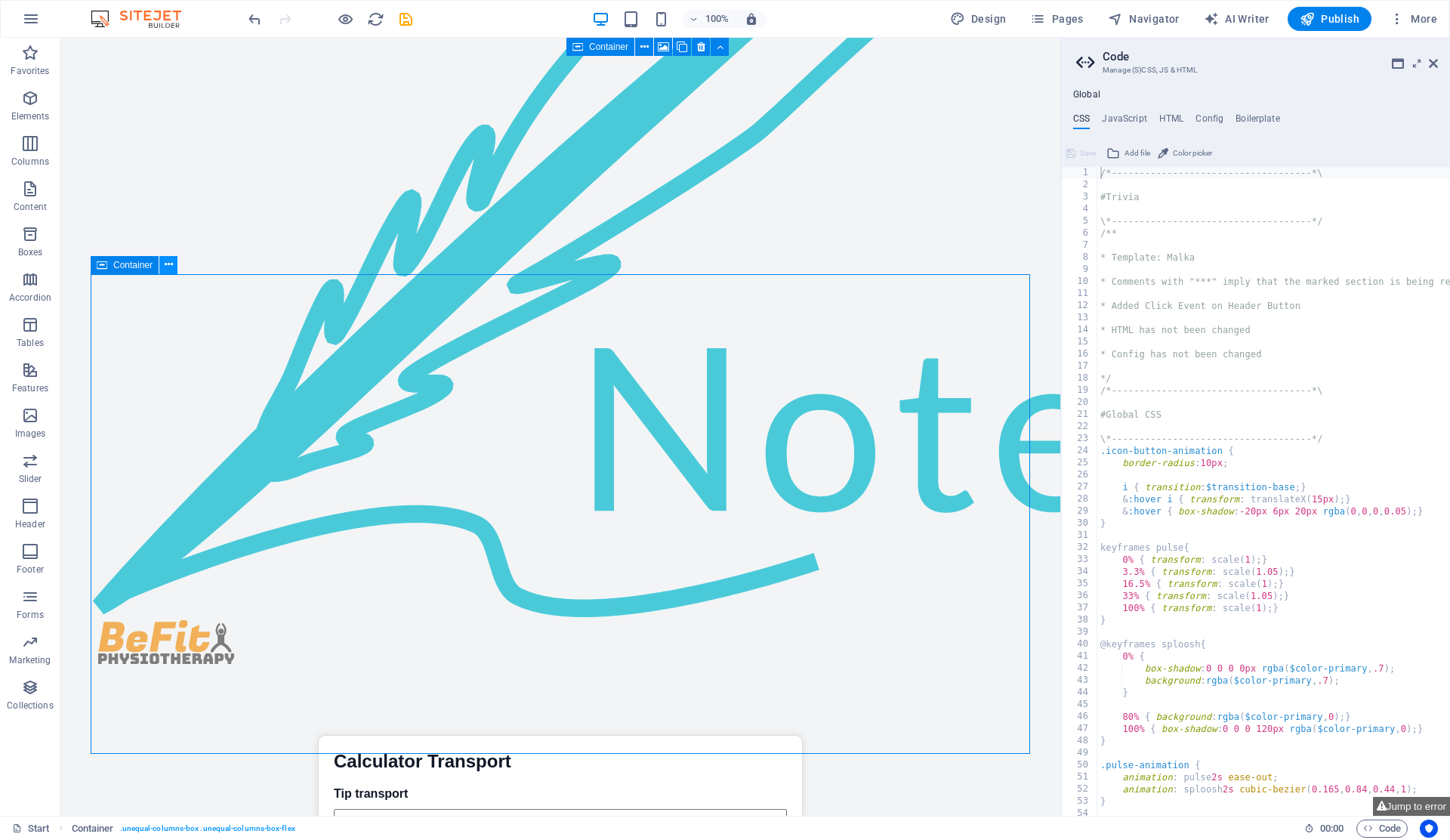
click at [167, 267] on icon at bounding box center [168, 264] width 9 height 16
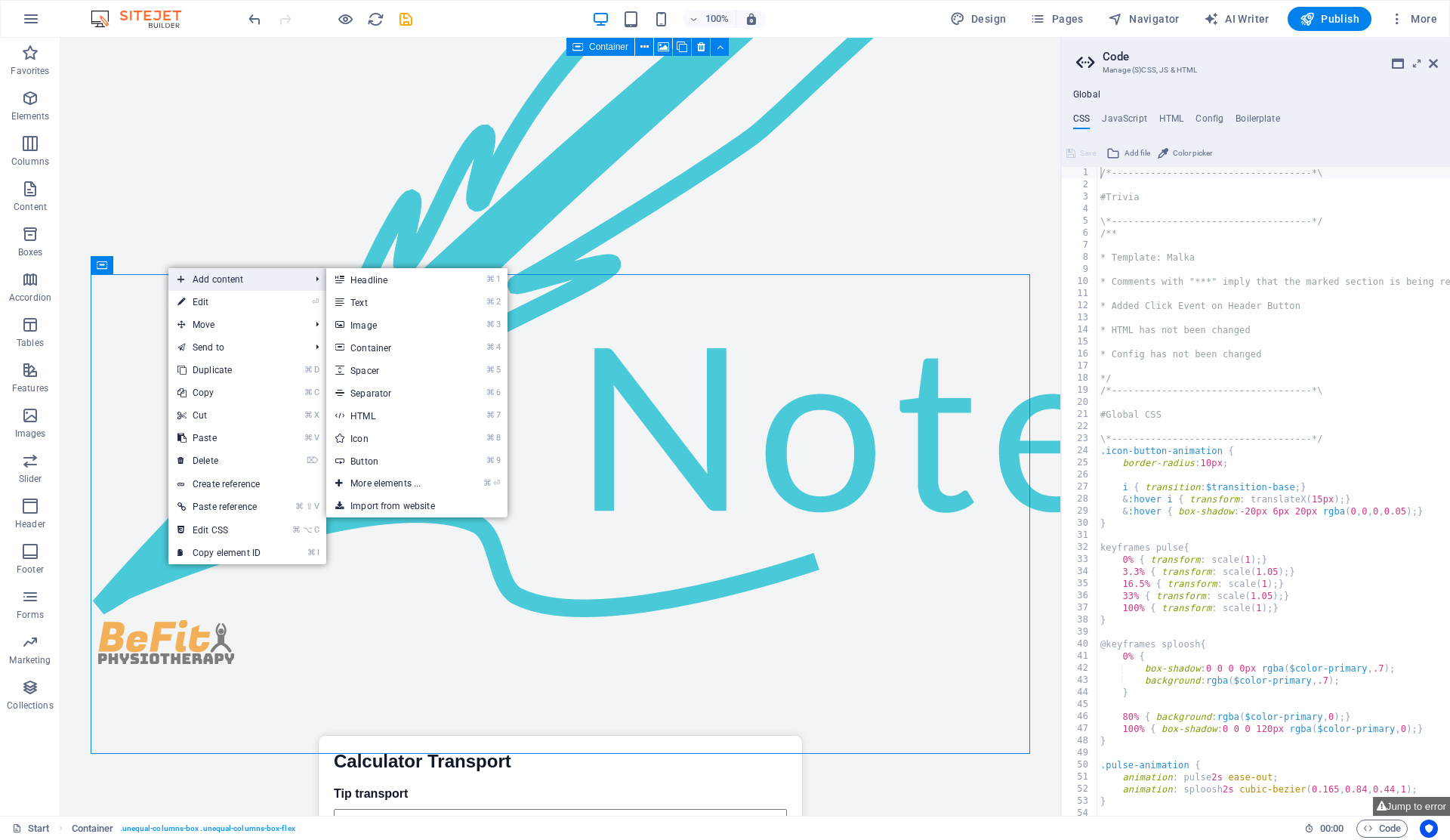
click at [213, 288] on span "Add content" at bounding box center [236, 279] width 135 height 22
click at [365, 481] on link "⌘ ⏎ More elements ..." at bounding box center [389, 482] width 125 height 22
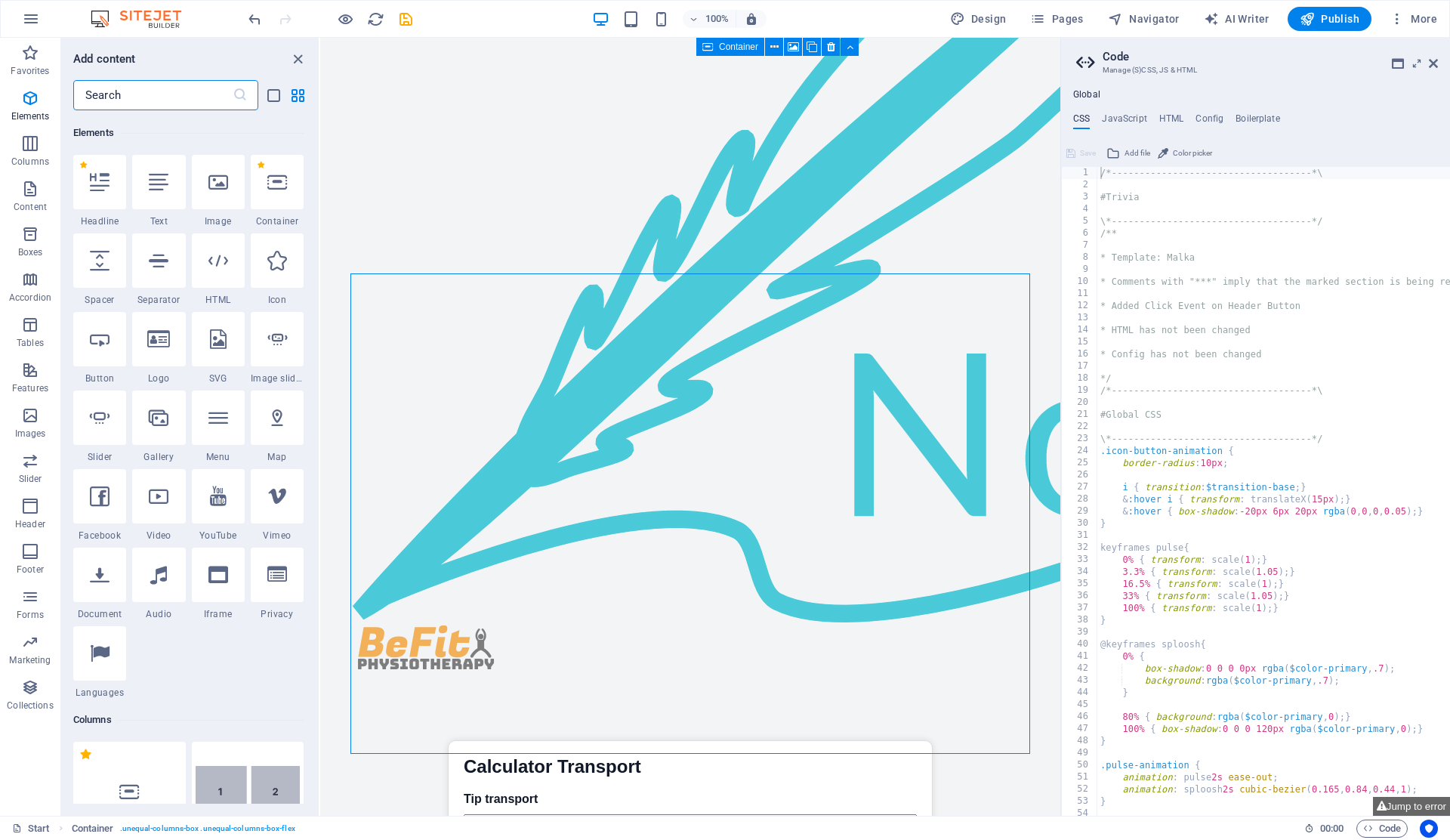
scroll to position [161, 0]
click at [44, 338] on span "Tables" at bounding box center [30, 334] width 61 height 36
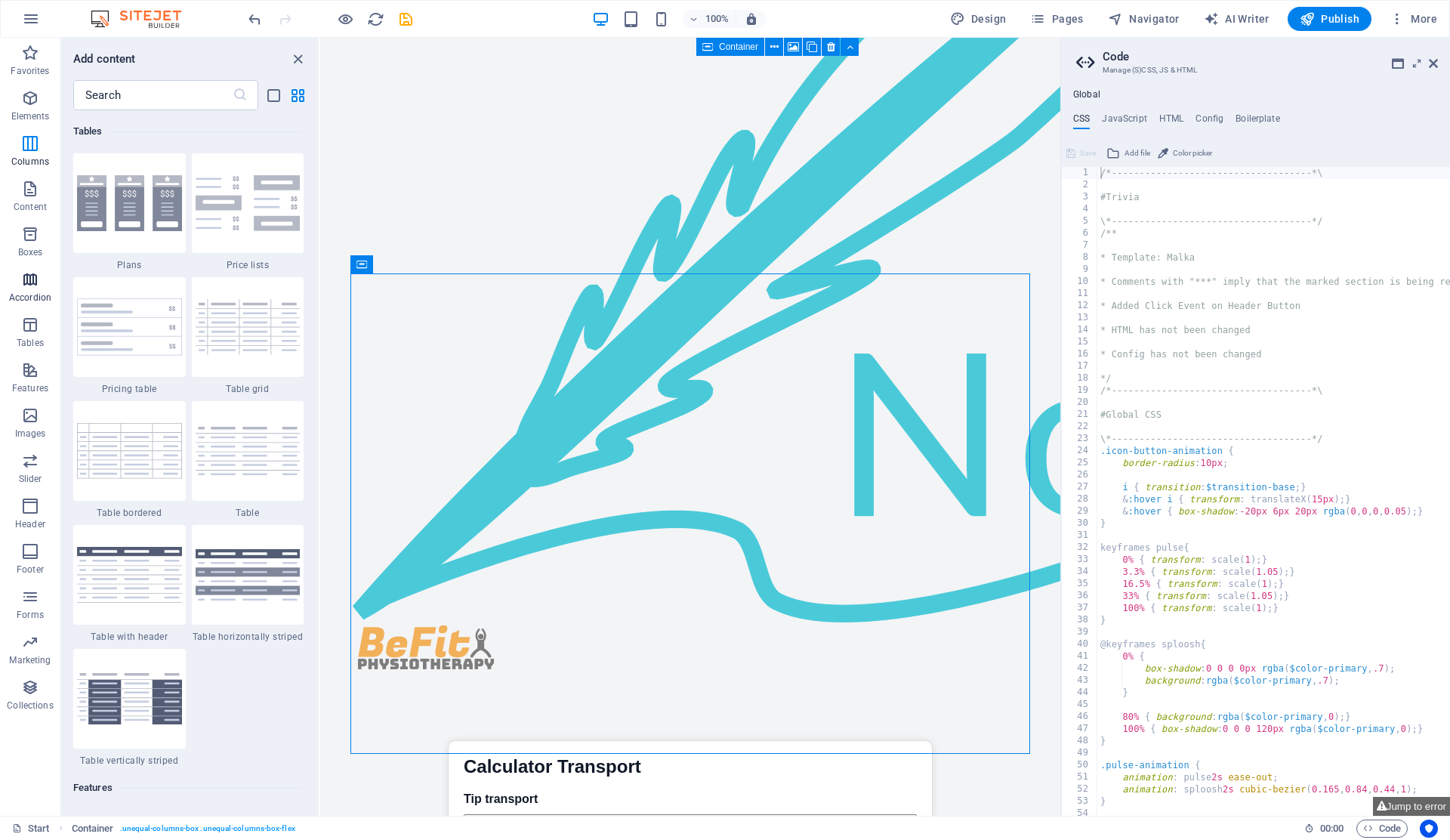
click at [22, 296] on p "Accordion" at bounding box center [30, 298] width 43 height 12
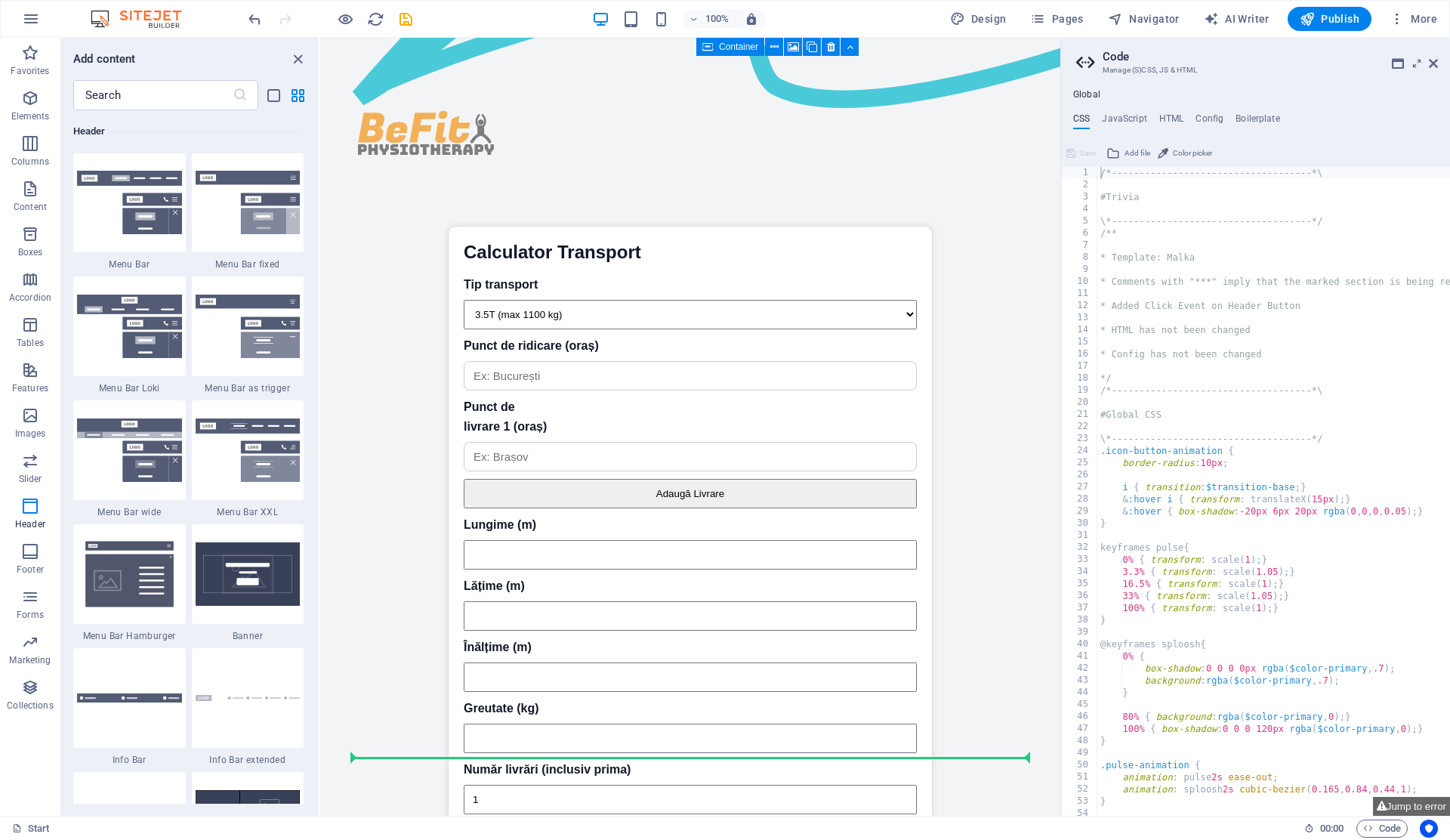
scroll to position [4047, 0]
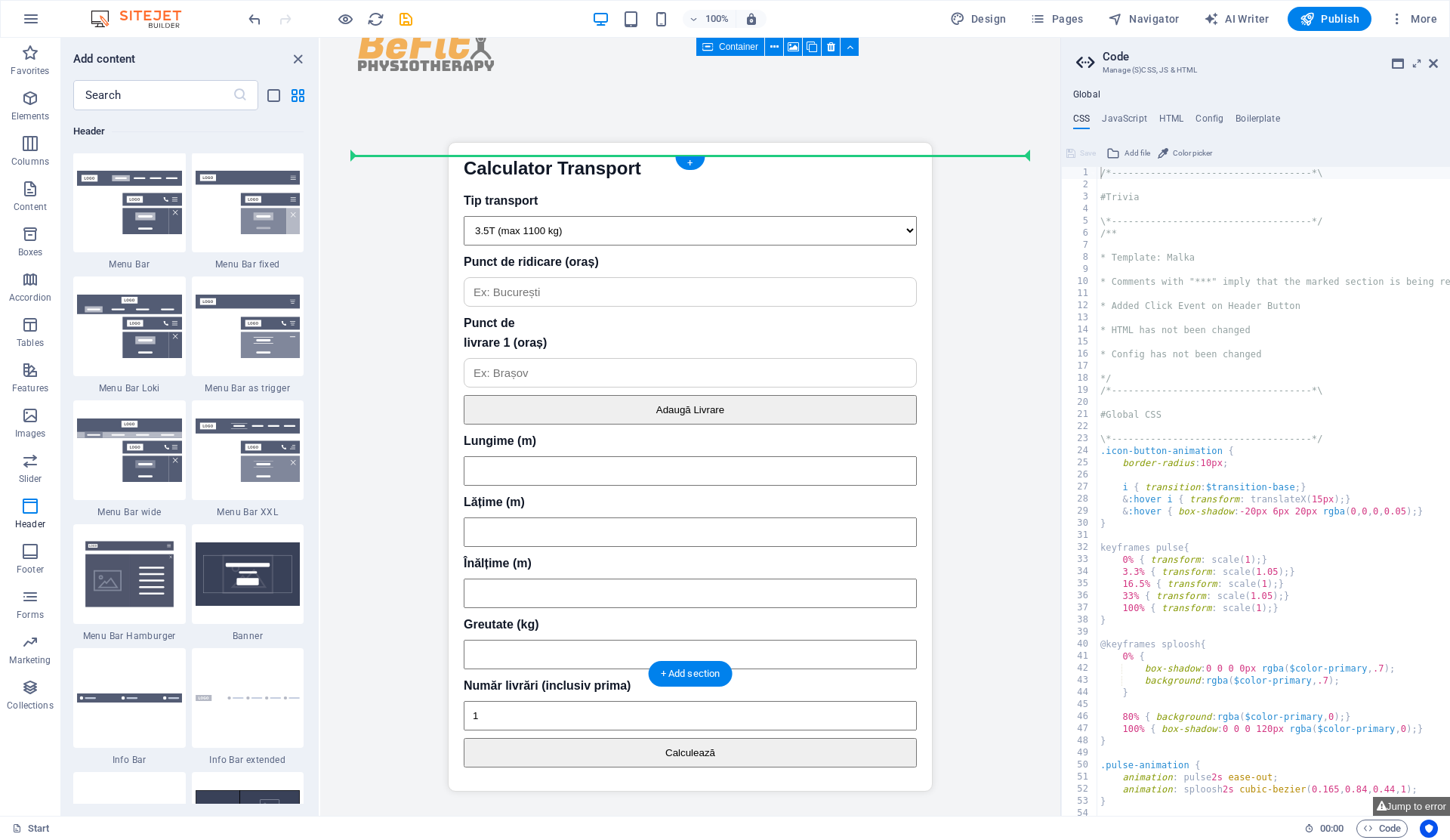
drag, startPoint x: 369, startPoint y: 323, endPoint x: 525, endPoint y: 355, distance: 159.2
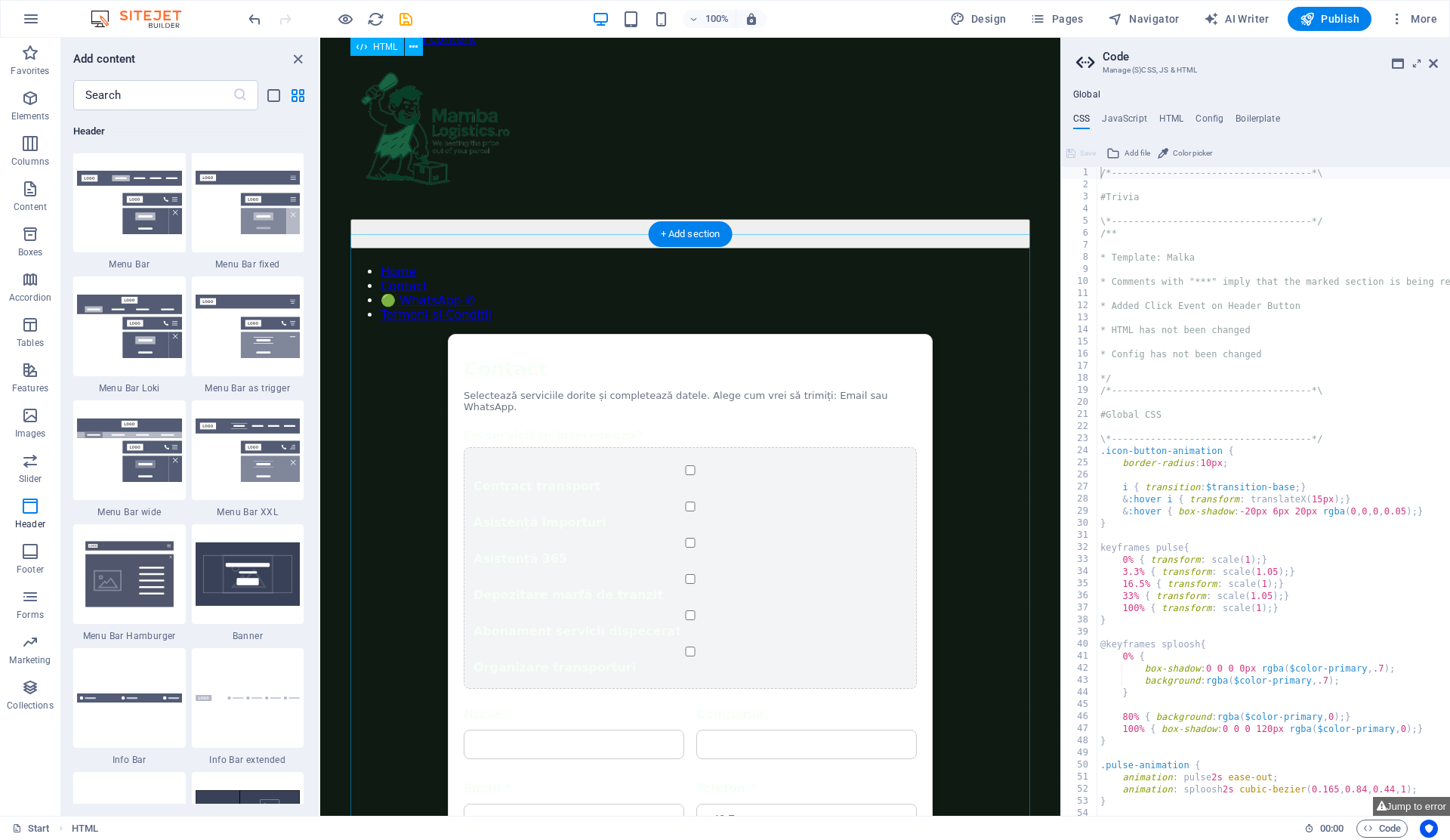
scroll to position [0, 0]
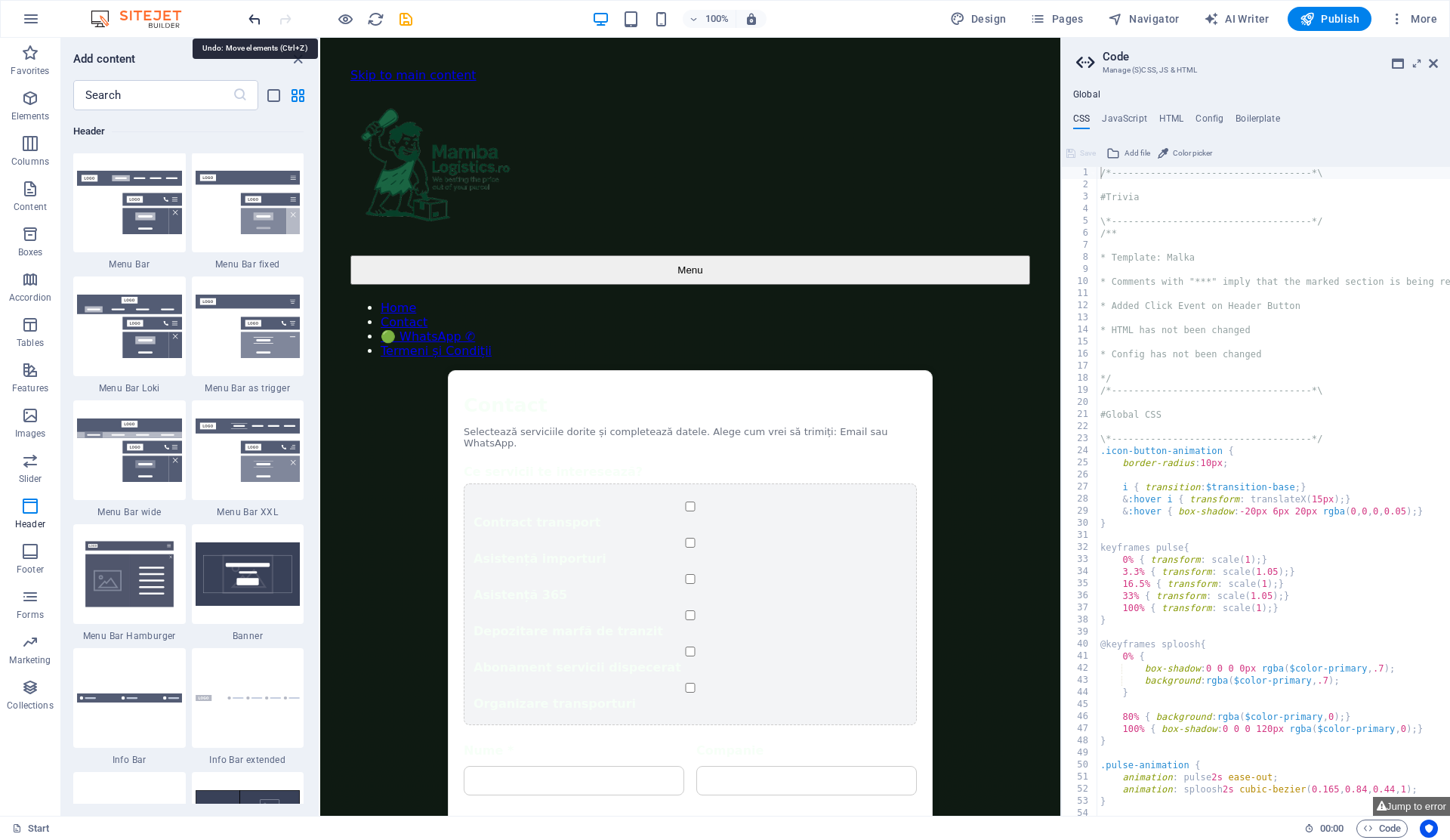
click at [251, 21] on icon "undo" at bounding box center [254, 19] width 17 height 17
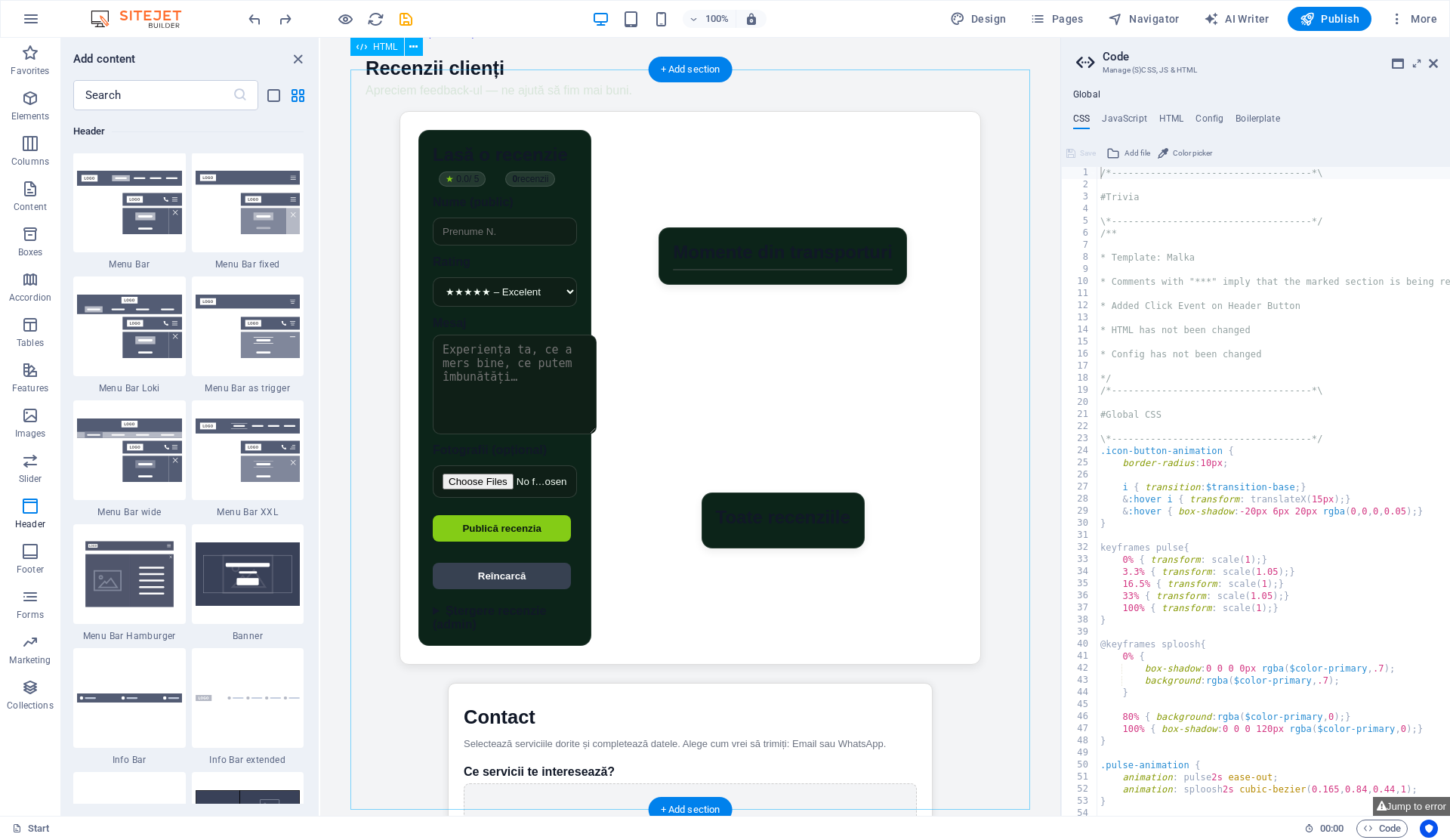
scroll to position [85, 0]
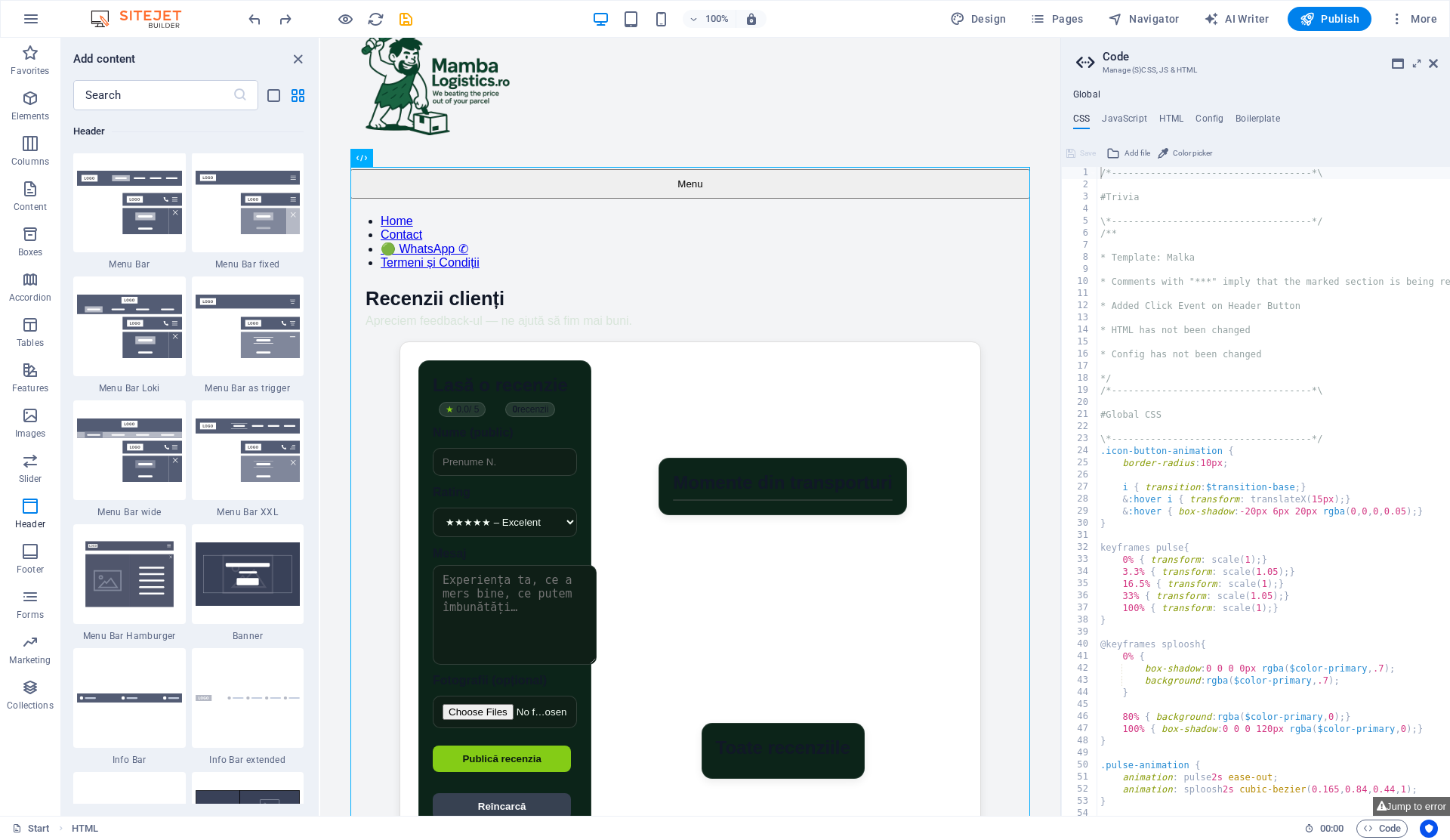
drag, startPoint x: 355, startPoint y: 181, endPoint x: 343, endPoint y: 618, distance: 437.2
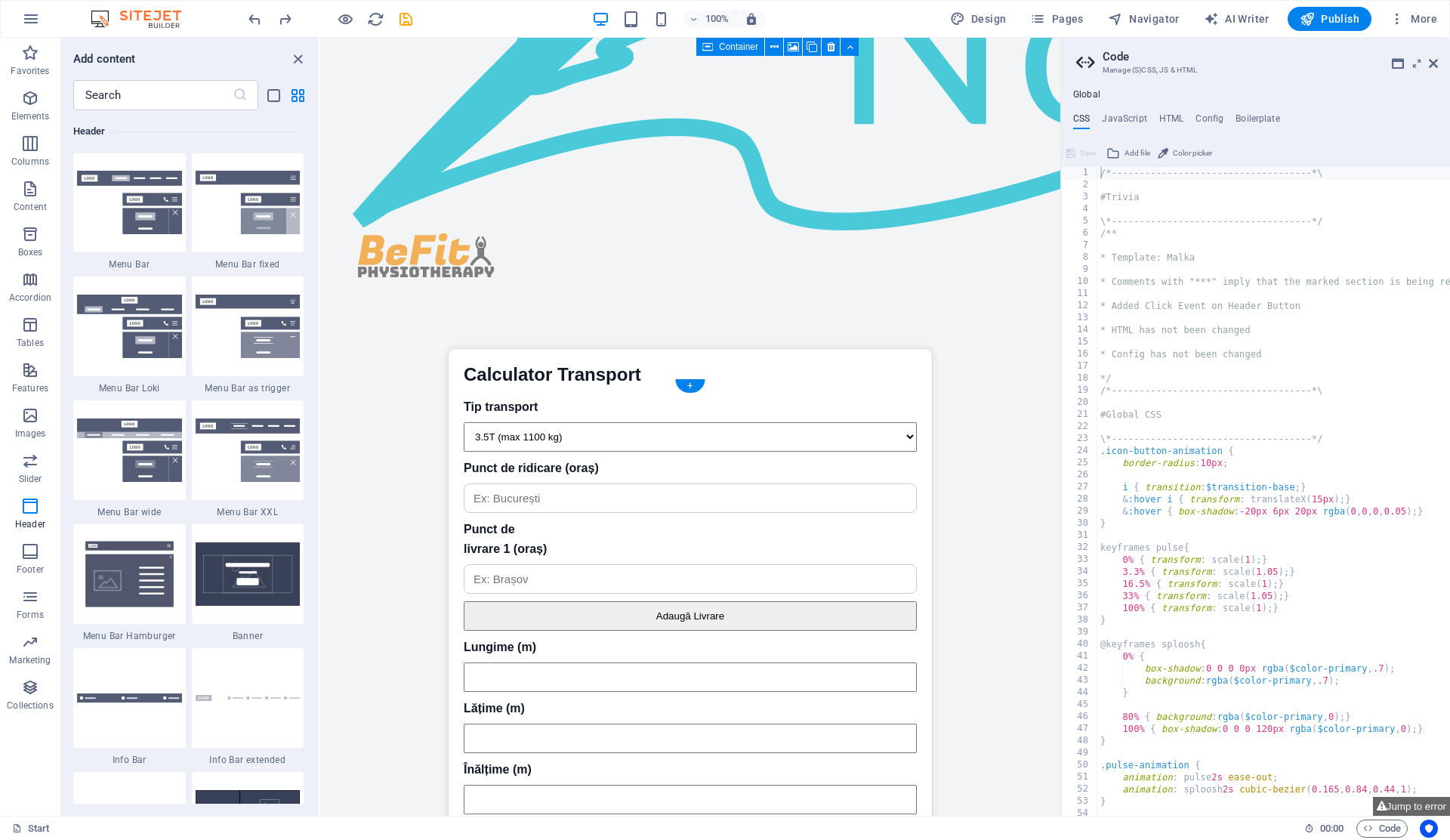
scroll to position [3890, 0]
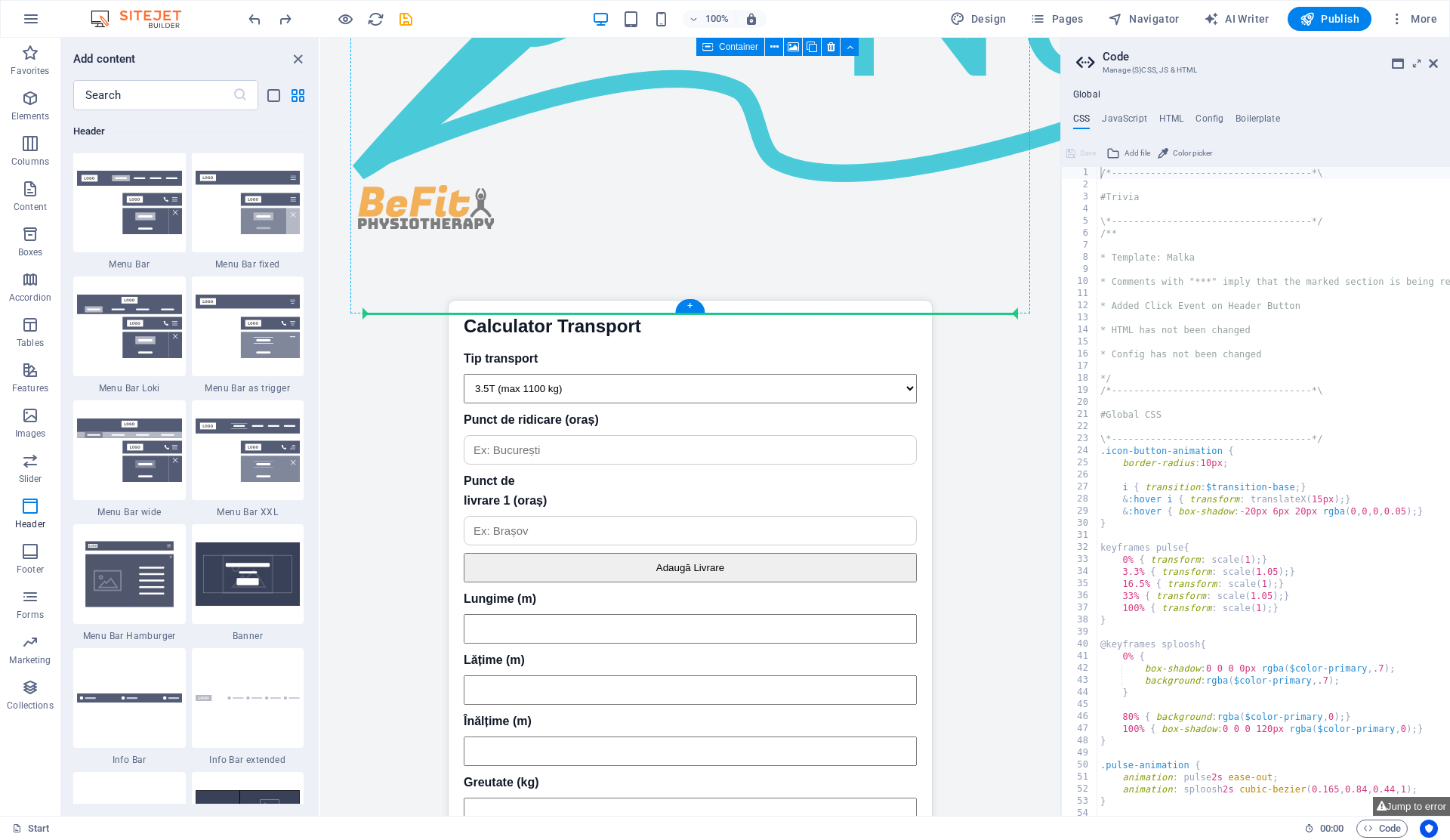
drag, startPoint x: 378, startPoint y: 287, endPoint x: 414, endPoint y: 229, distance: 68.3
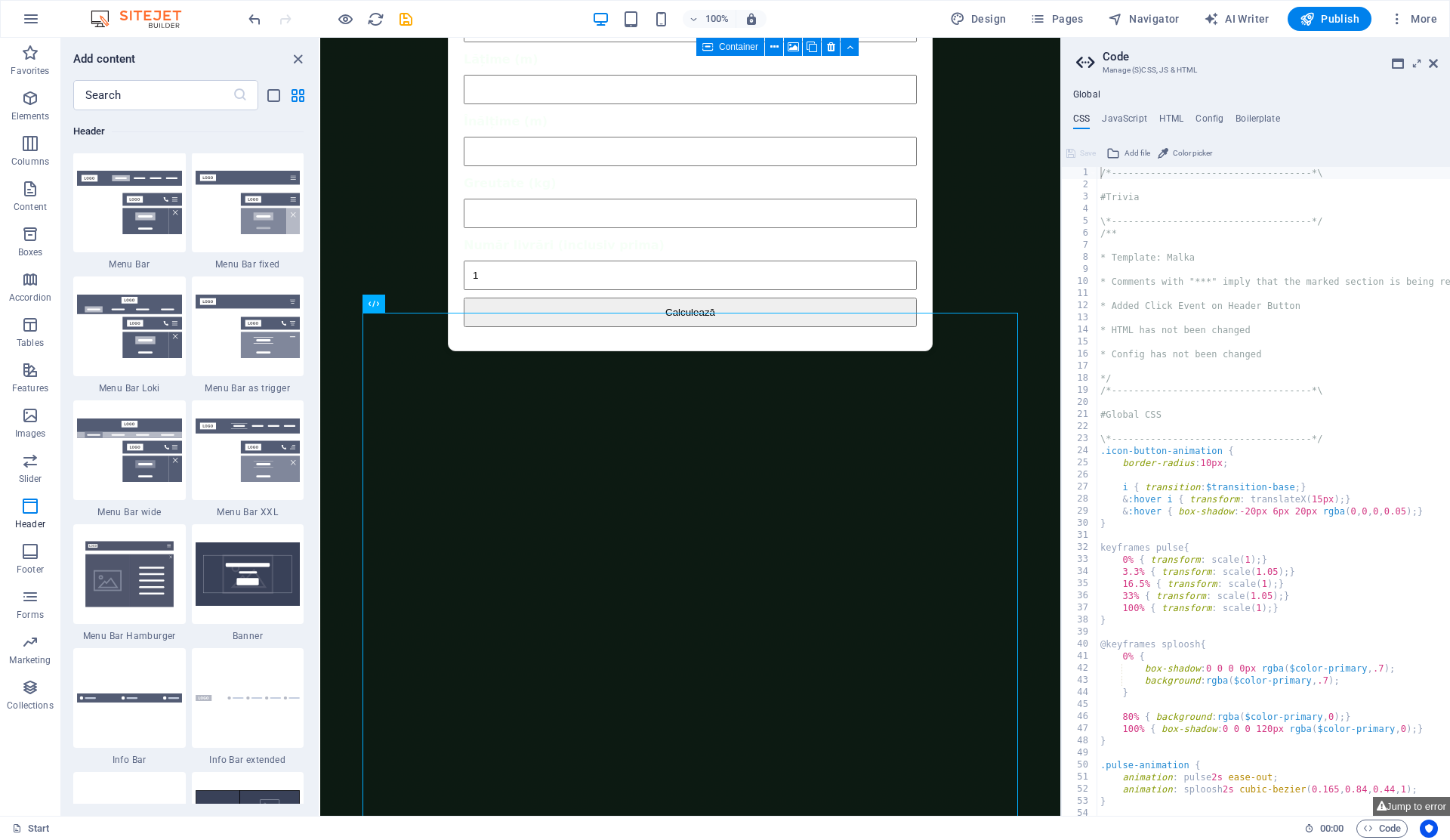
scroll to position [3134, 0]
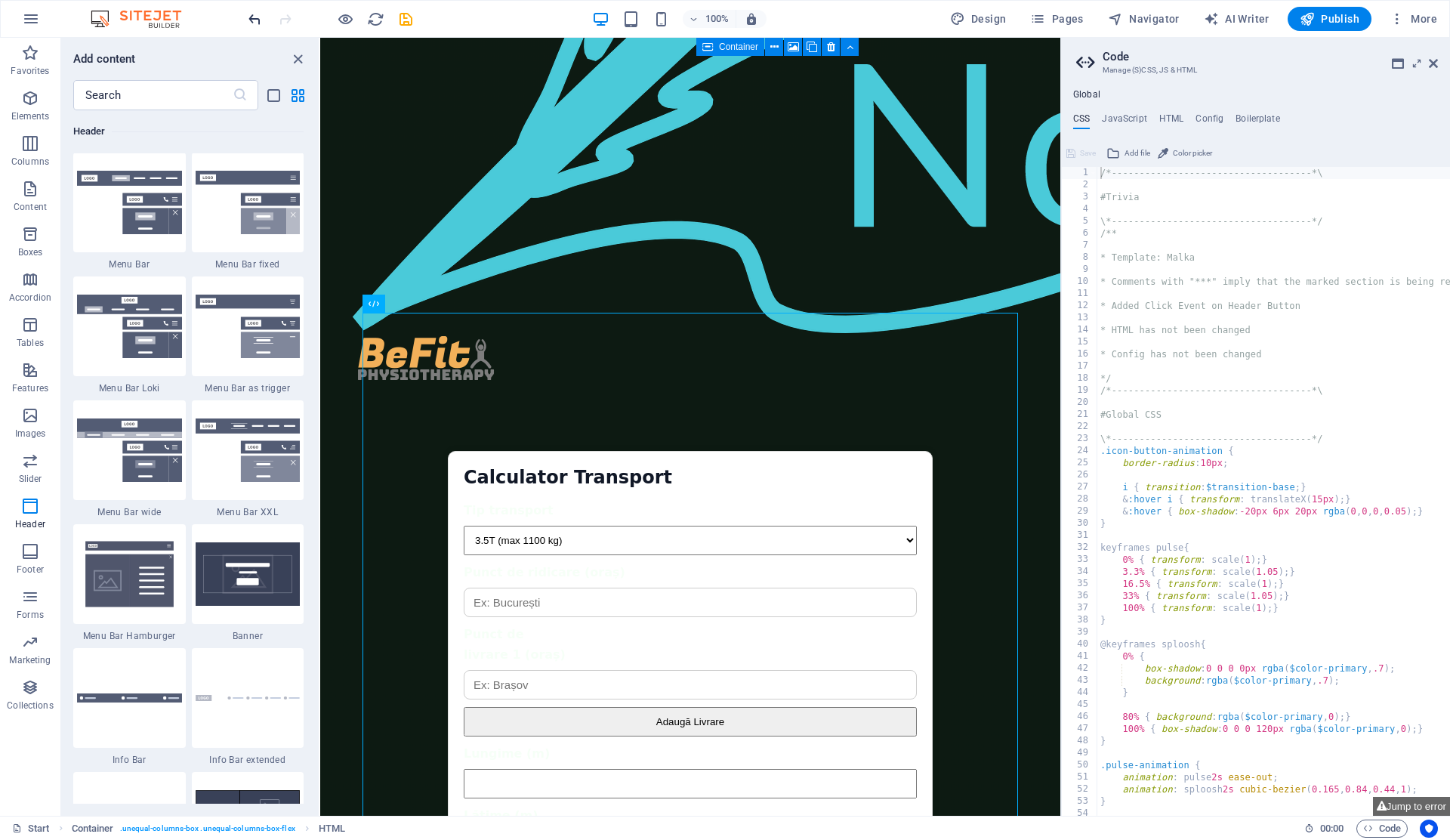
click at [257, 26] on icon "undo" at bounding box center [254, 19] width 17 height 17
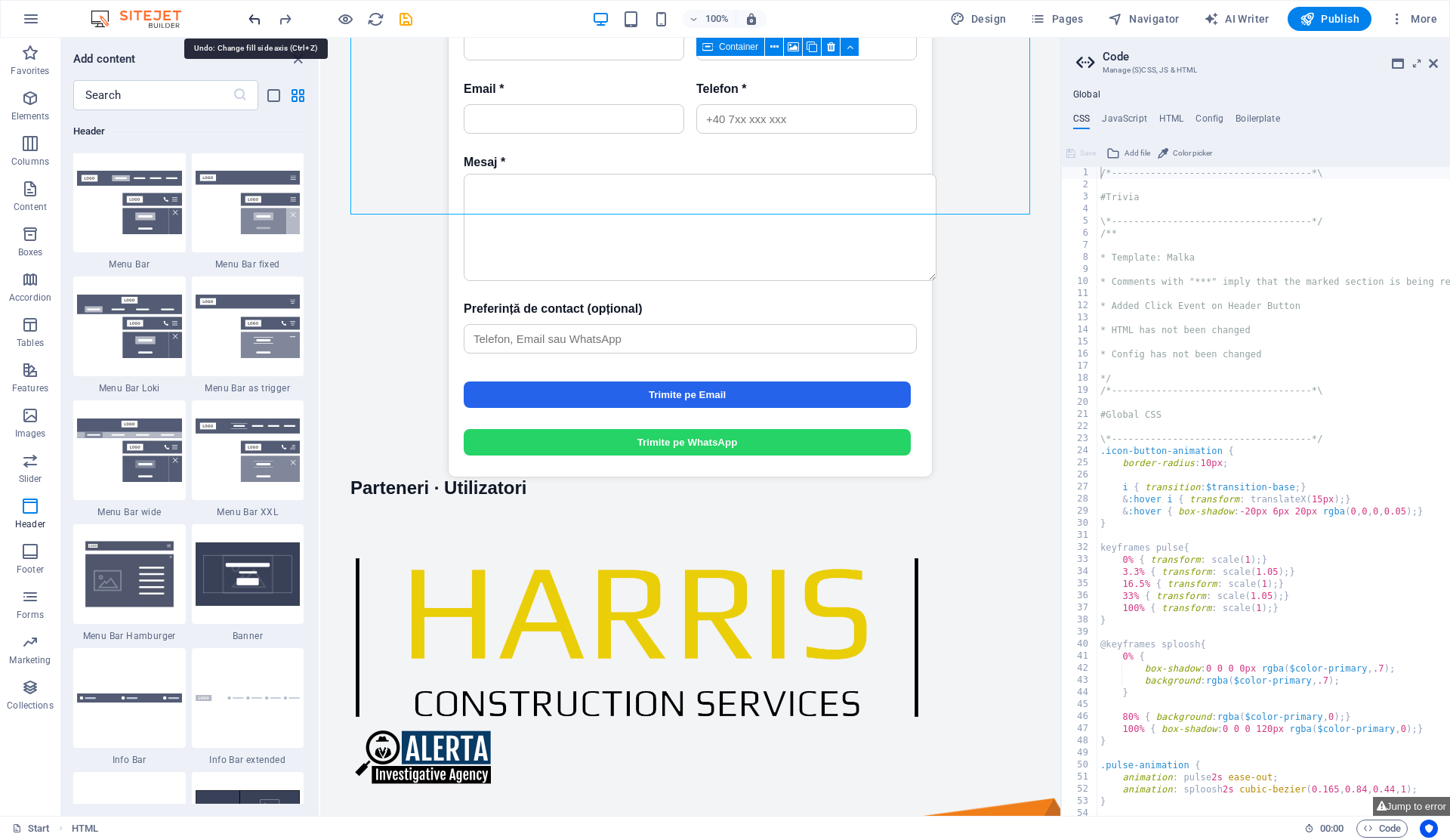
scroll to position [195, 0]
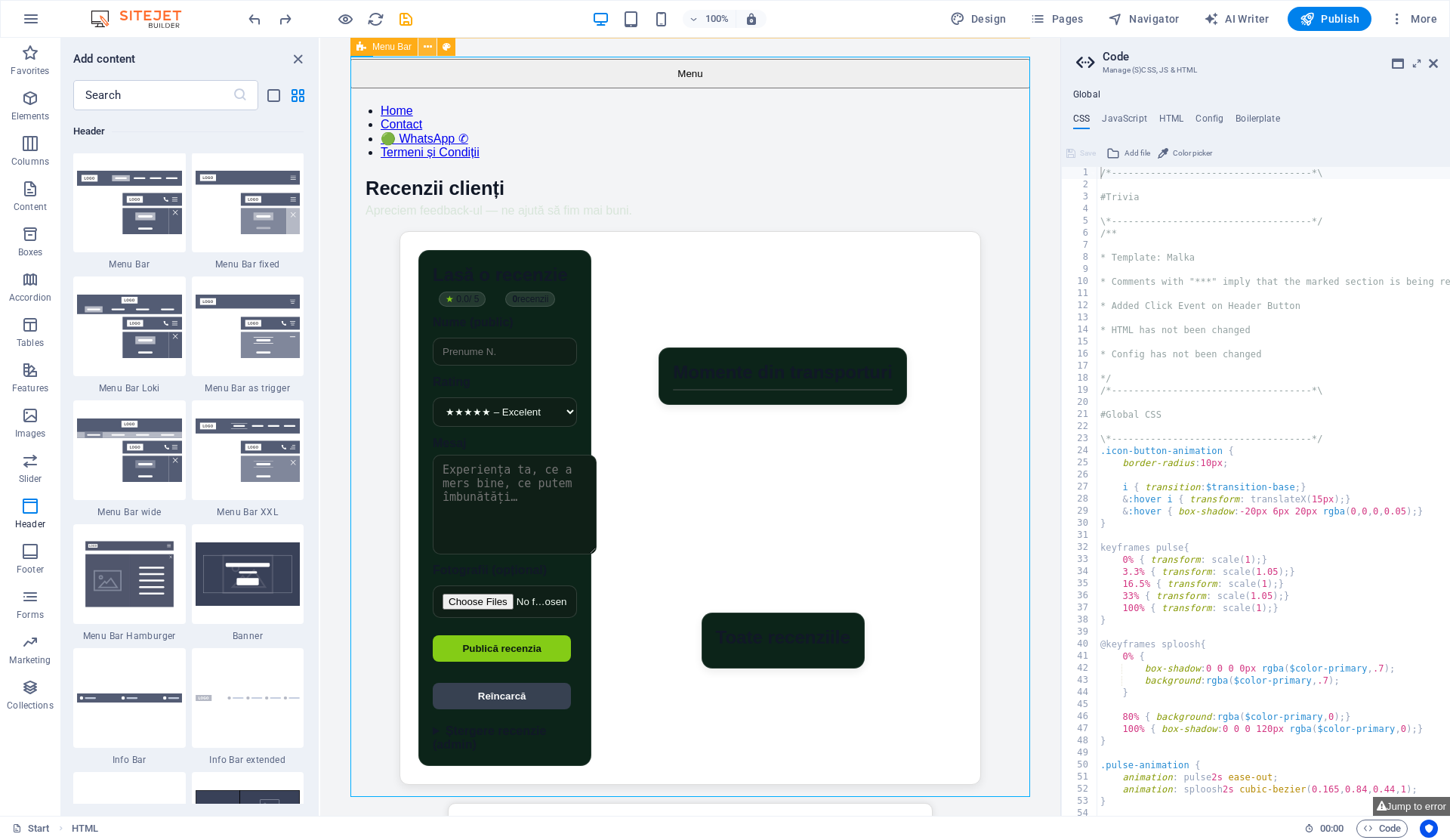
click at [427, 46] on icon at bounding box center [427, 47] width 9 height 16
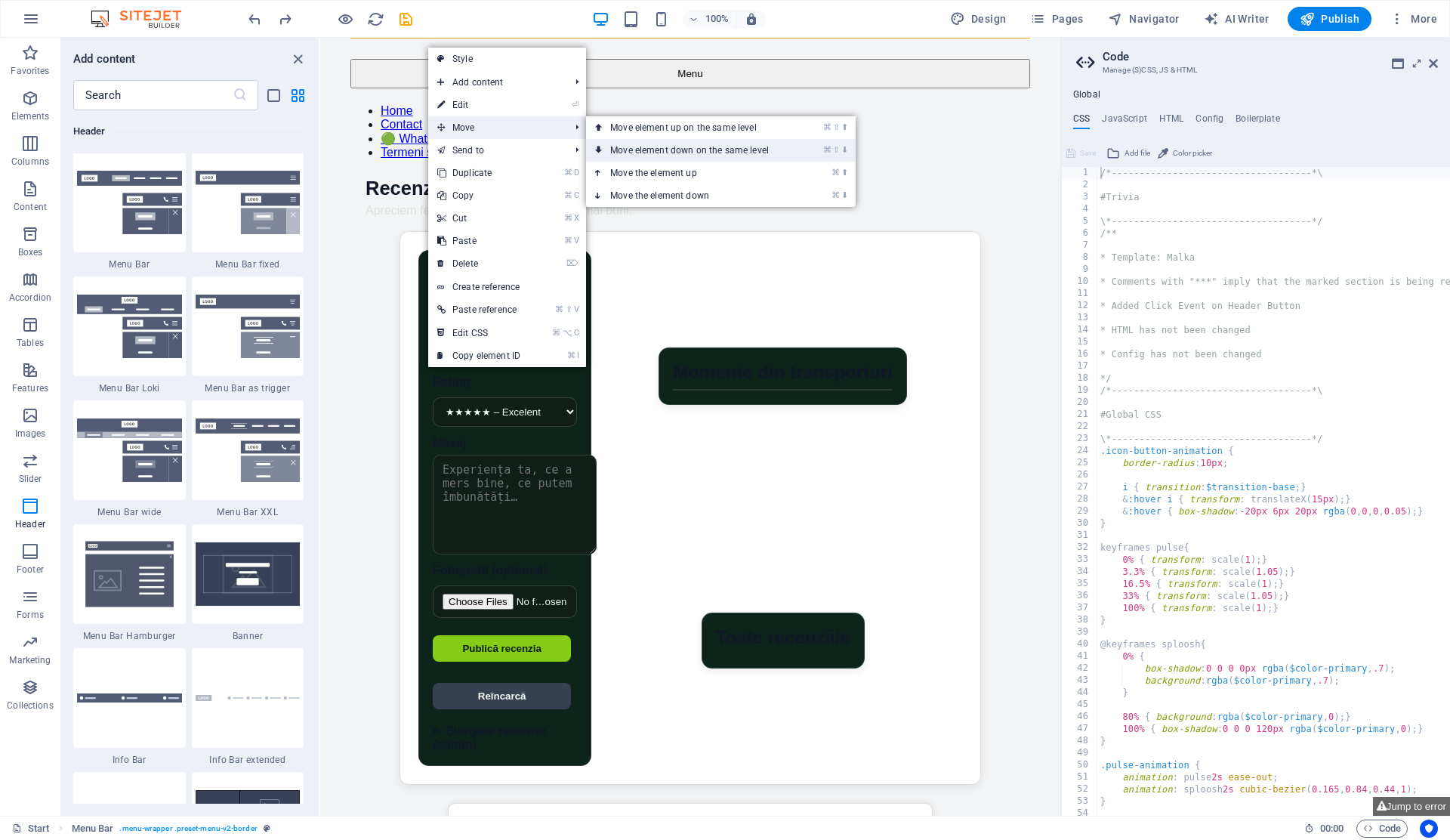
click at [642, 159] on link "⌘ ⇧ ⬇ Move element down on the same level" at bounding box center [692, 150] width 213 height 22
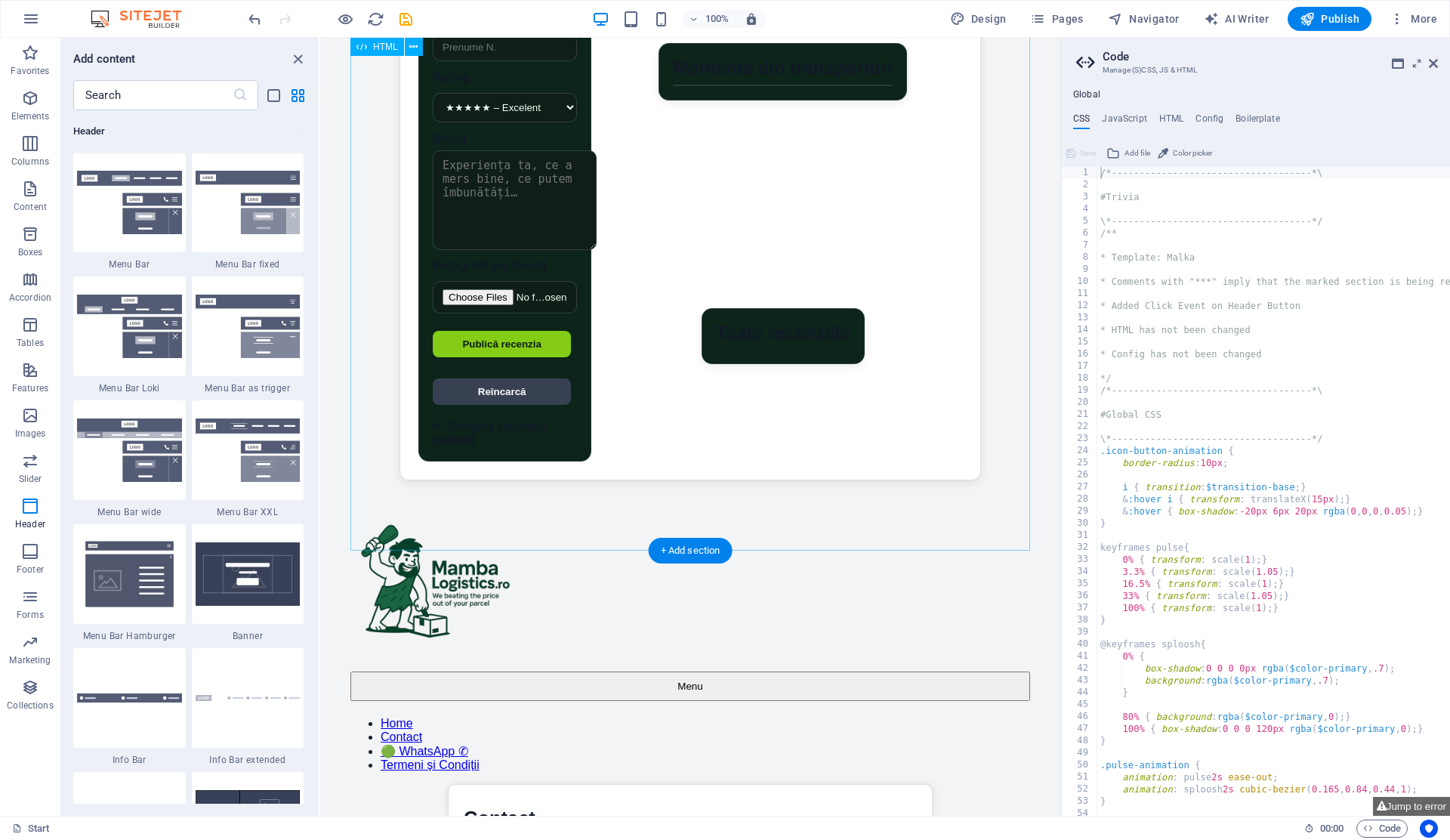
scroll to position [0, 0]
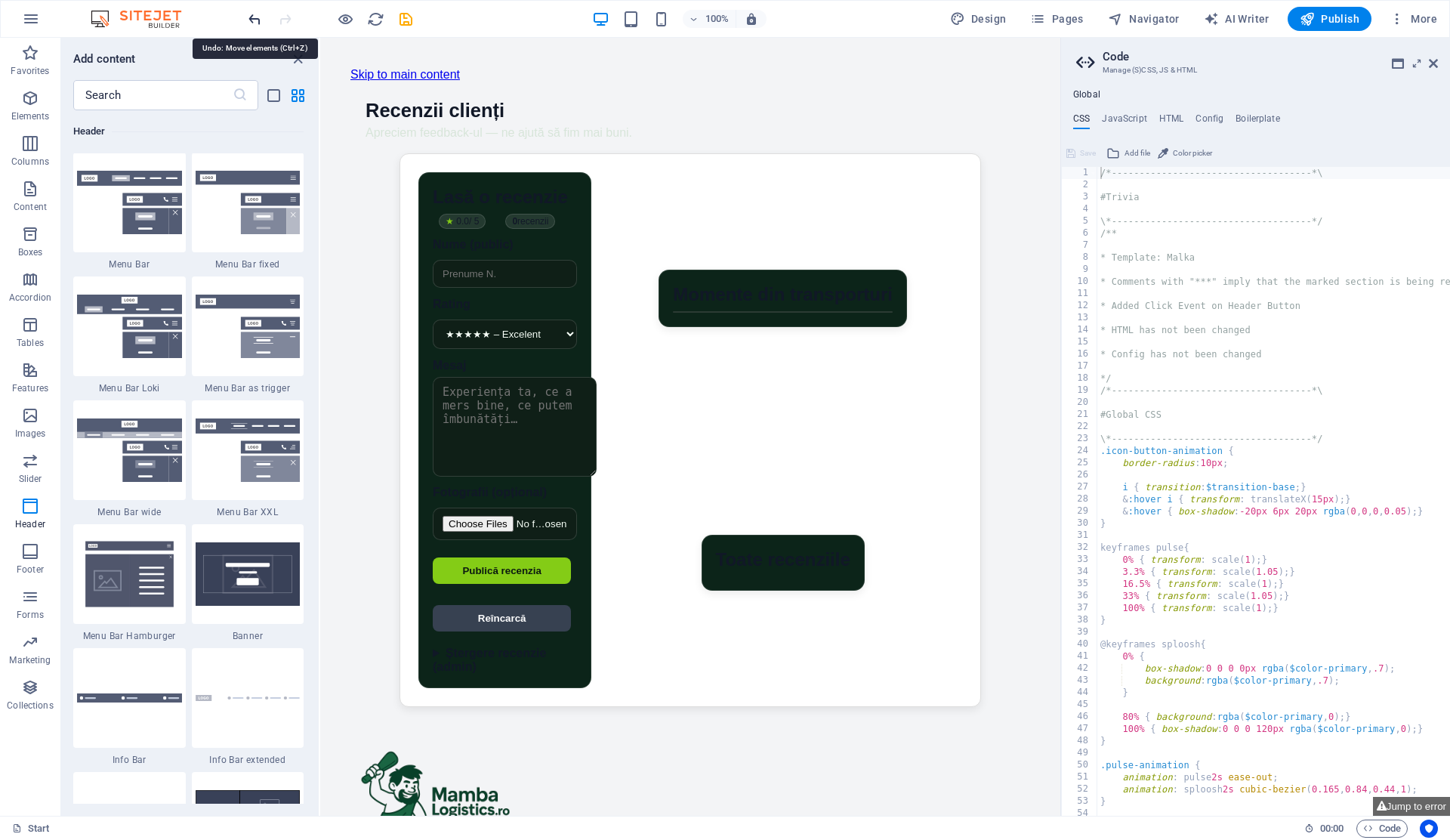
click at [257, 26] on icon "undo" at bounding box center [254, 19] width 17 height 17
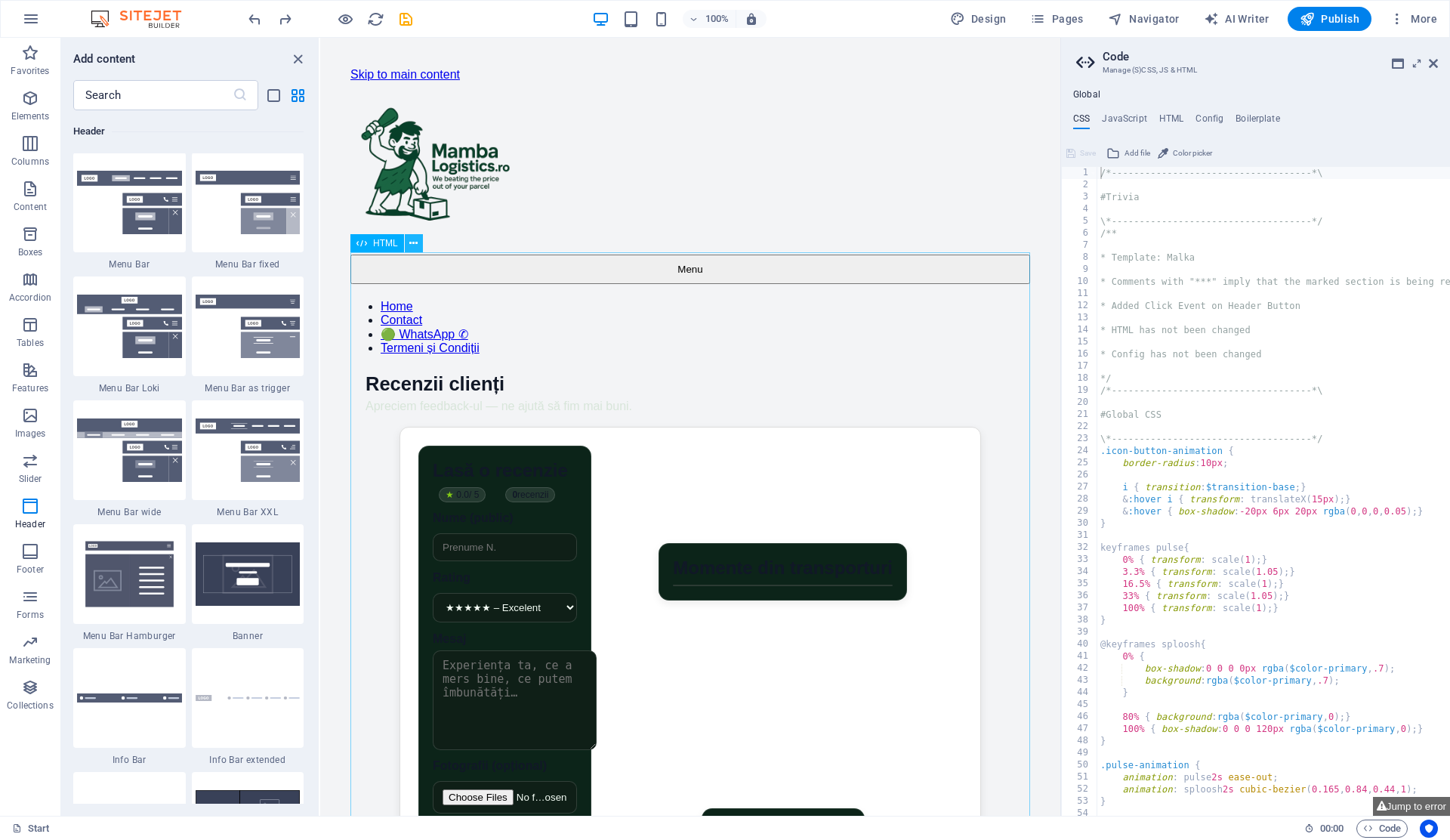
click at [414, 238] on icon at bounding box center [414, 244] width 9 height 16
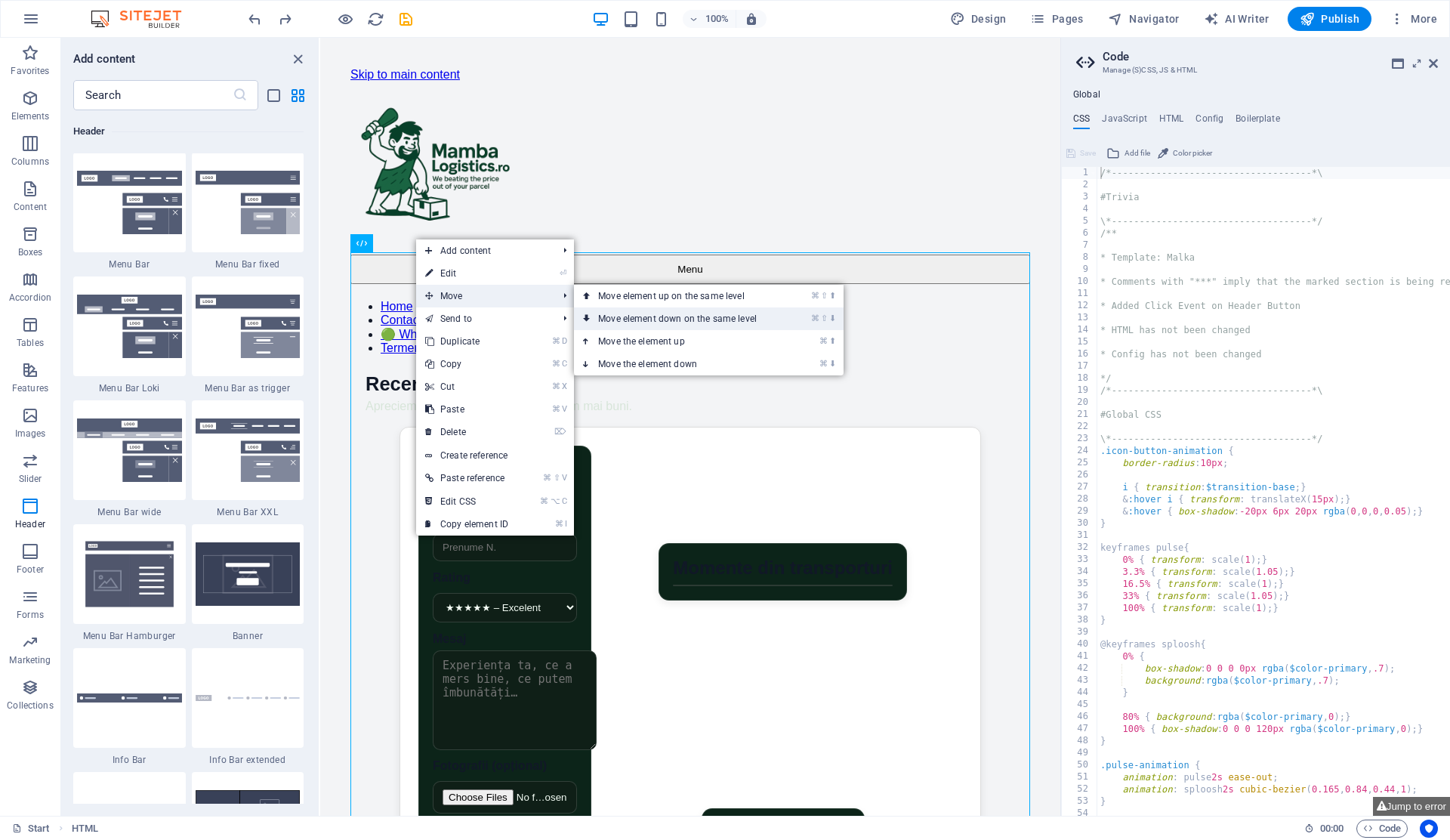
click at [638, 321] on link "⌘ ⇧ ⬇ Move element down on the same level" at bounding box center [680, 318] width 213 height 22
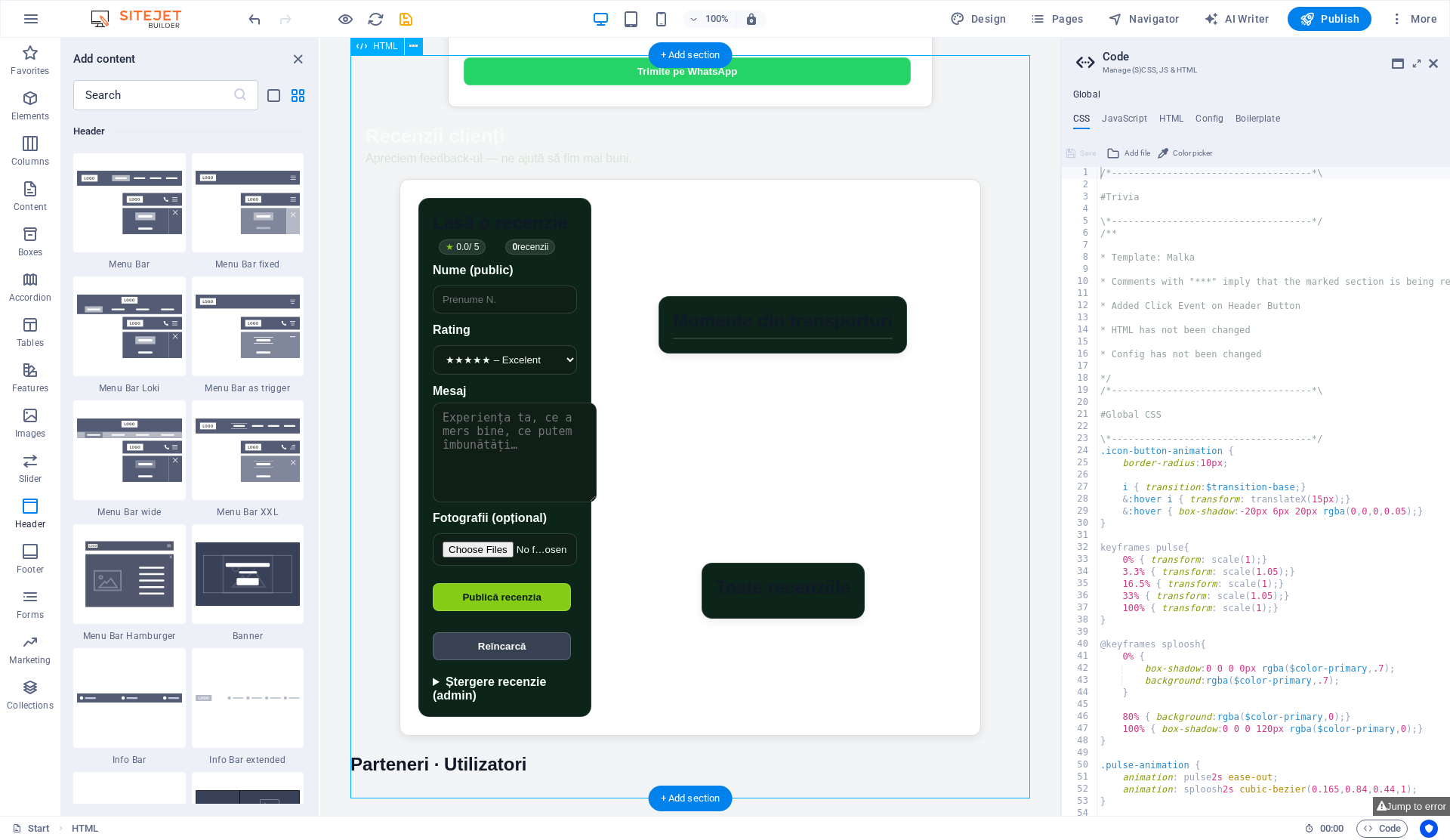
scroll to position [1116, 0]
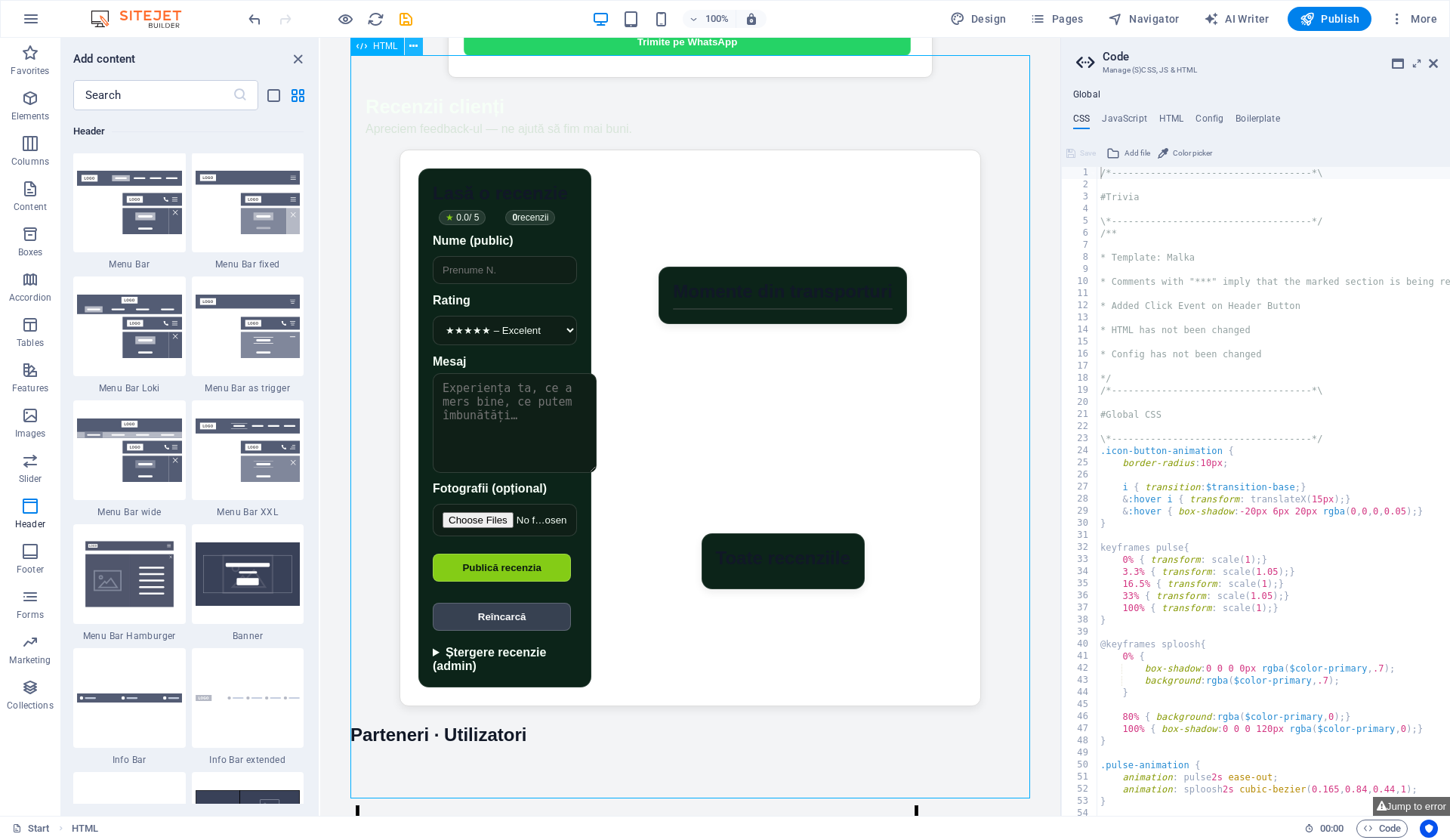
click at [410, 41] on icon at bounding box center [414, 47] width 9 height 16
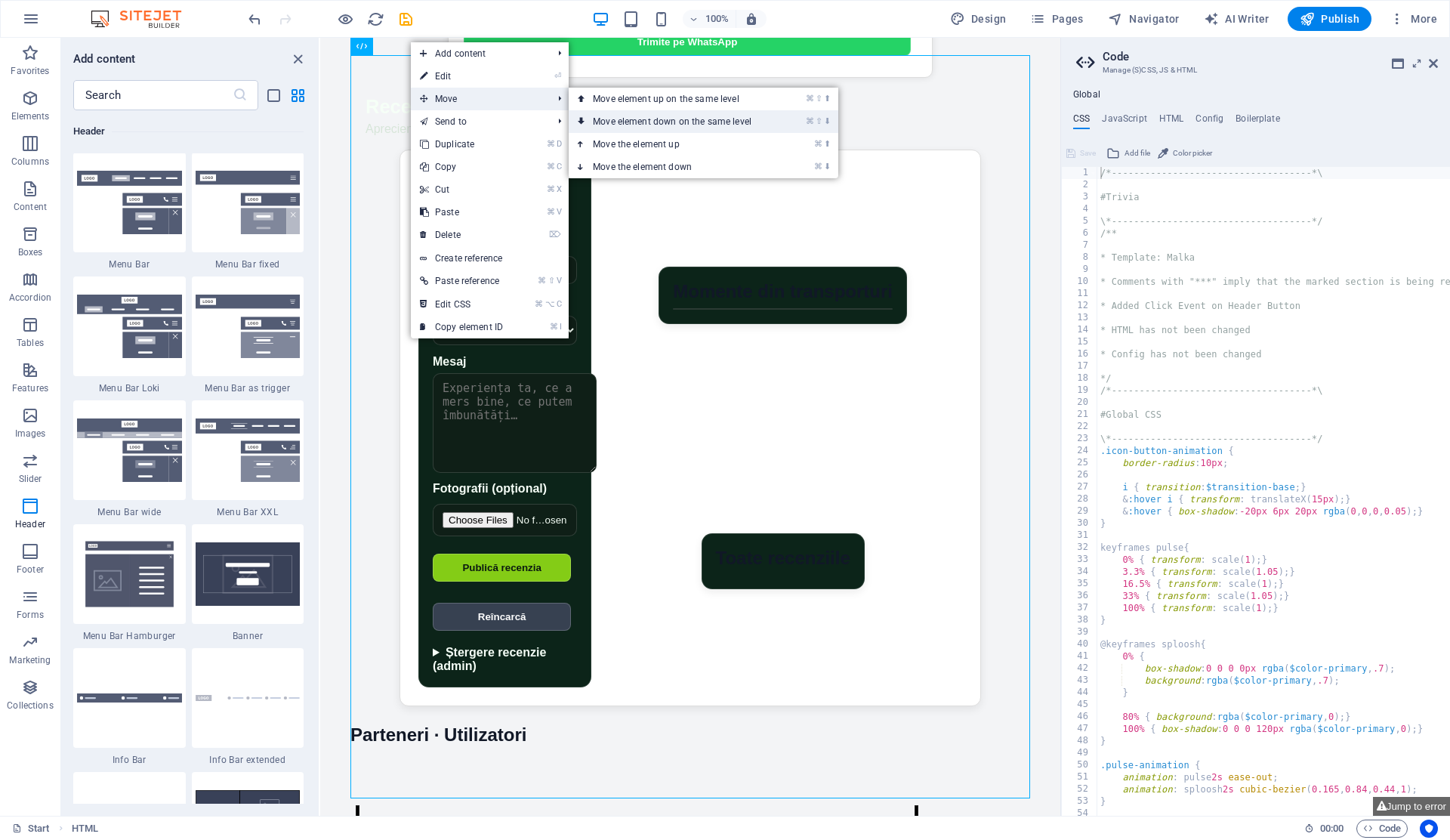
click at [676, 120] on link "⌘ ⇧ ⬇ Move element down on the same level" at bounding box center [675, 121] width 213 height 22
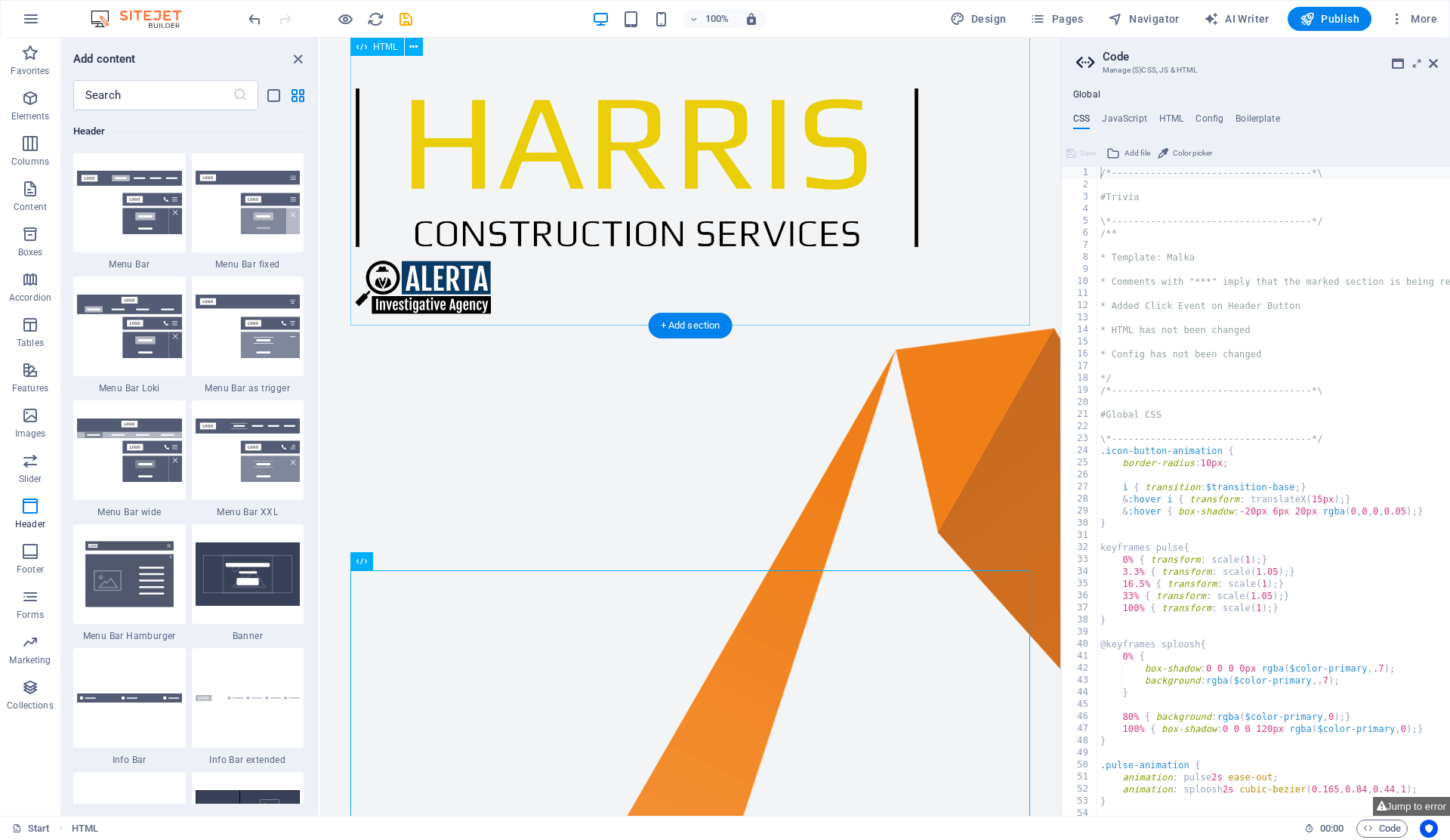
scroll to position [1343, 0]
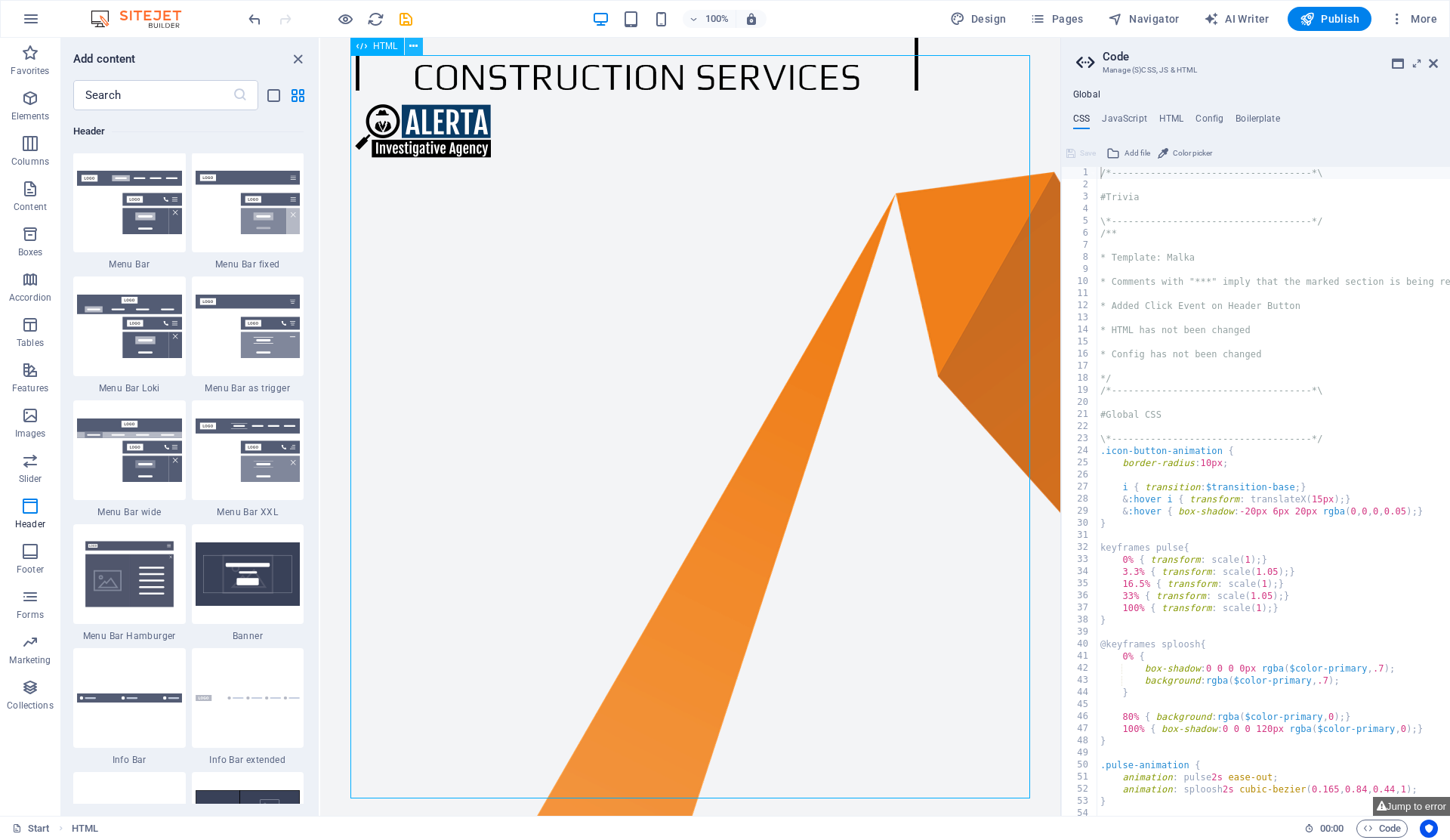
click at [416, 45] on icon at bounding box center [414, 47] width 9 height 16
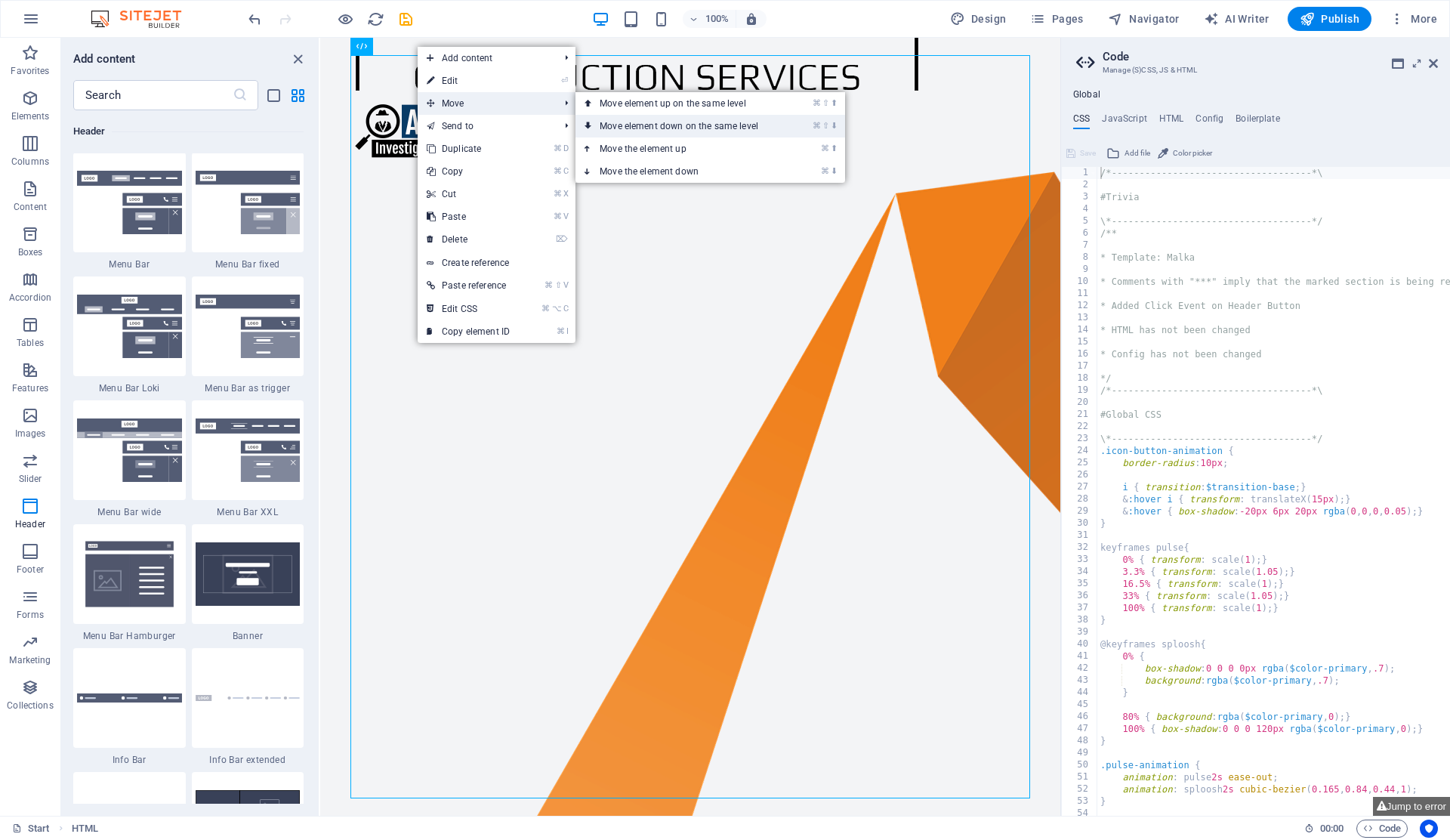
click at [651, 130] on link "⌘ ⇧ ⬇ Move element down on the same level" at bounding box center [682, 126] width 213 height 22
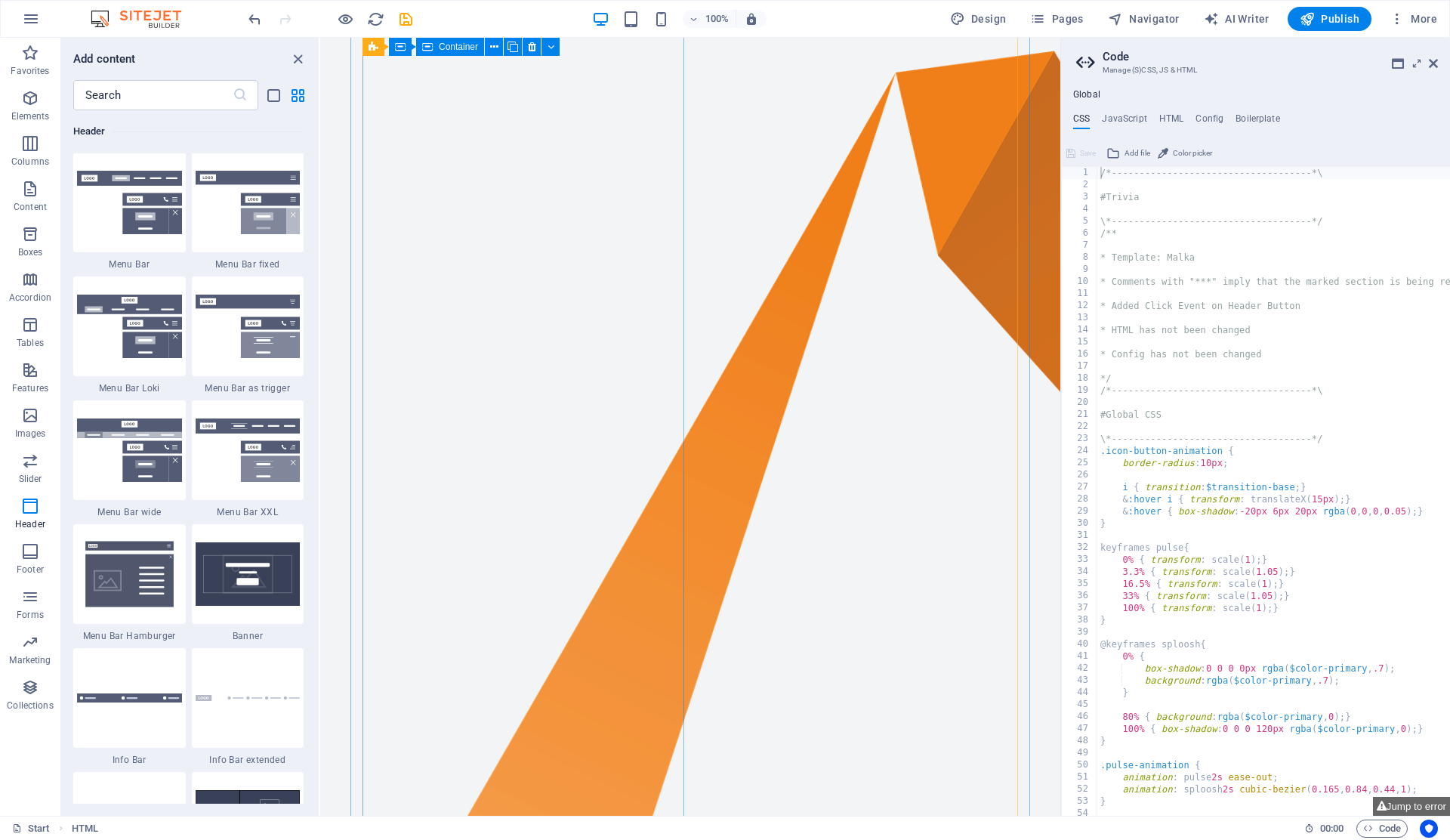
scroll to position [2930, 0]
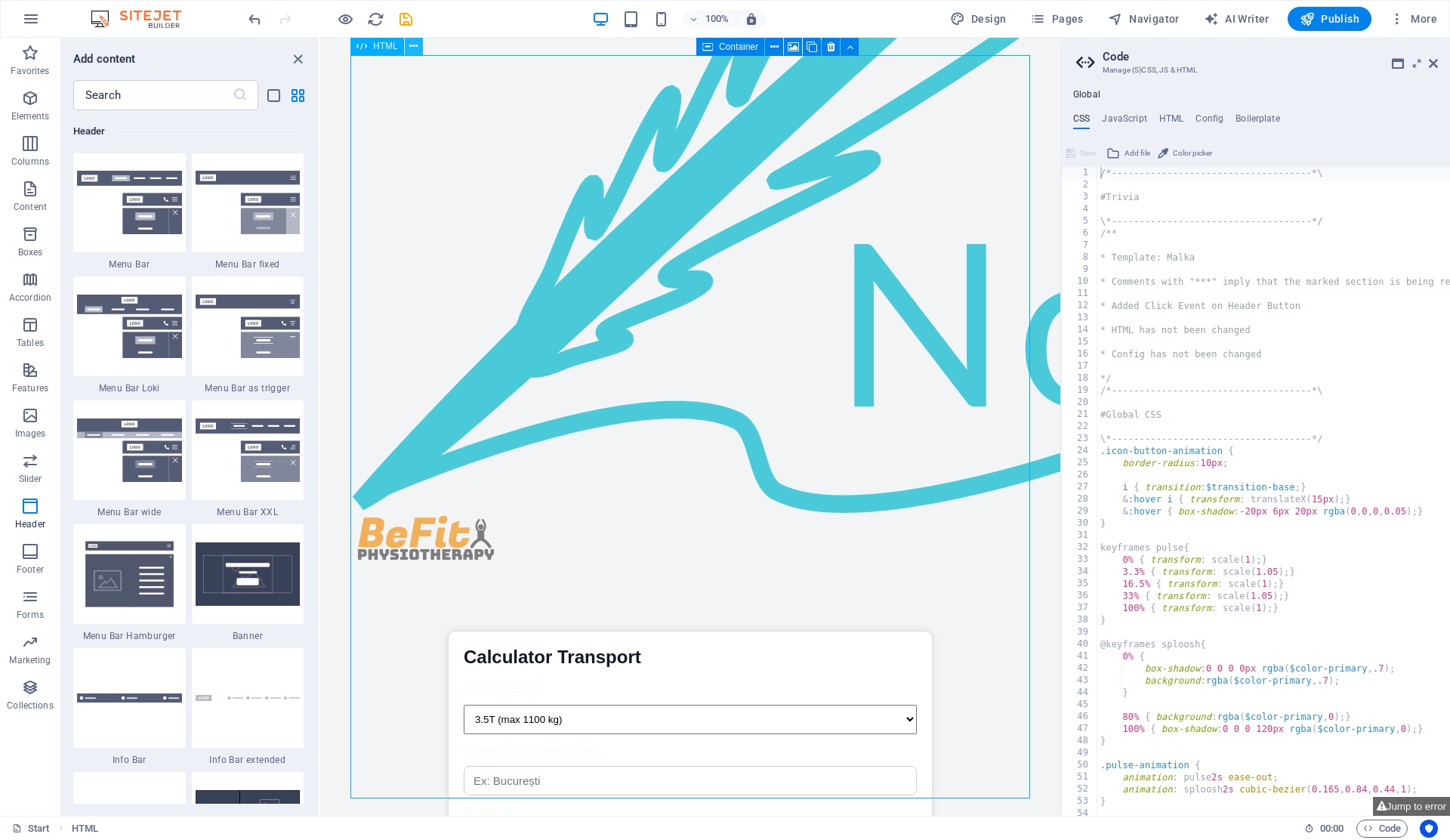
click at [416, 50] on icon at bounding box center [414, 47] width 9 height 16
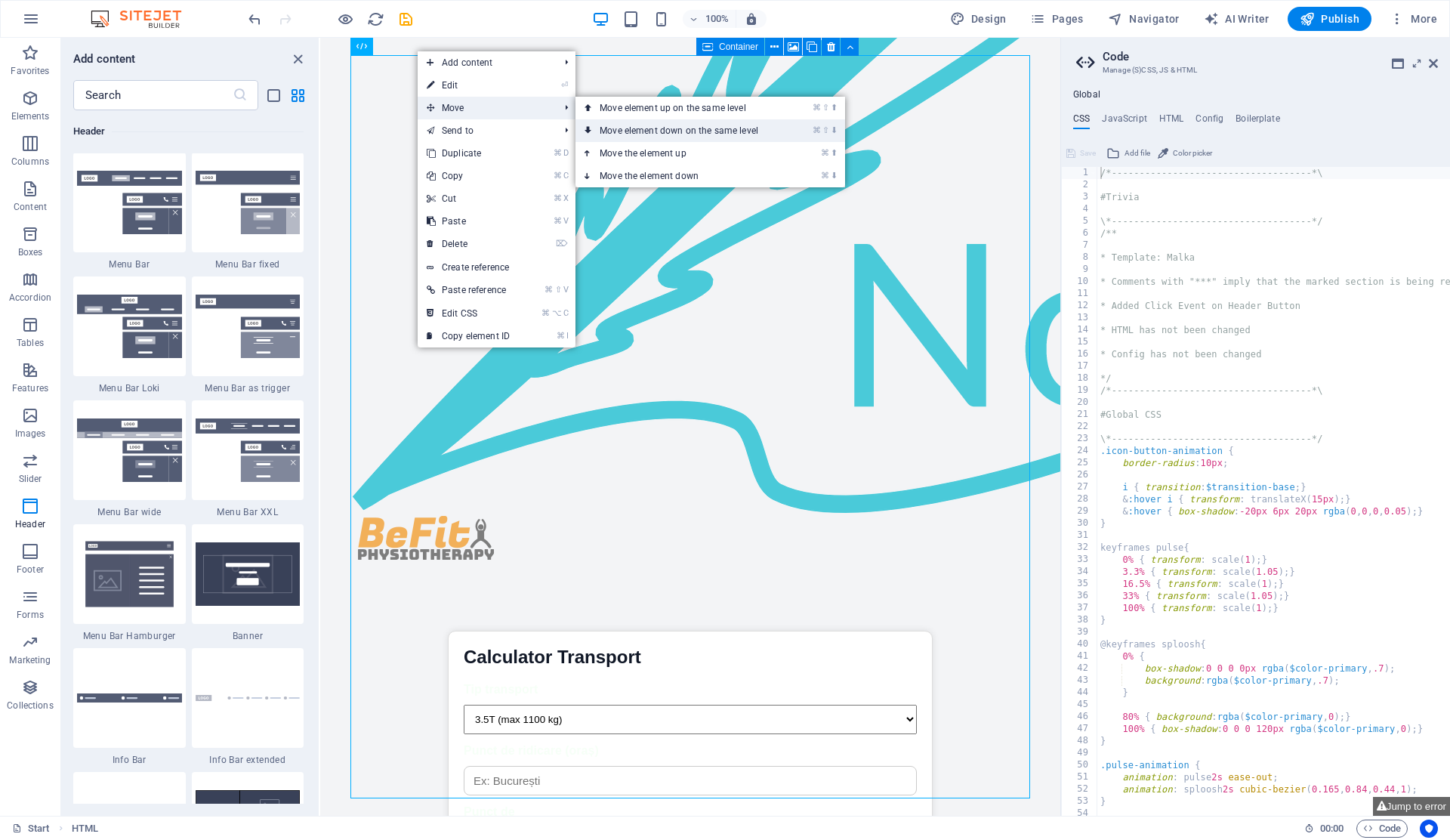
click at [662, 135] on link "⌘ ⇧ ⬇ Move element down on the same level" at bounding box center [682, 130] width 213 height 22
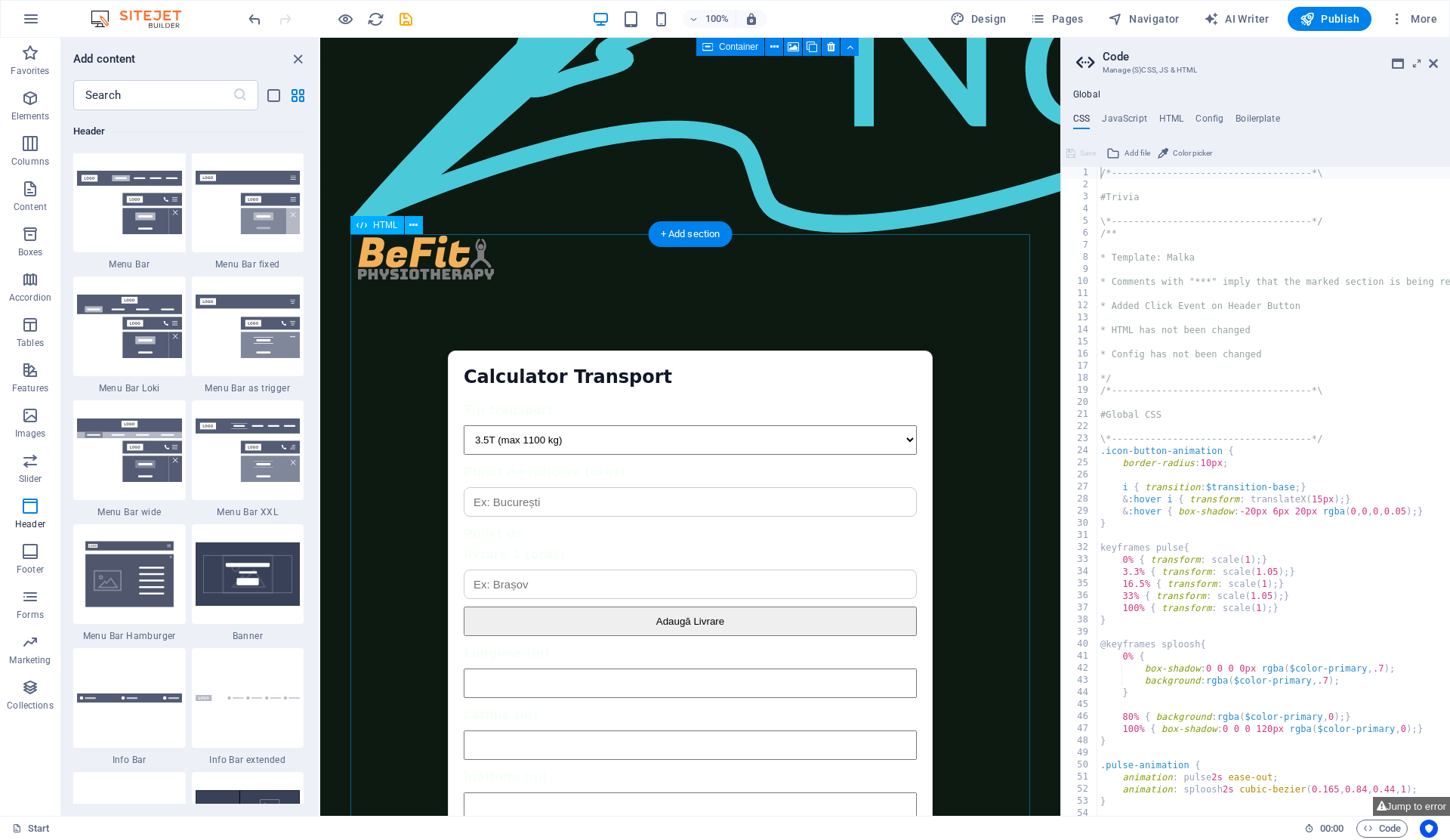
scroll to position [3258, 0]
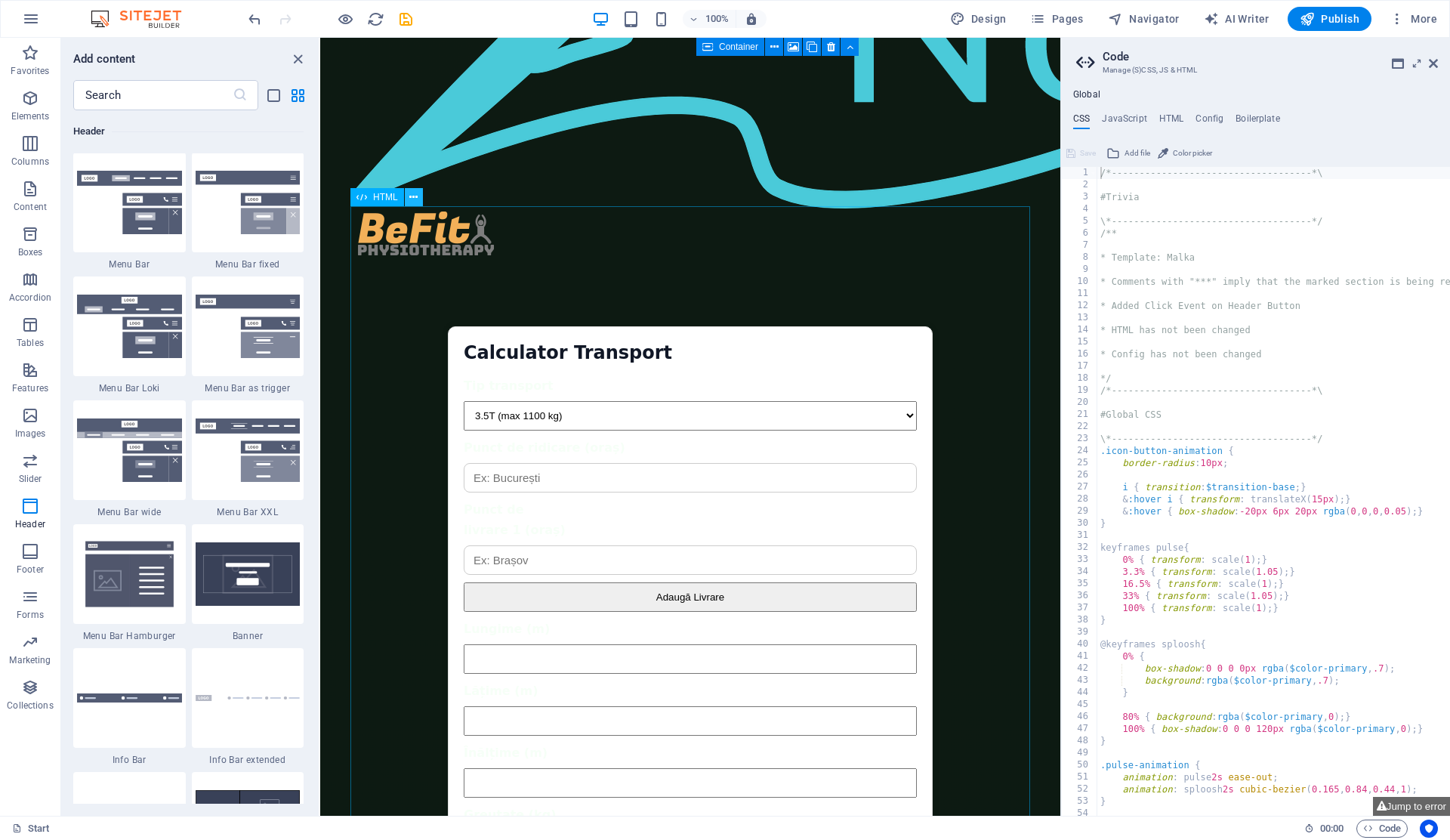
click at [414, 202] on icon at bounding box center [414, 197] width 9 height 16
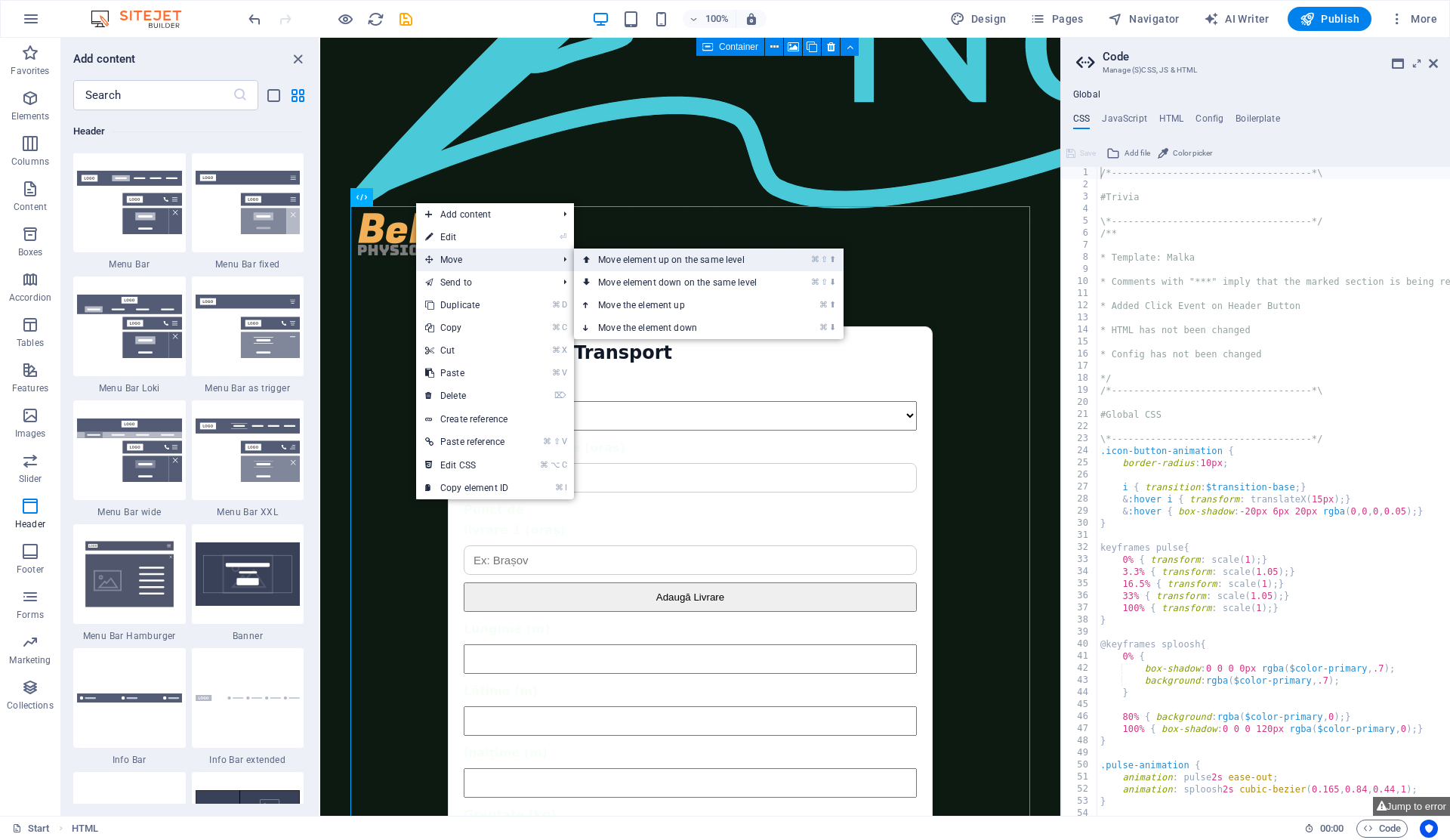
click at [631, 262] on link "⌘ ⇧ ⬆ Move element up on the same level" at bounding box center [680, 259] width 213 height 22
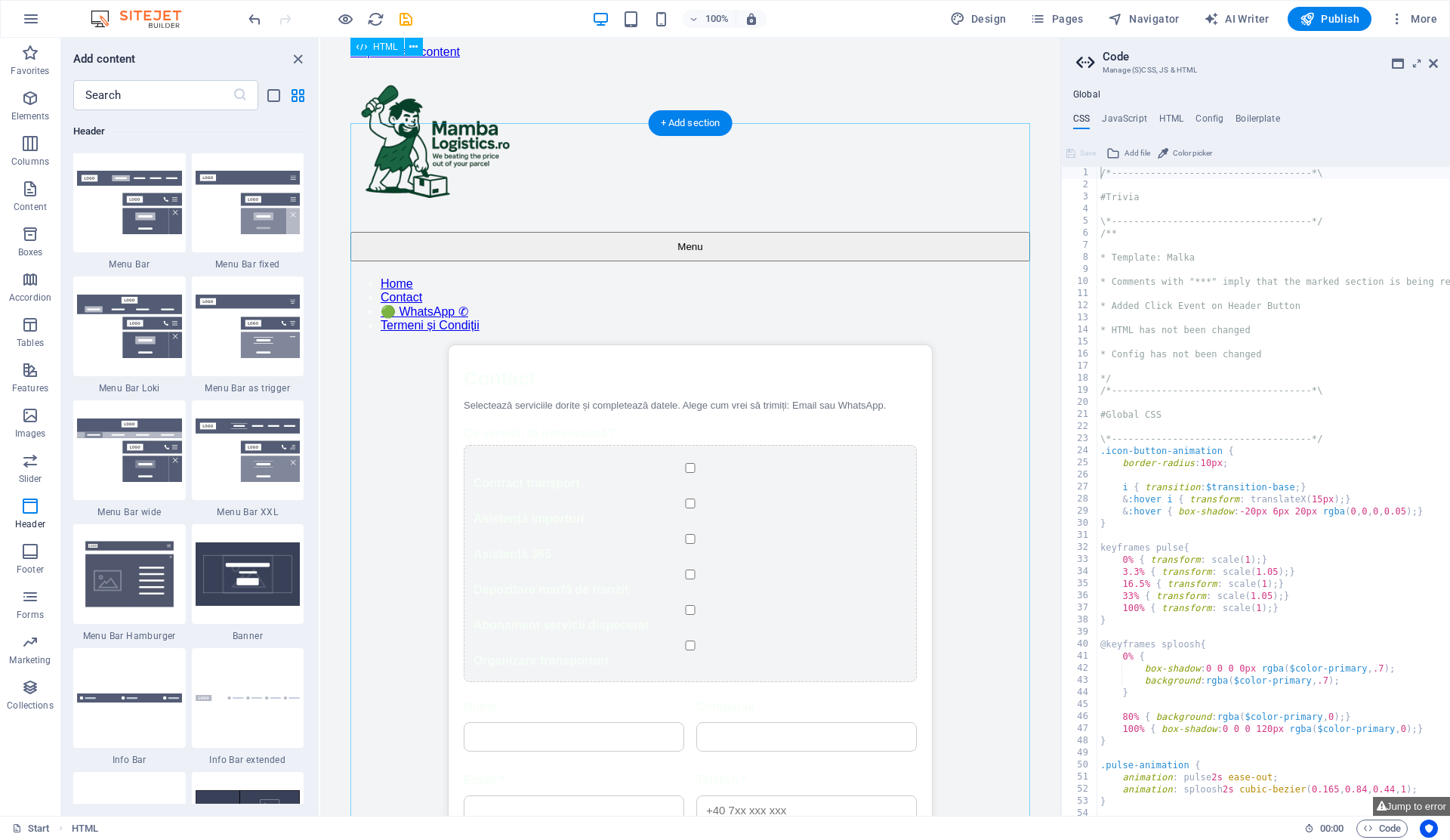
scroll to position [0, 0]
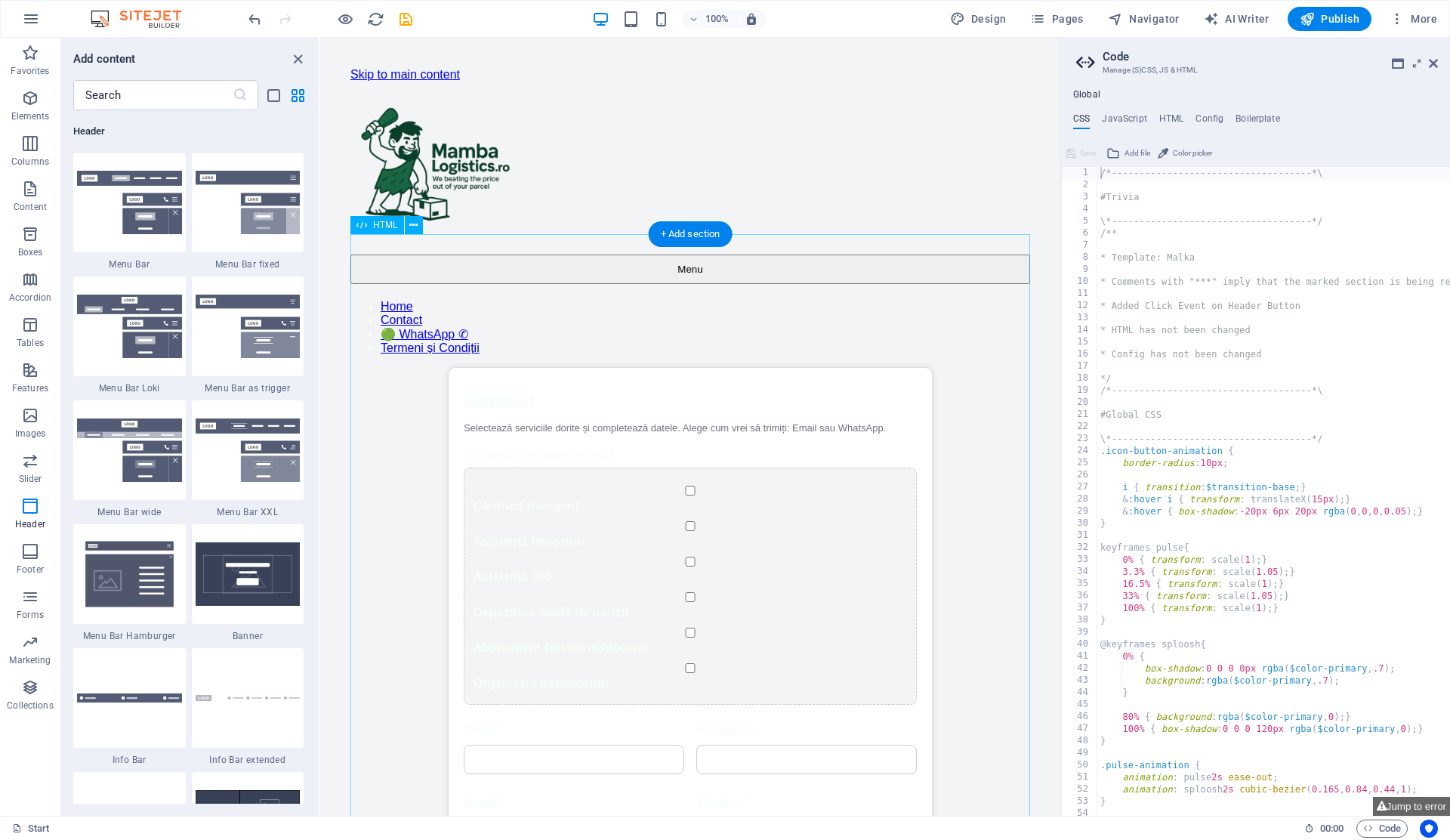
click at [868, 367] on div "Contact Contact Selectează serviciile dorite și completează datele. Alege cum v…" at bounding box center [690, 780] width 680 height 827
click at [983, 370] on div "Contact Contact Selectează serviciile dorite și completează datele. Alege cum v…" at bounding box center [690, 780] width 680 height 827
click at [255, 17] on icon "undo" at bounding box center [254, 19] width 17 height 17
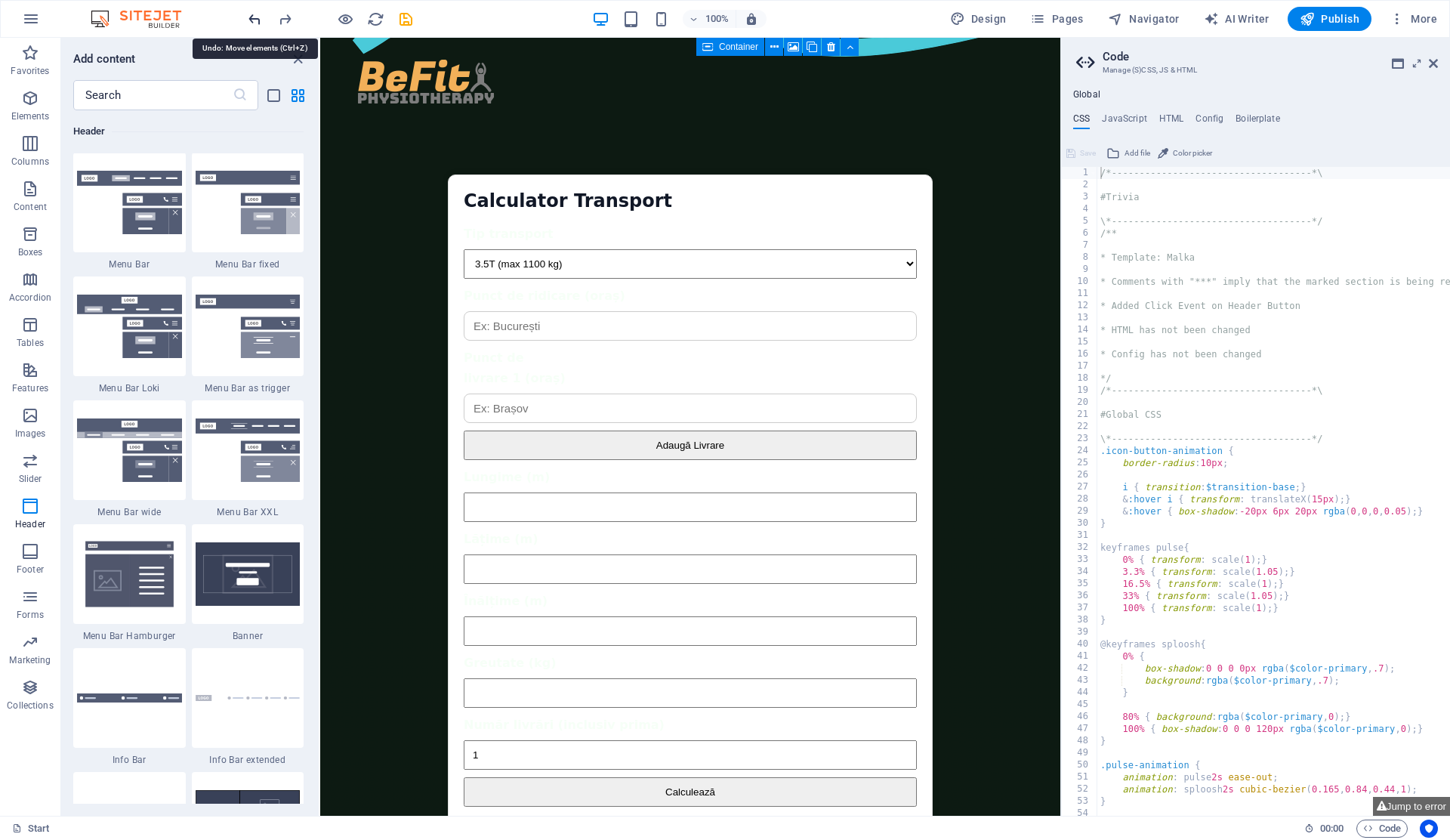
click at [255, 16] on icon "undo" at bounding box center [254, 19] width 17 height 17
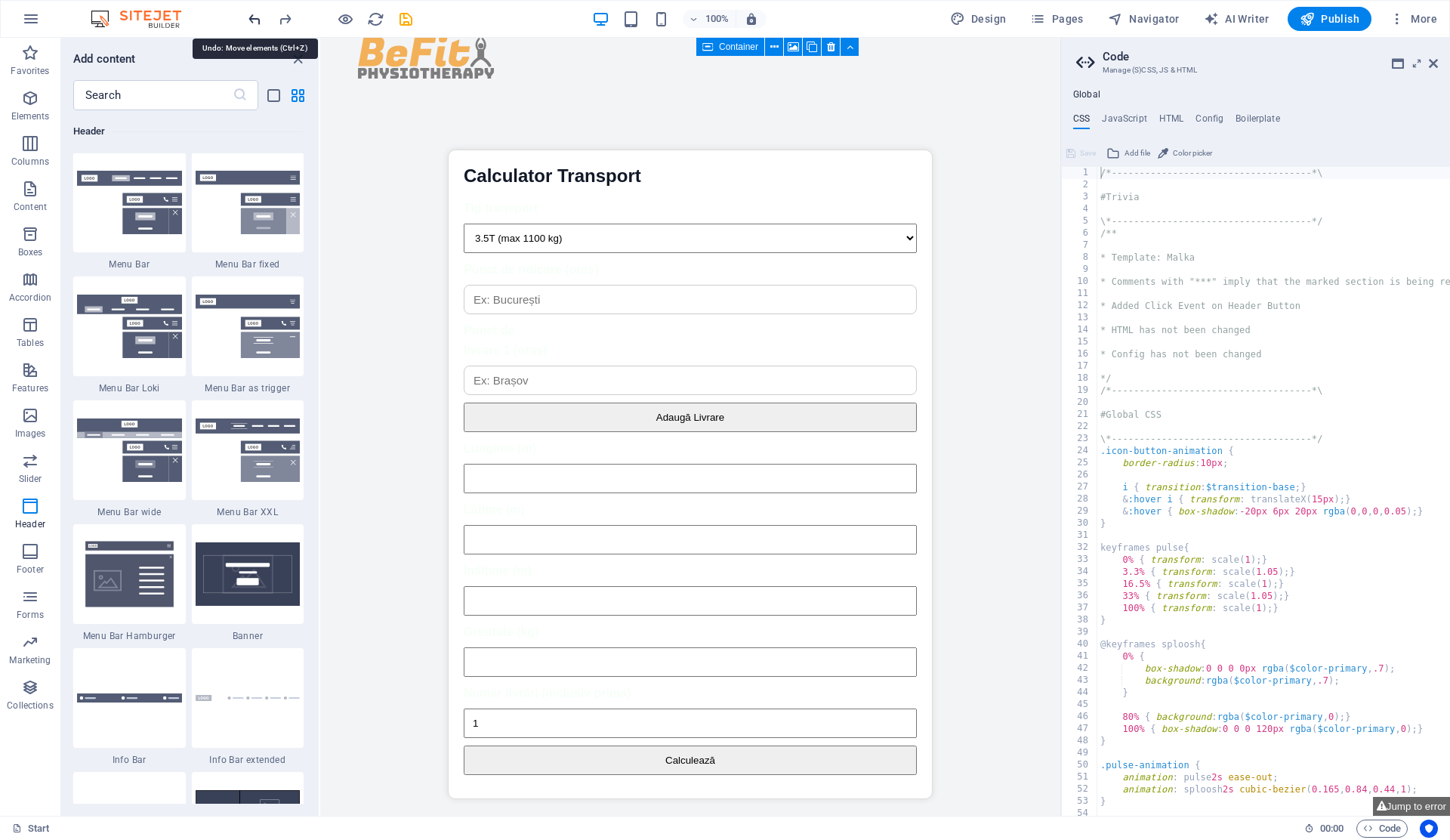
click at [255, 16] on icon "undo" at bounding box center [254, 19] width 17 height 17
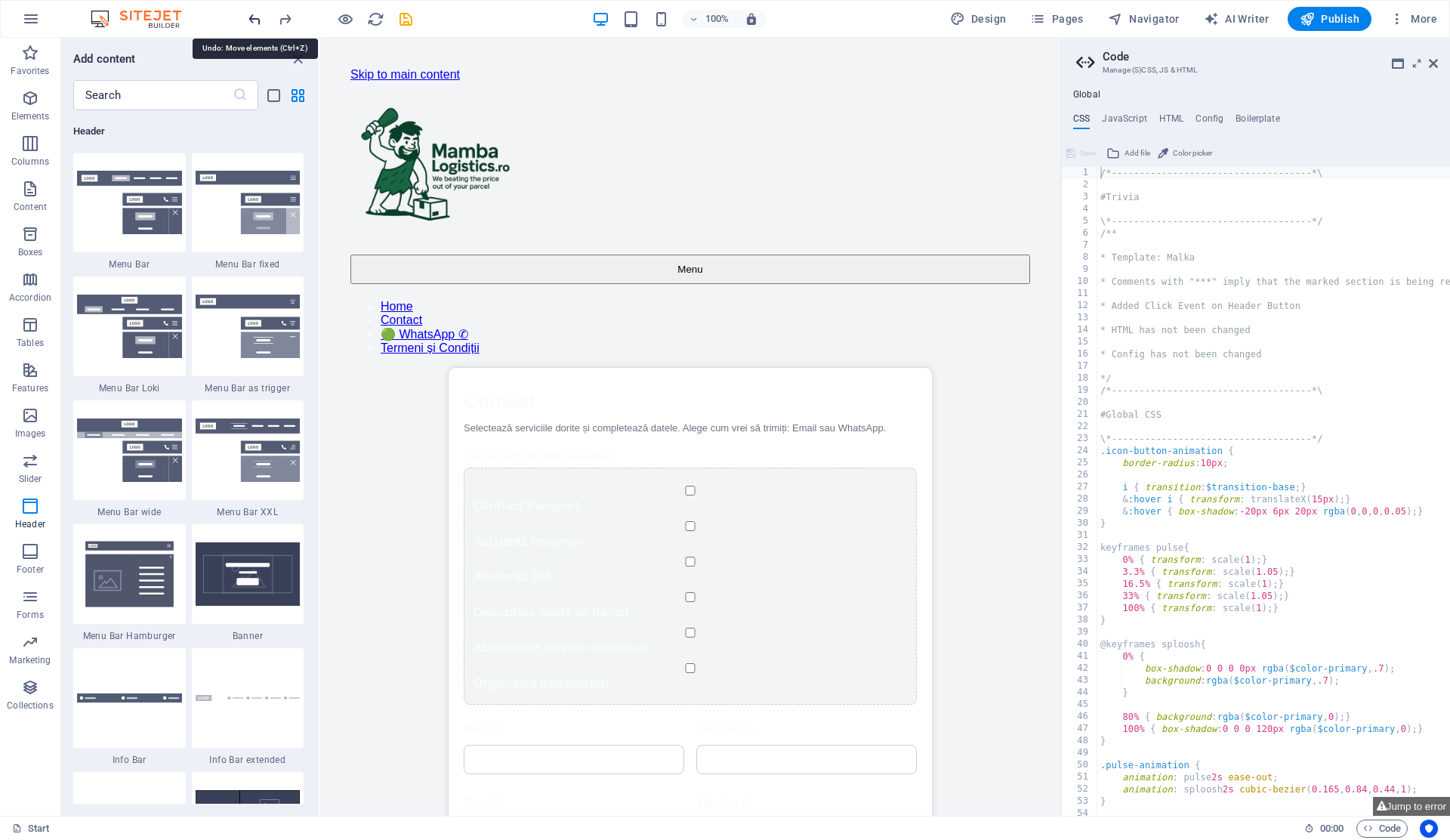
click at [256, 17] on icon "undo" at bounding box center [254, 19] width 17 height 17
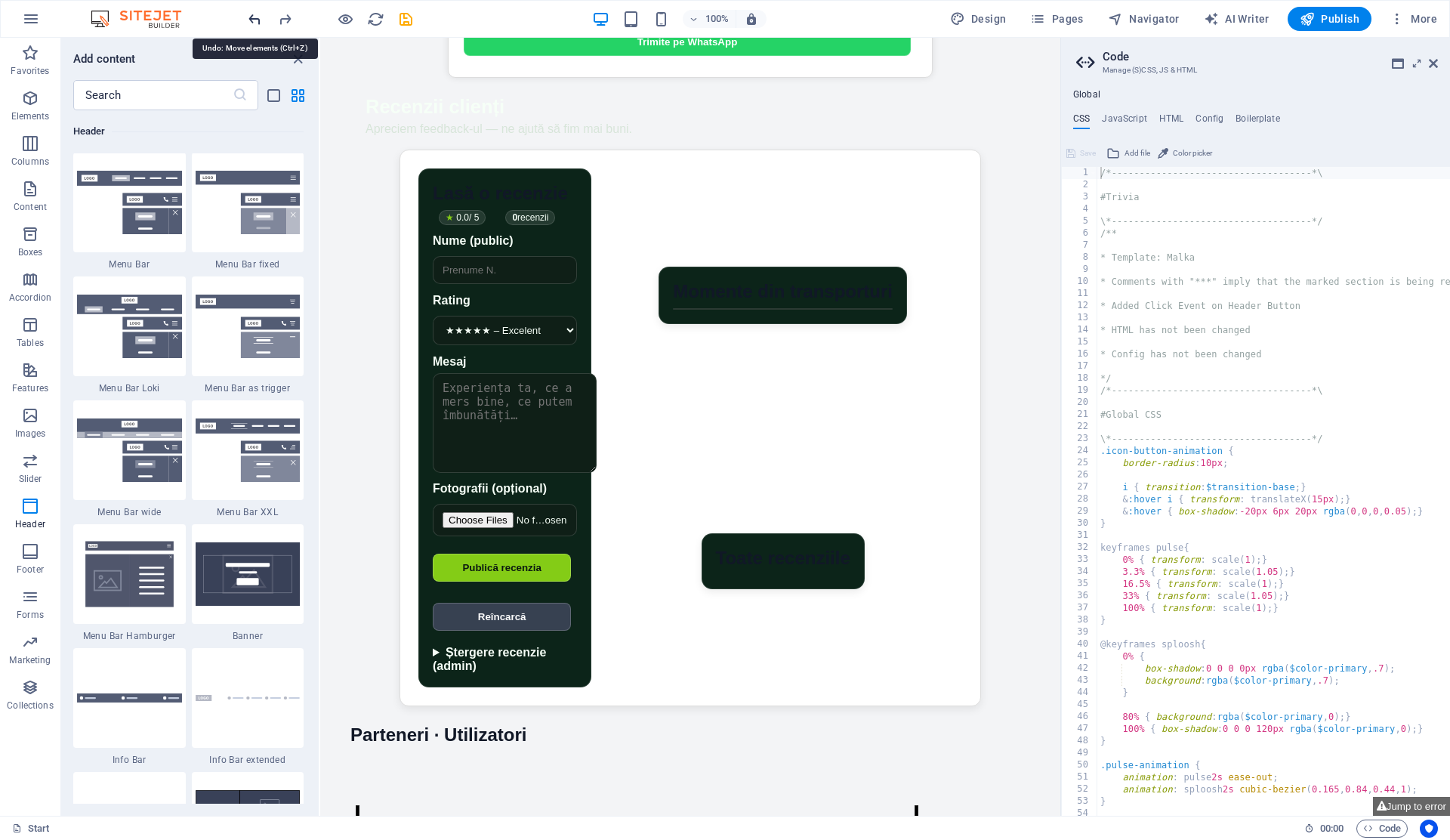
click at [256, 17] on icon "undo" at bounding box center [254, 19] width 17 height 17
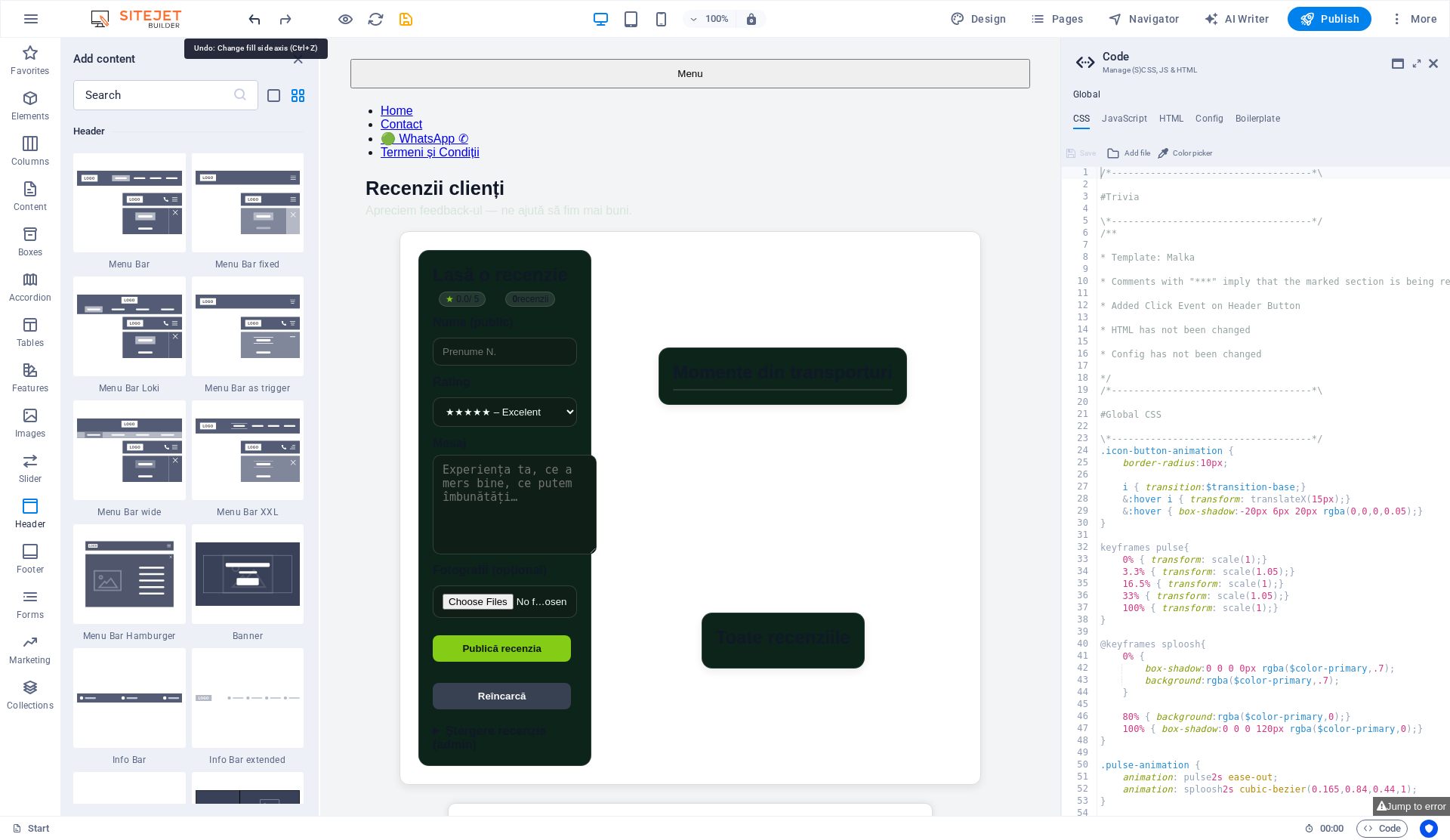
click at [256, 17] on icon "undo" at bounding box center [254, 19] width 17 height 17
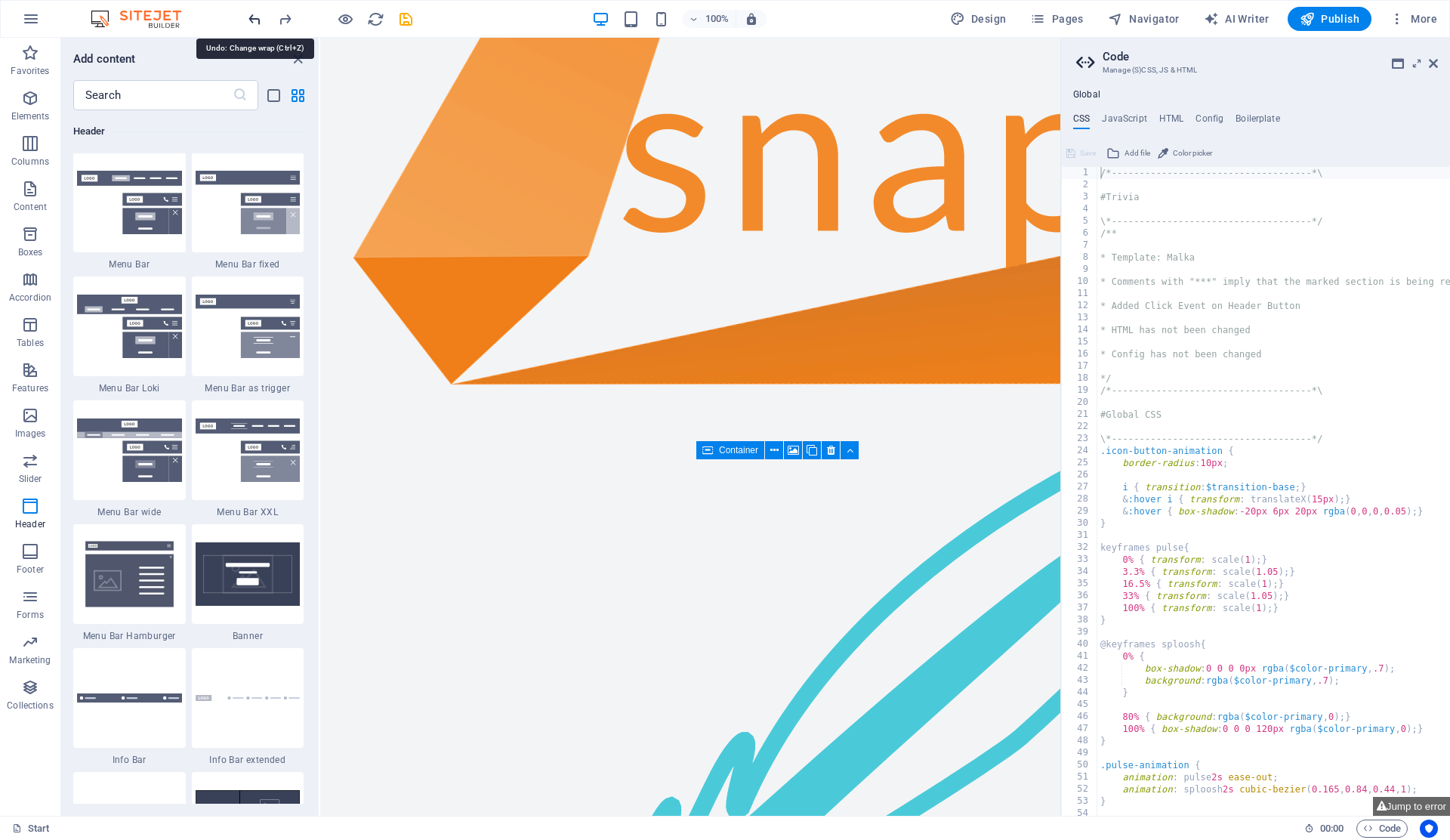
scroll to position [3536, 0]
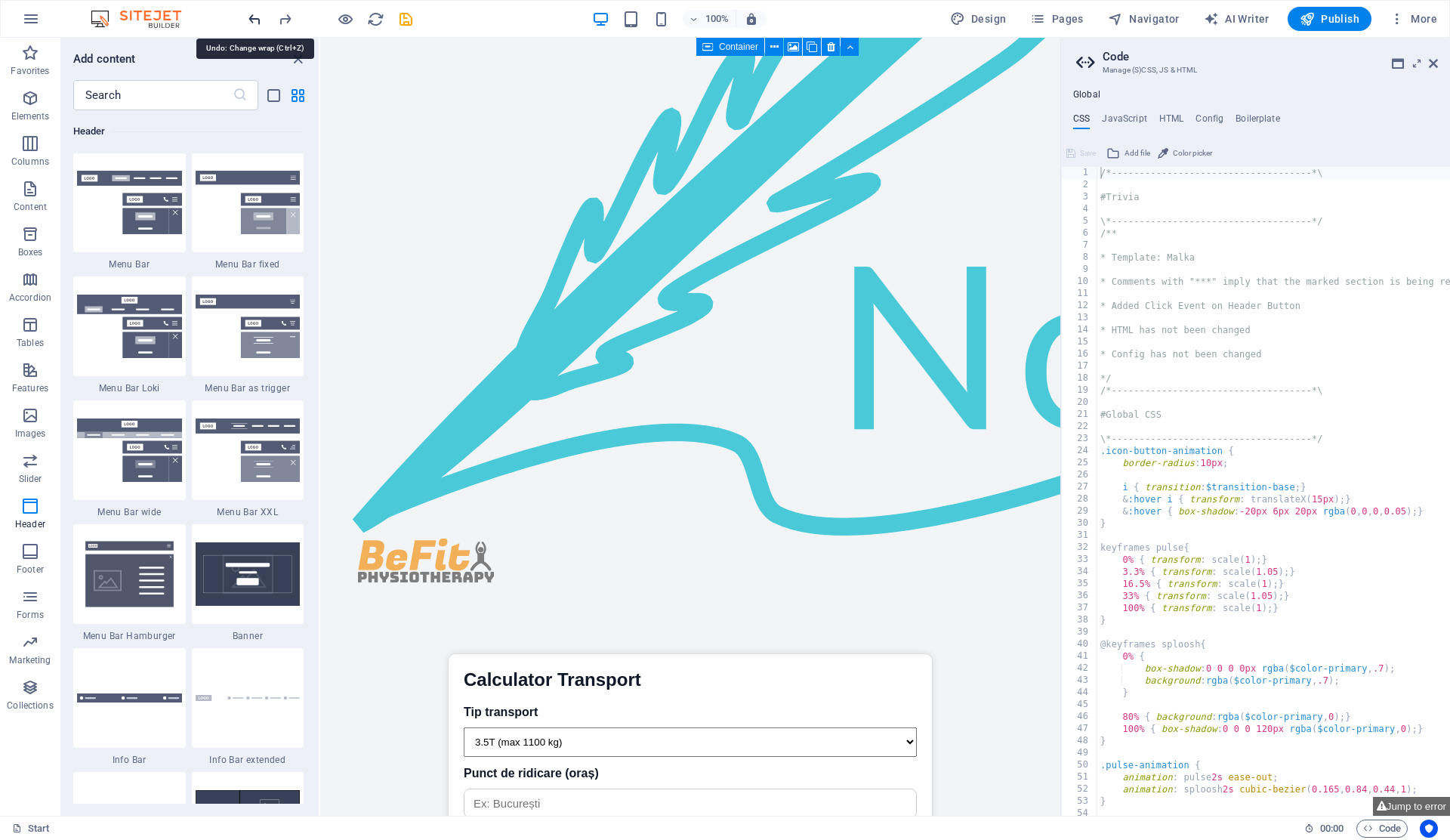
click at [256, 17] on icon "undo" at bounding box center [254, 19] width 17 height 17
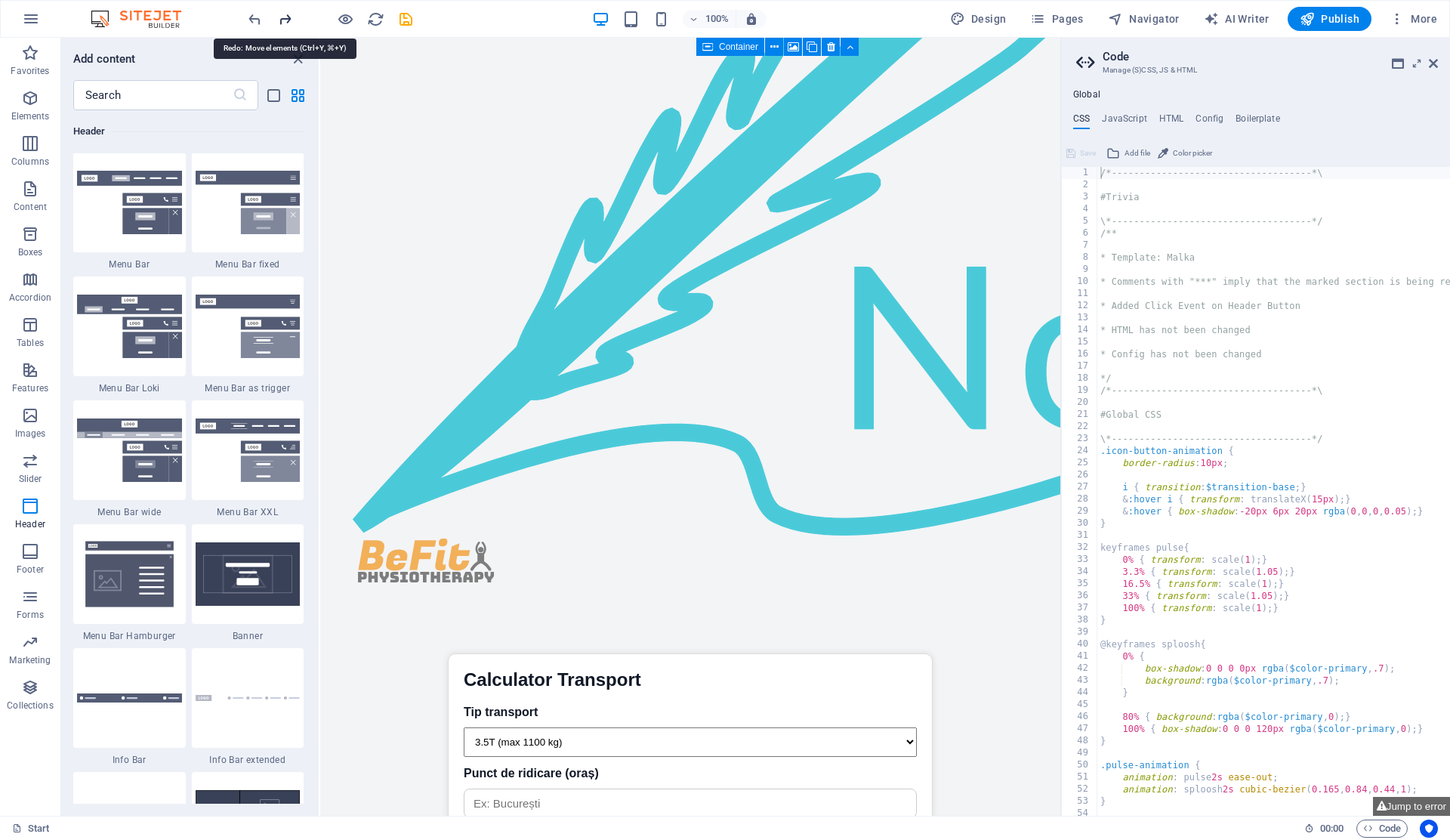
click at [285, 19] on icon "redo" at bounding box center [285, 19] width 17 height 17
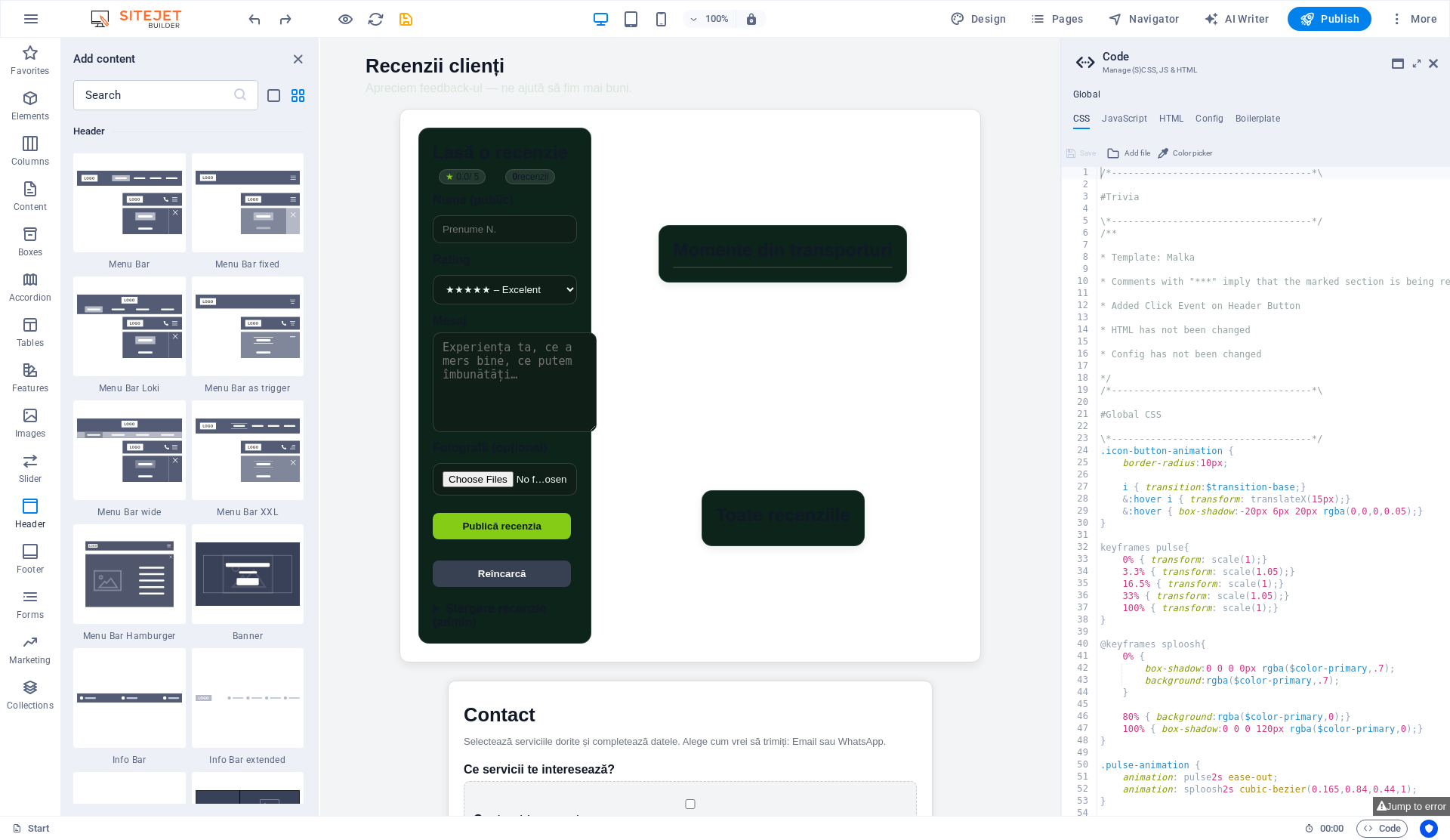
scroll to position [302, 0]
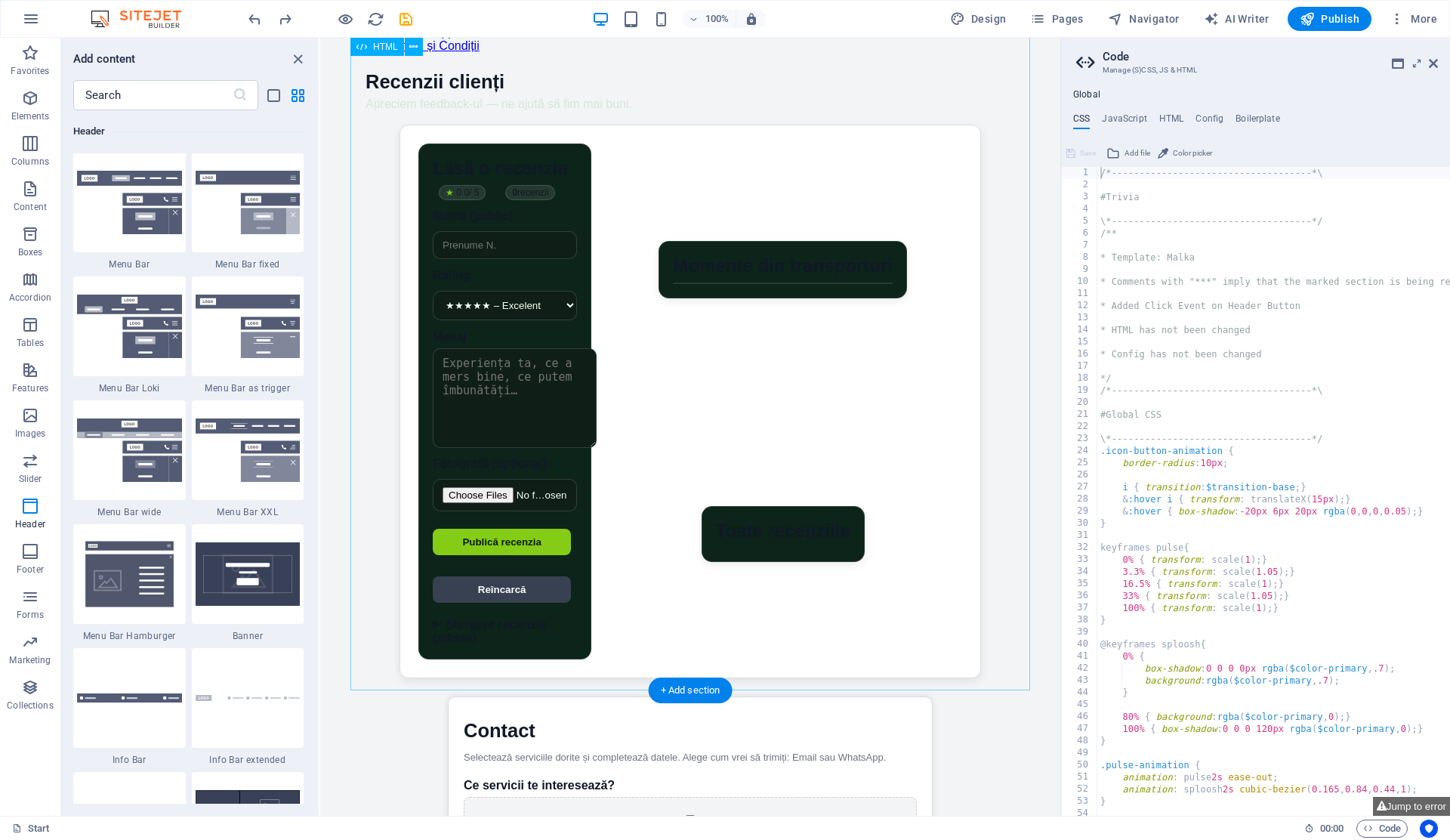
click at [718, 195] on div "Recenzii clienți – StarXHub Recenzii clienți Apreciem feedback-ul — ne ajută să…" at bounding box center [690, 375] width 680 height 607
click at [385, 47] on span "HTML" at bounding box center [386, 47] width 25 height 9
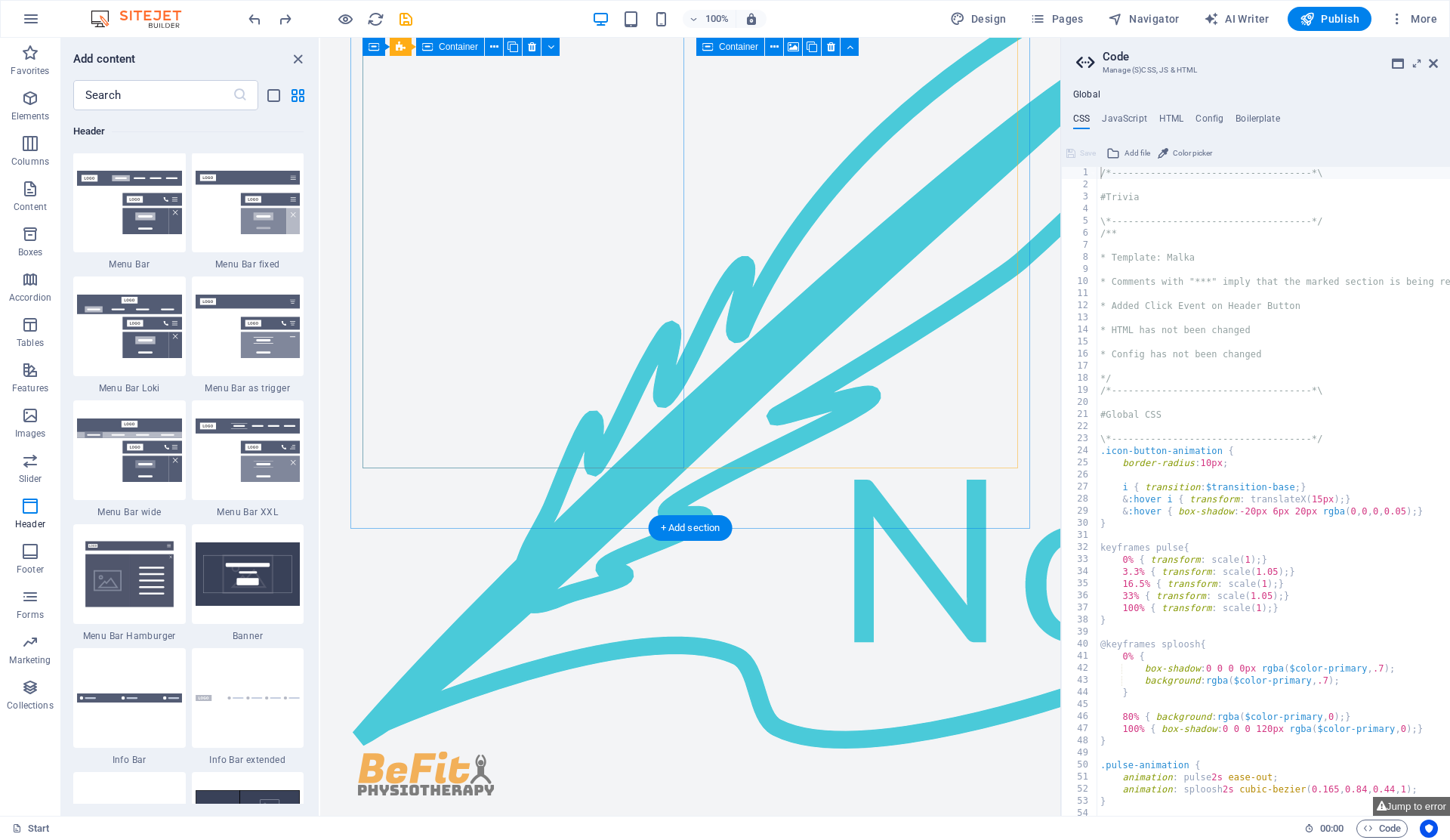
scroll to position [3102, 0]
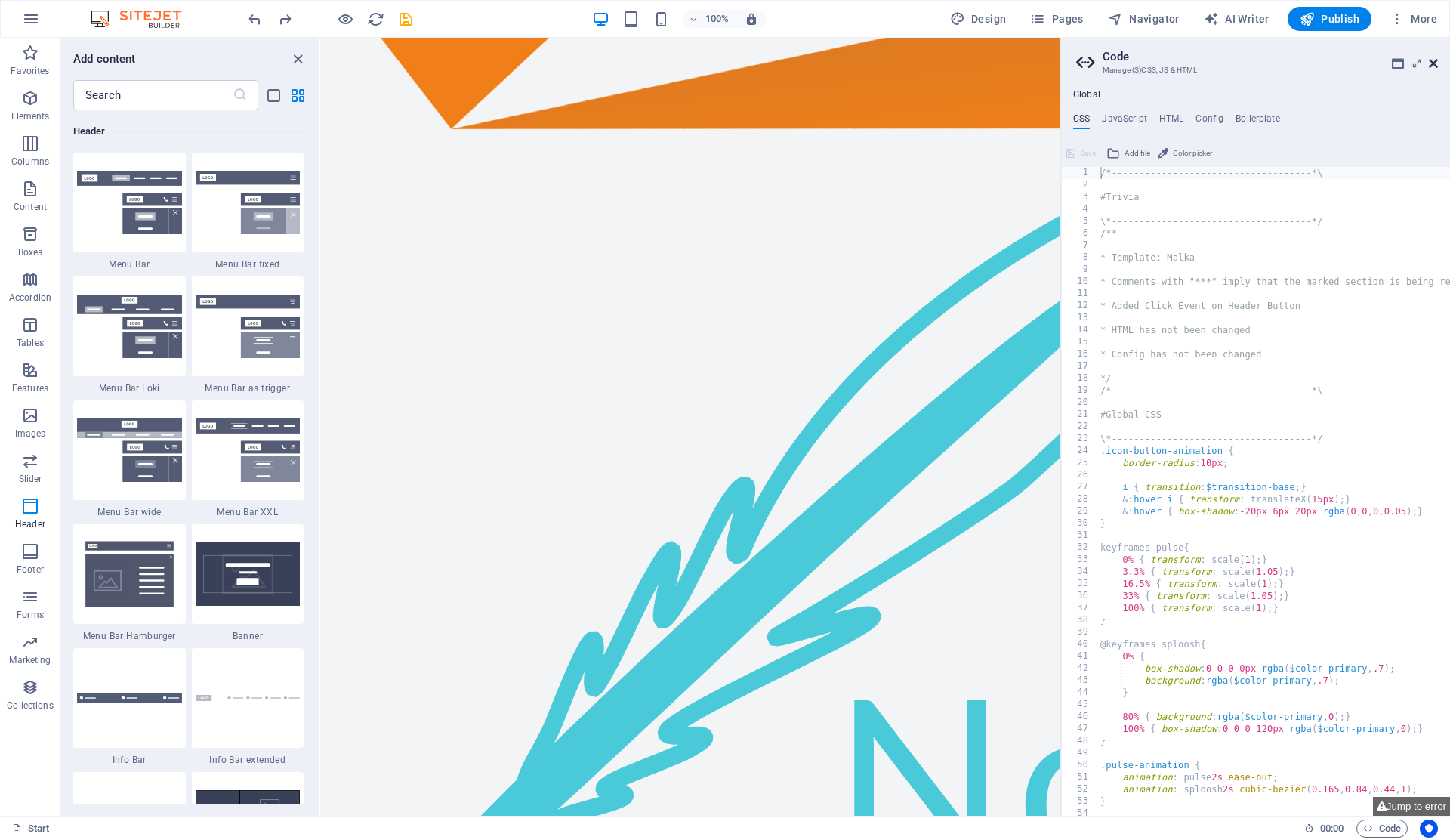
click at [1431, 63] on icon at bounding box center [1434, 64] width 9 height 12
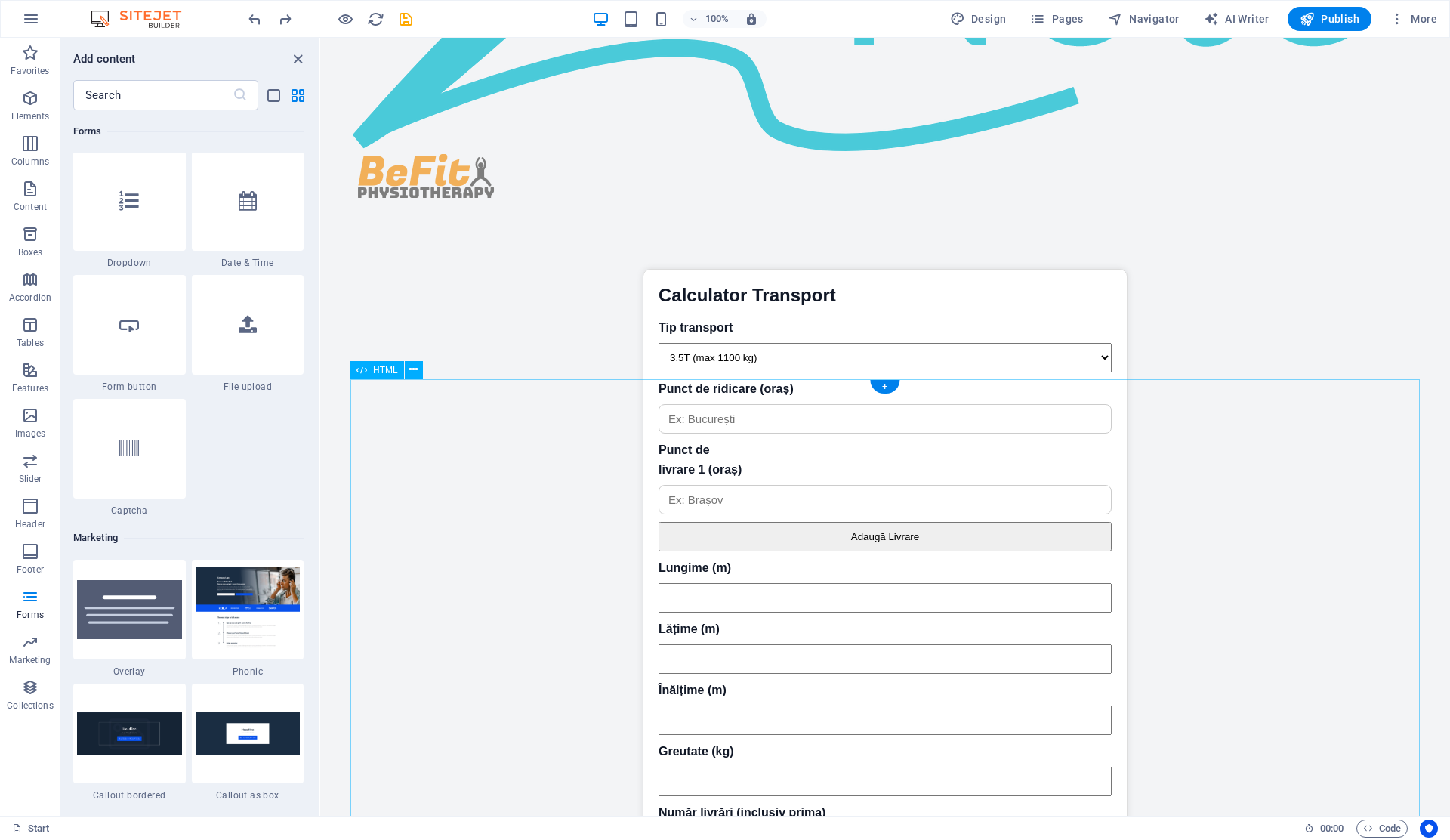
scroll to position [4194, 0]
